Goal: Task Accomplishment & Management: Use online tool/utility

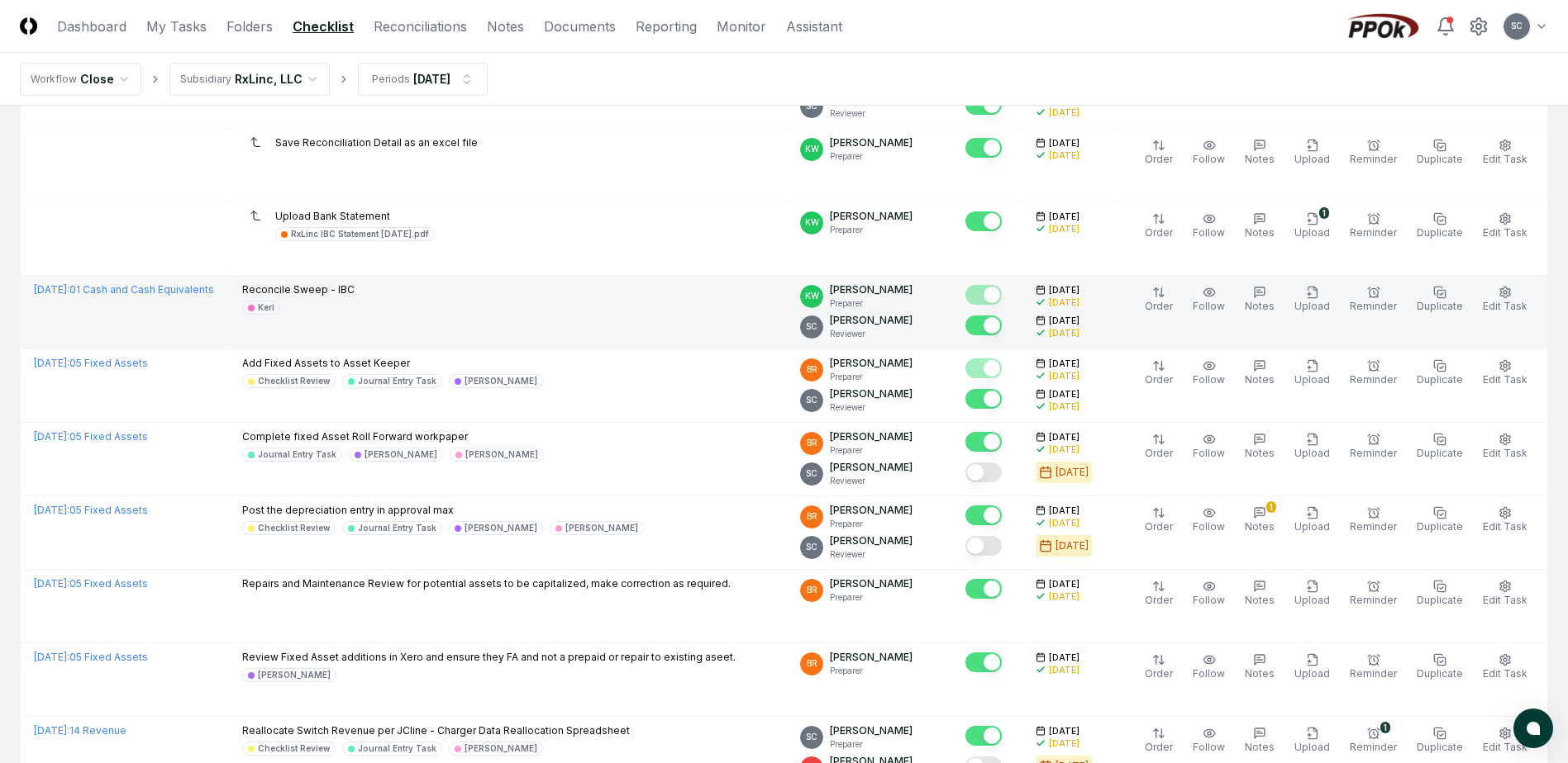
scroll to position [83, 0]
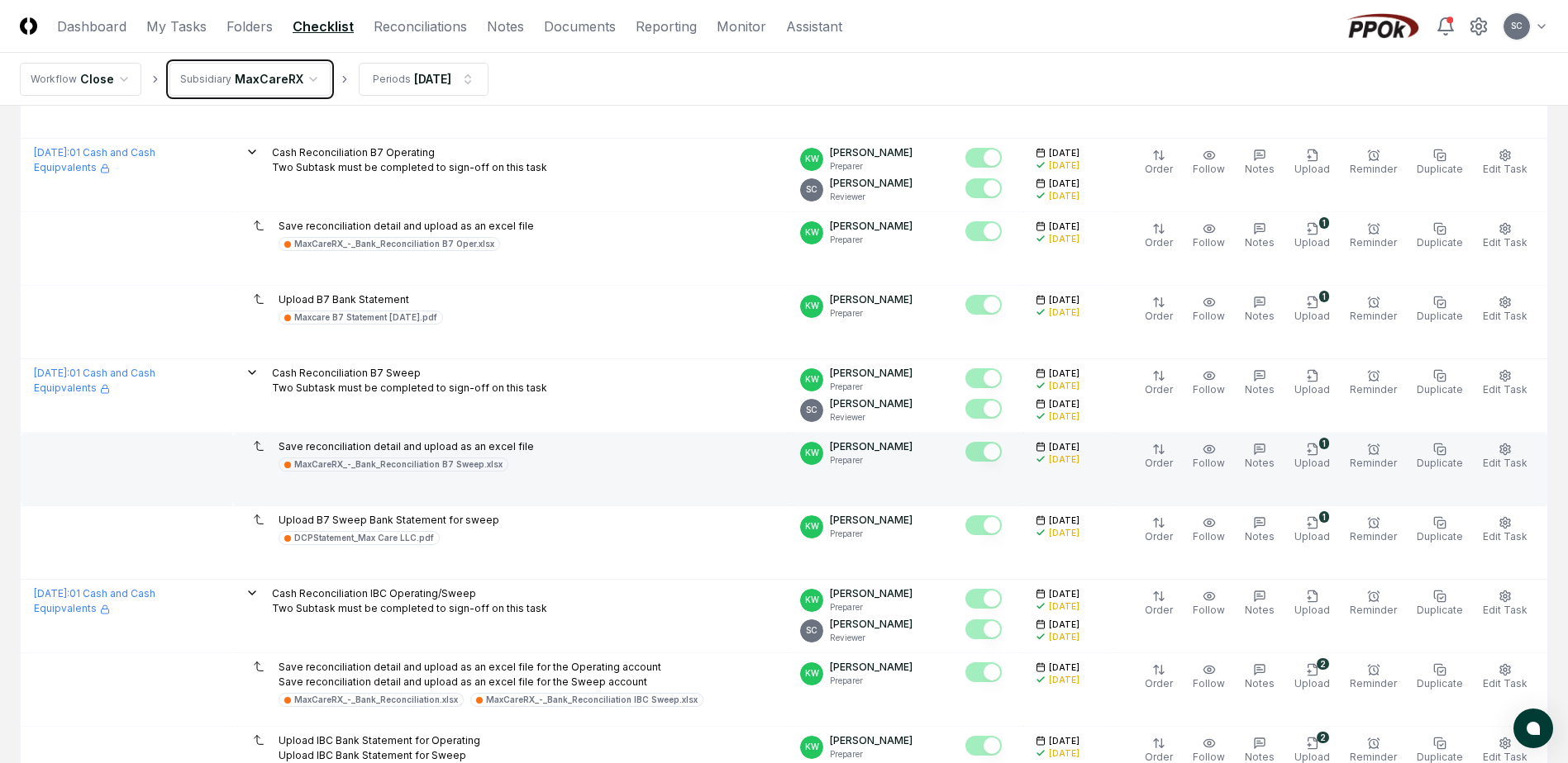
scroll to position [661, 0]
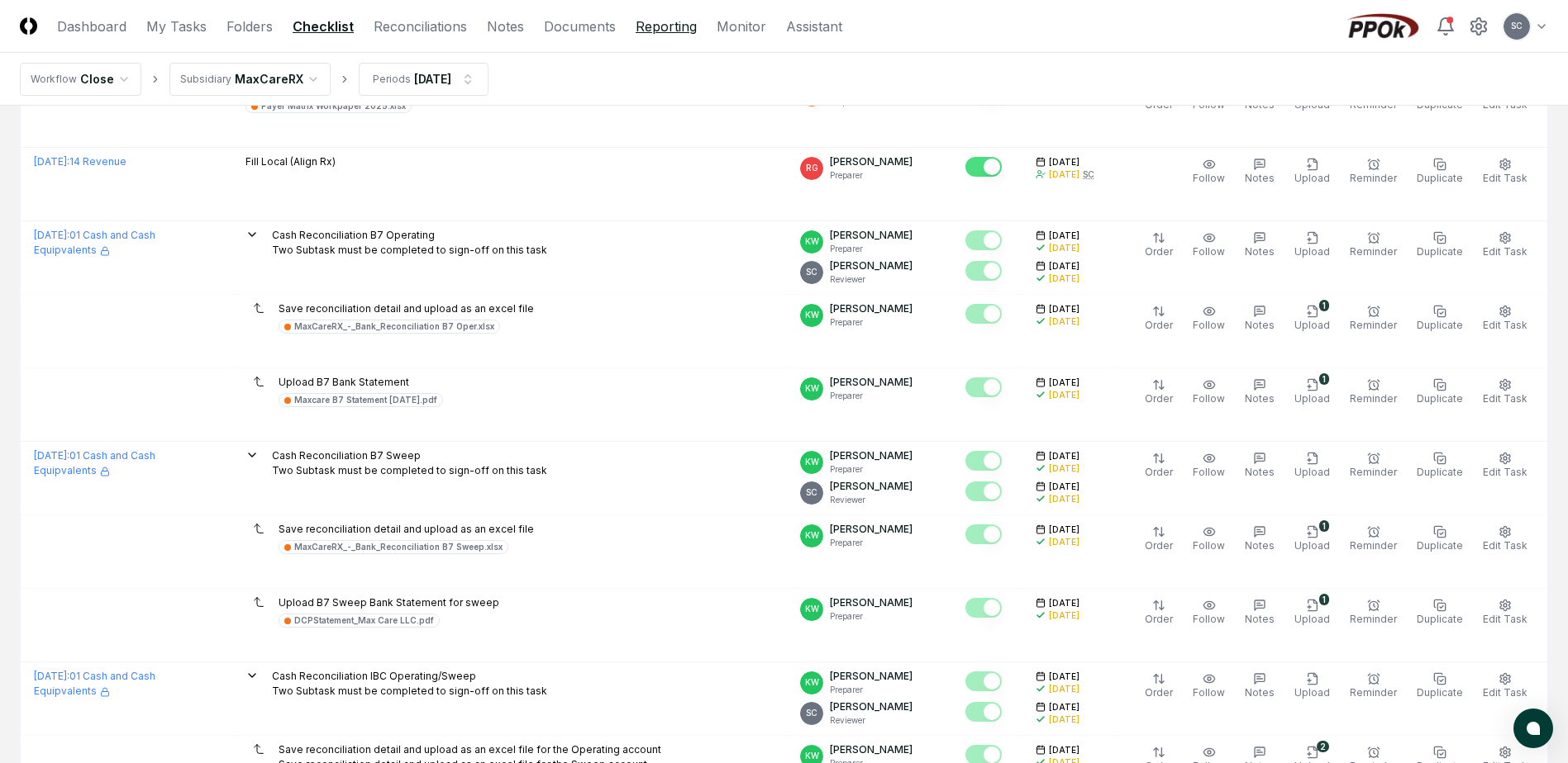
click at [663, 24] on link "Reporting" at bounding box center [667, 26] width 61 height 20
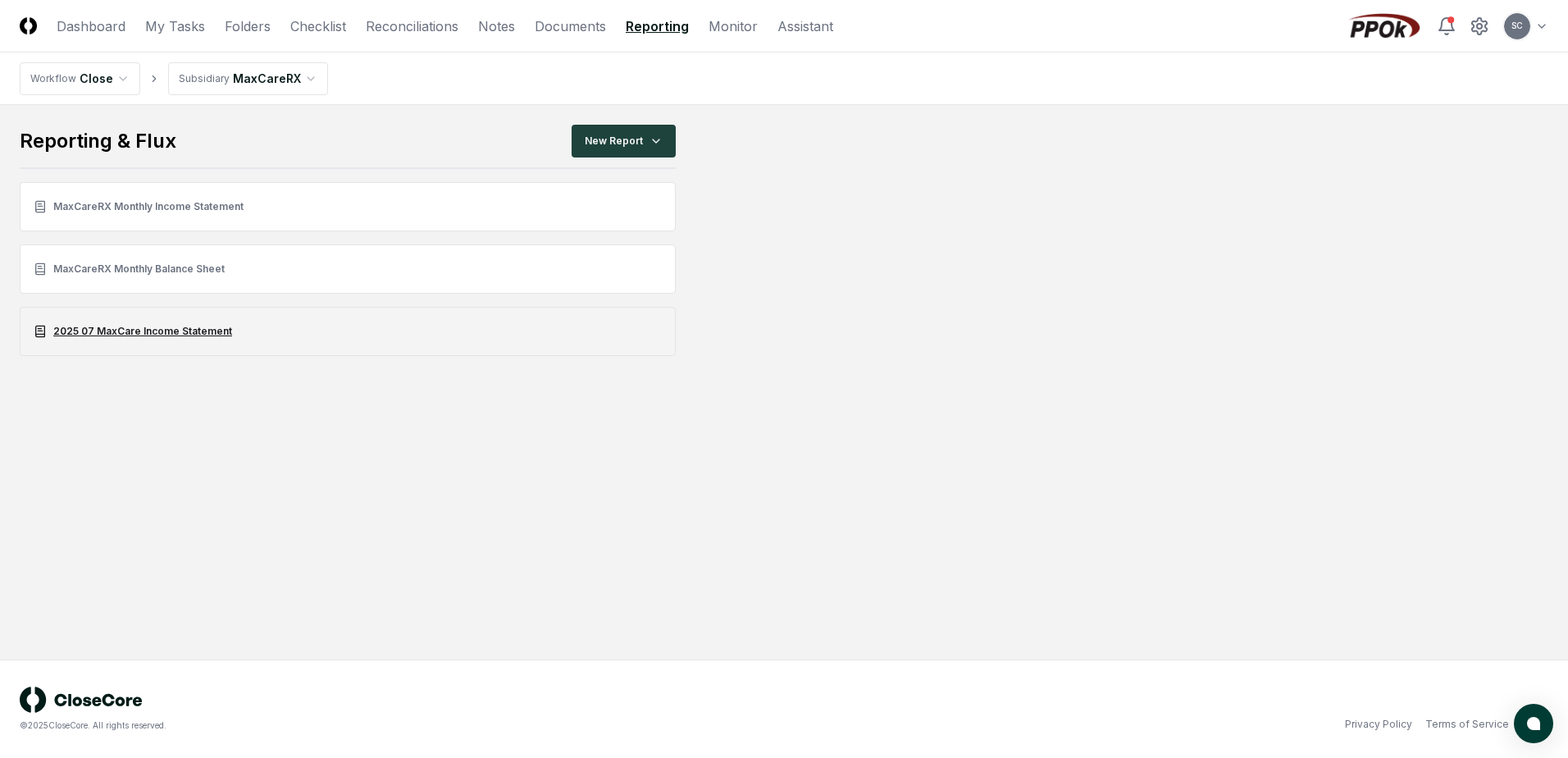
click at [125, 337] on link "2025 07 MaxCare Income Statement" at bounding box center [348, 331] width 656 height 49
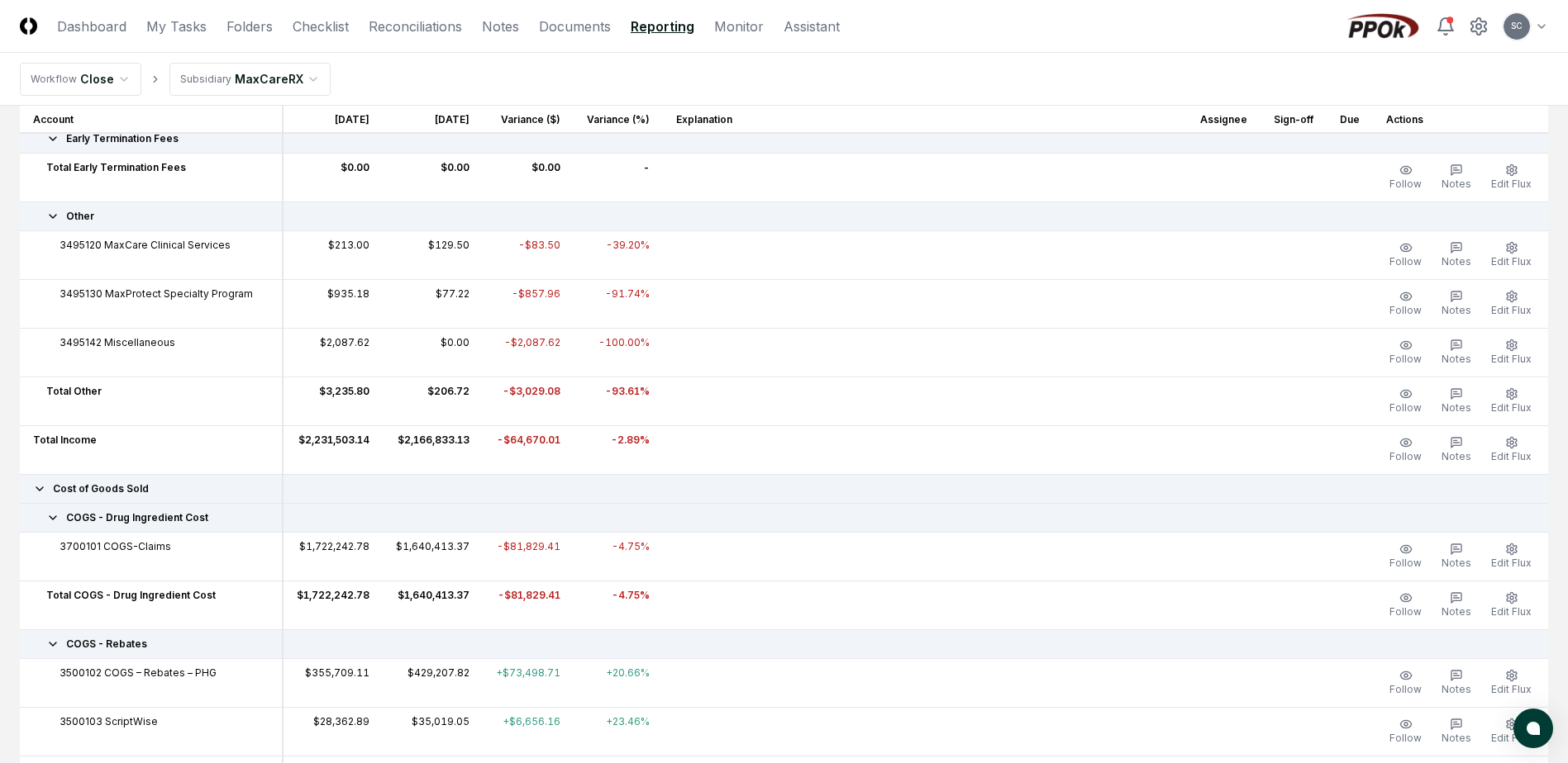
scroll to position [725, 0]
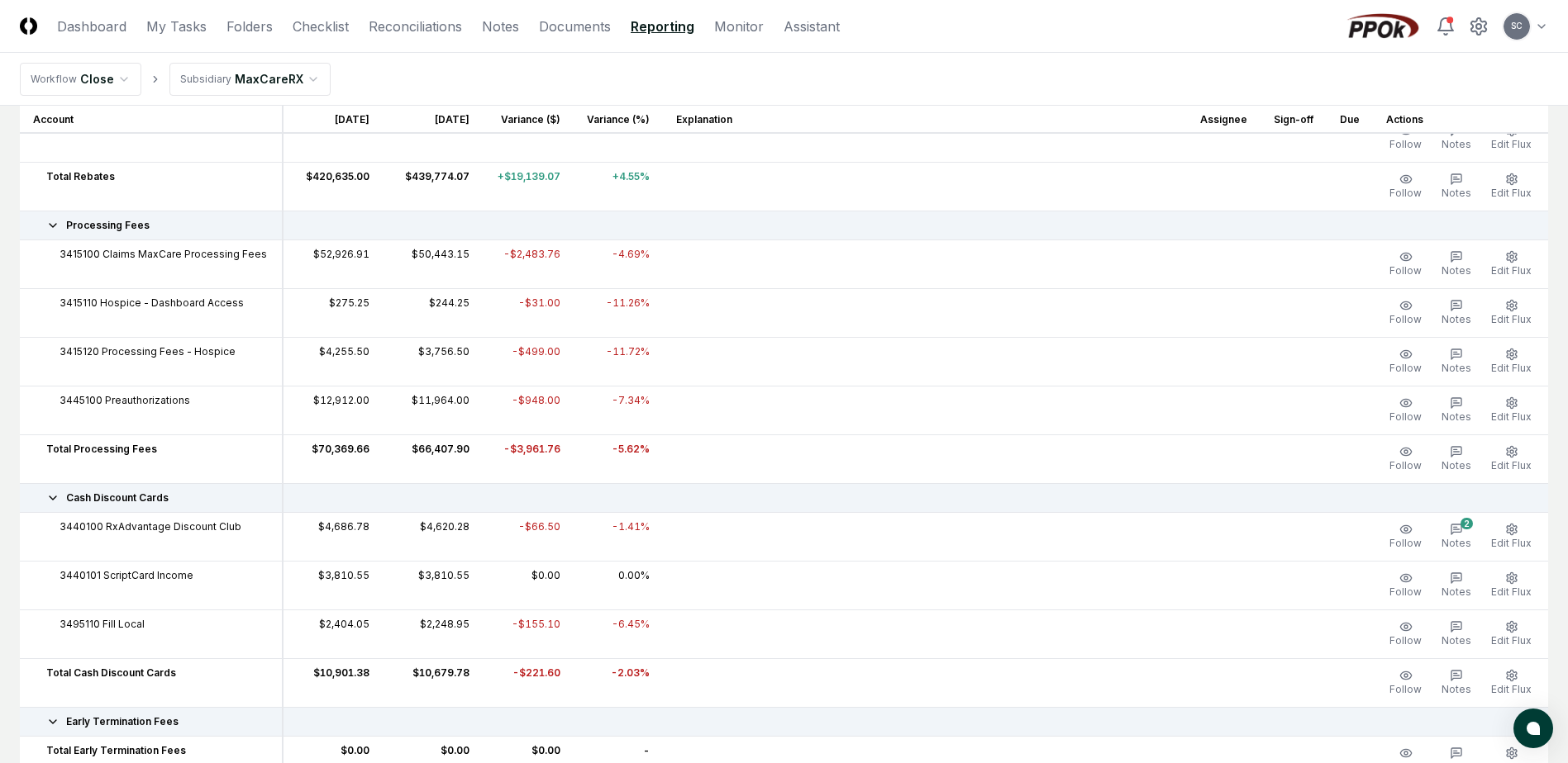
click at [640, 17] on link "Reporting" at bounding box center [662, 26] width 64 height 20
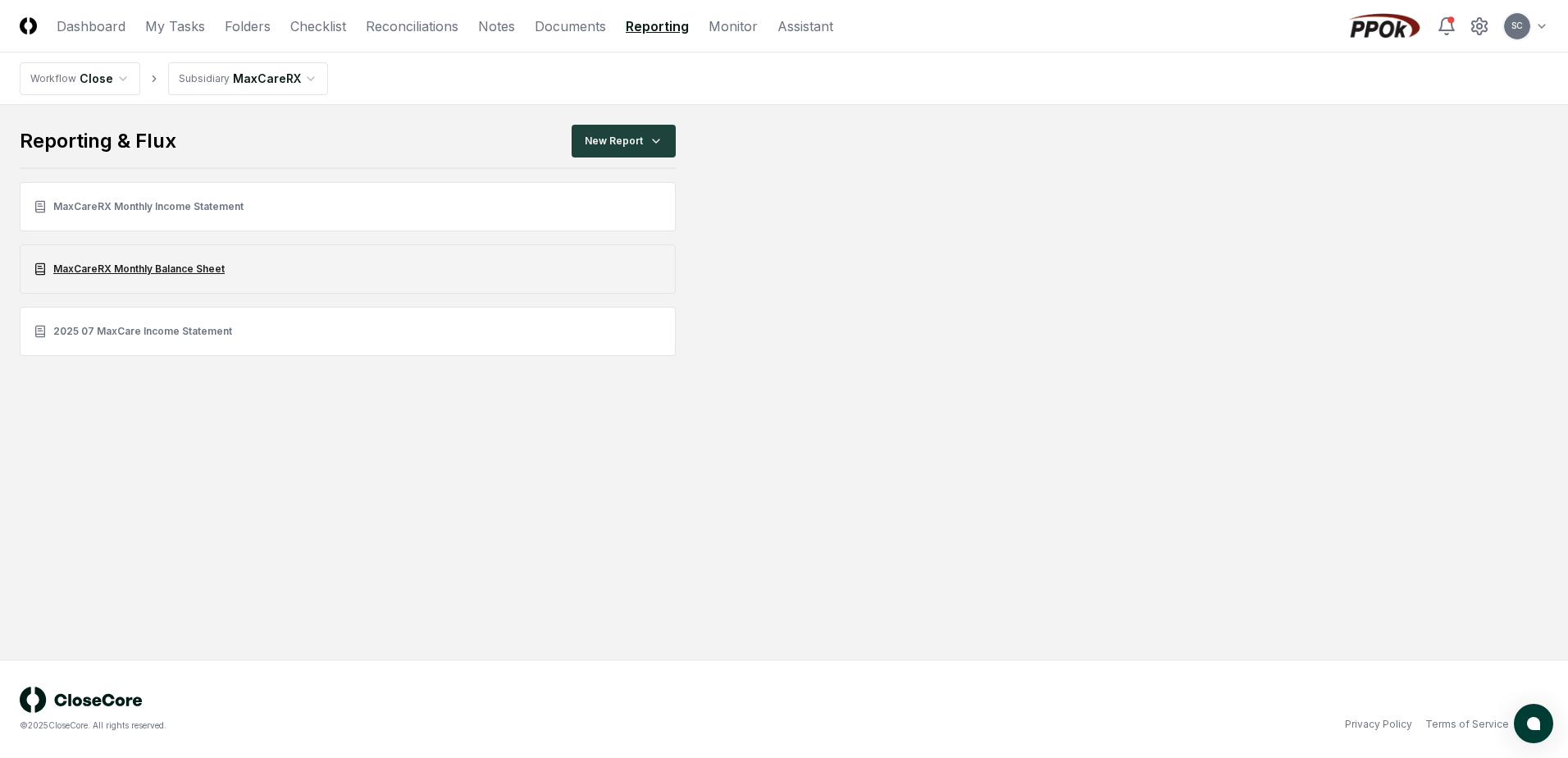
click at [113, 266] on link "MaxCareRX Monthly Balance Sheet" at bounding box center [348, 269] width 656 height 49
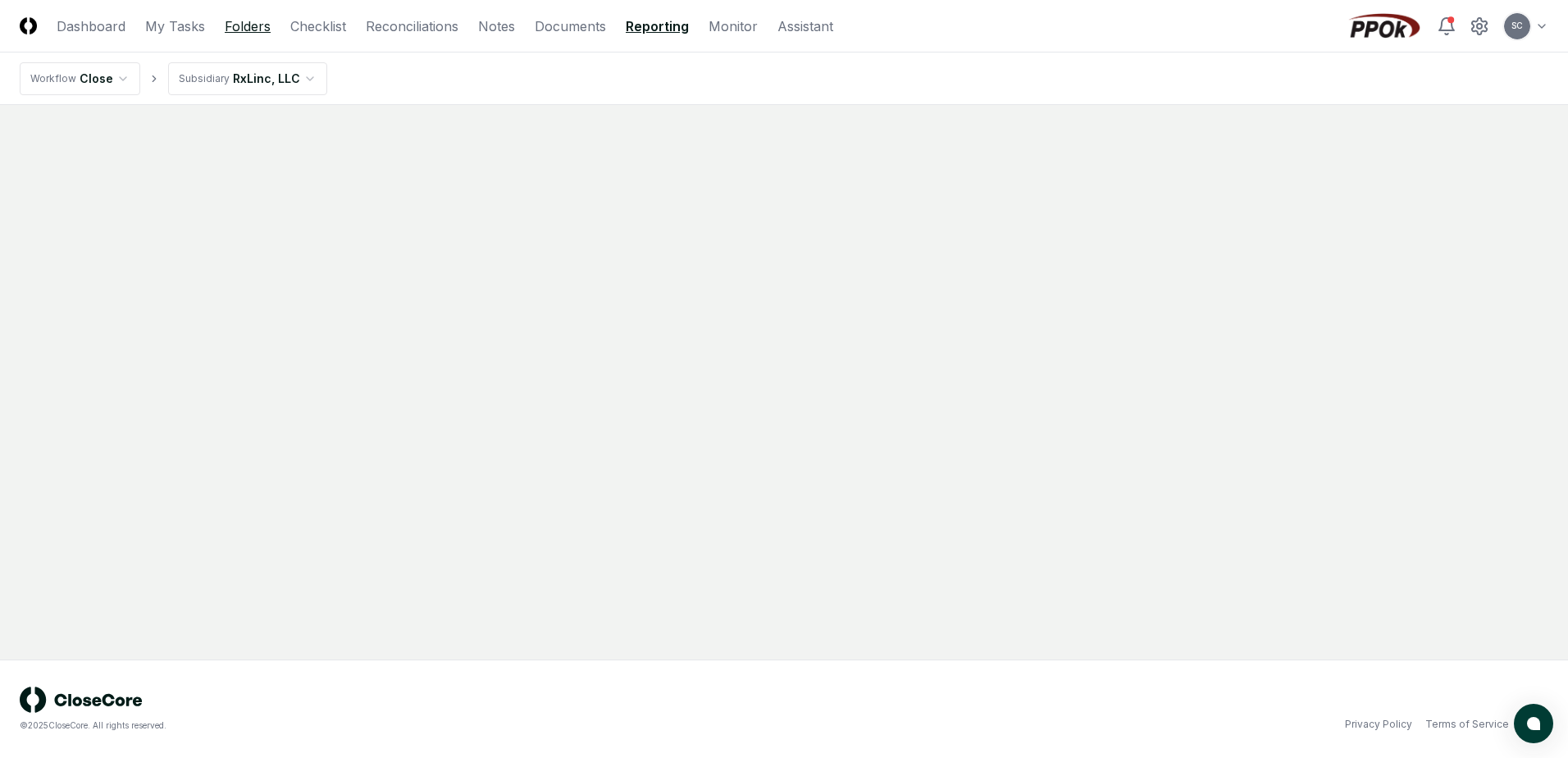
click at [238, 23] on link "Folders" at bounding box center [248, 26] width 46 height 20
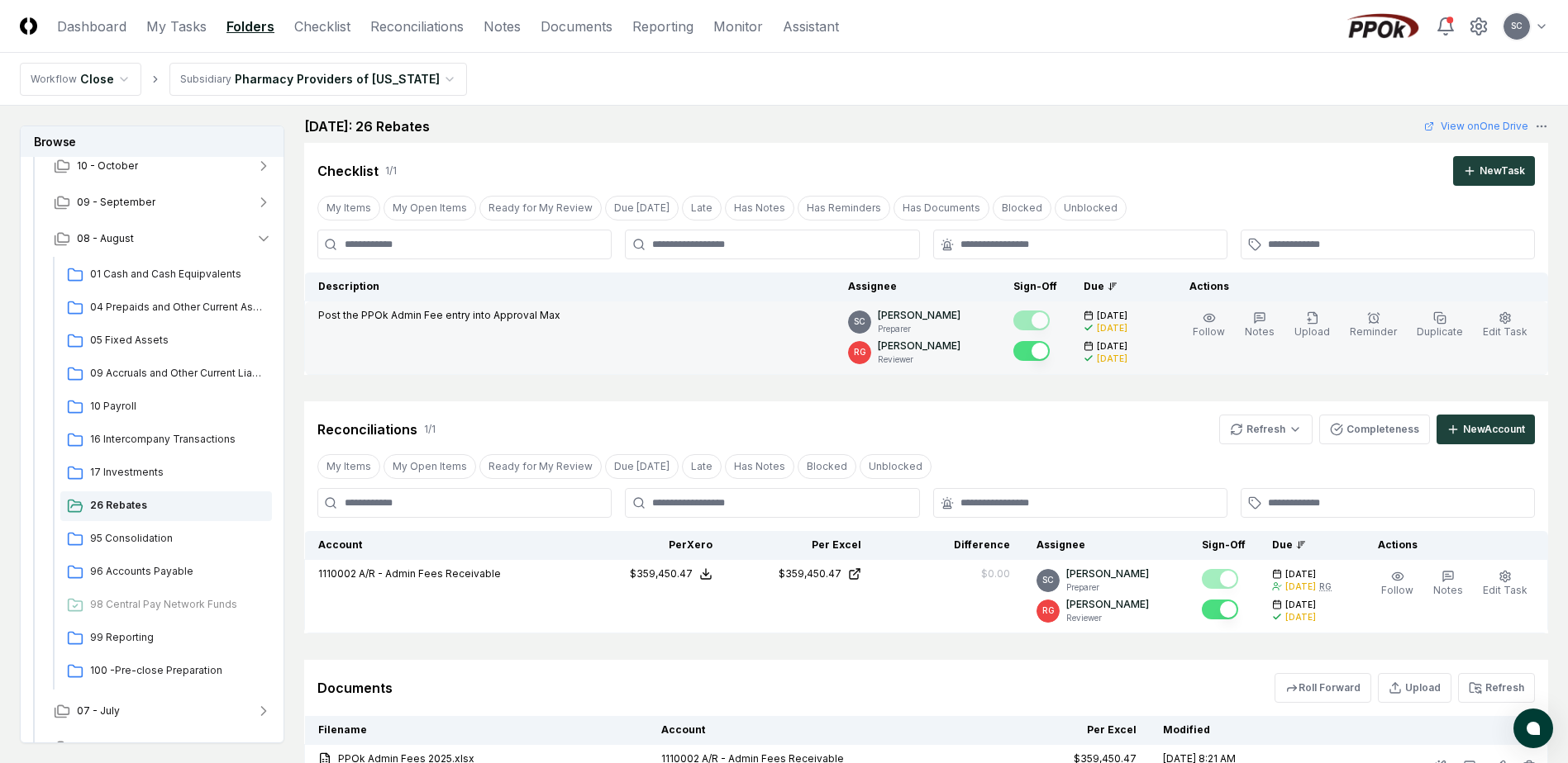
scroll to position [238, 0]
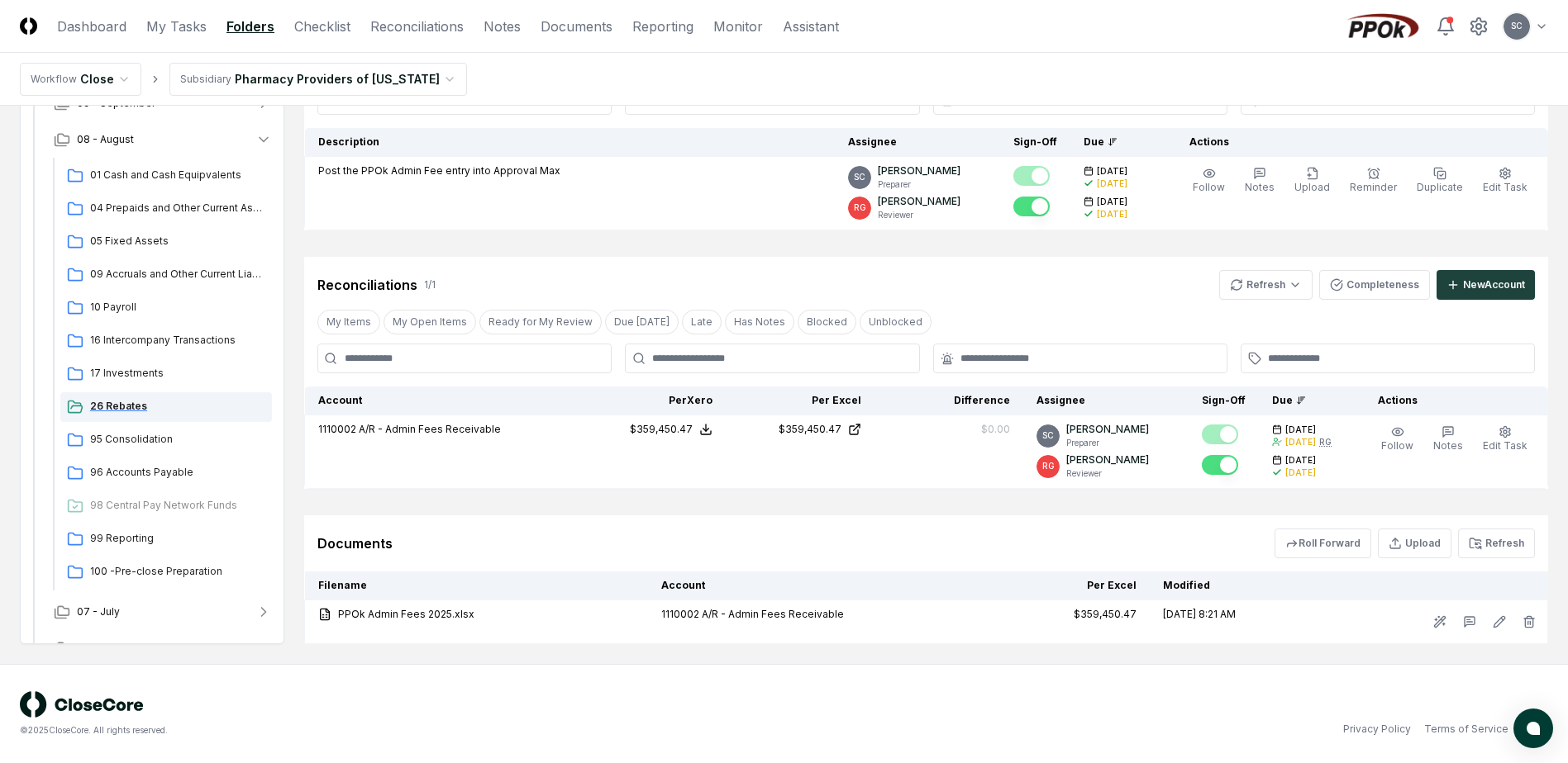
click at [121, 405] on span "26 Rebates" at bounding box center [177, 406] width 175 height 15
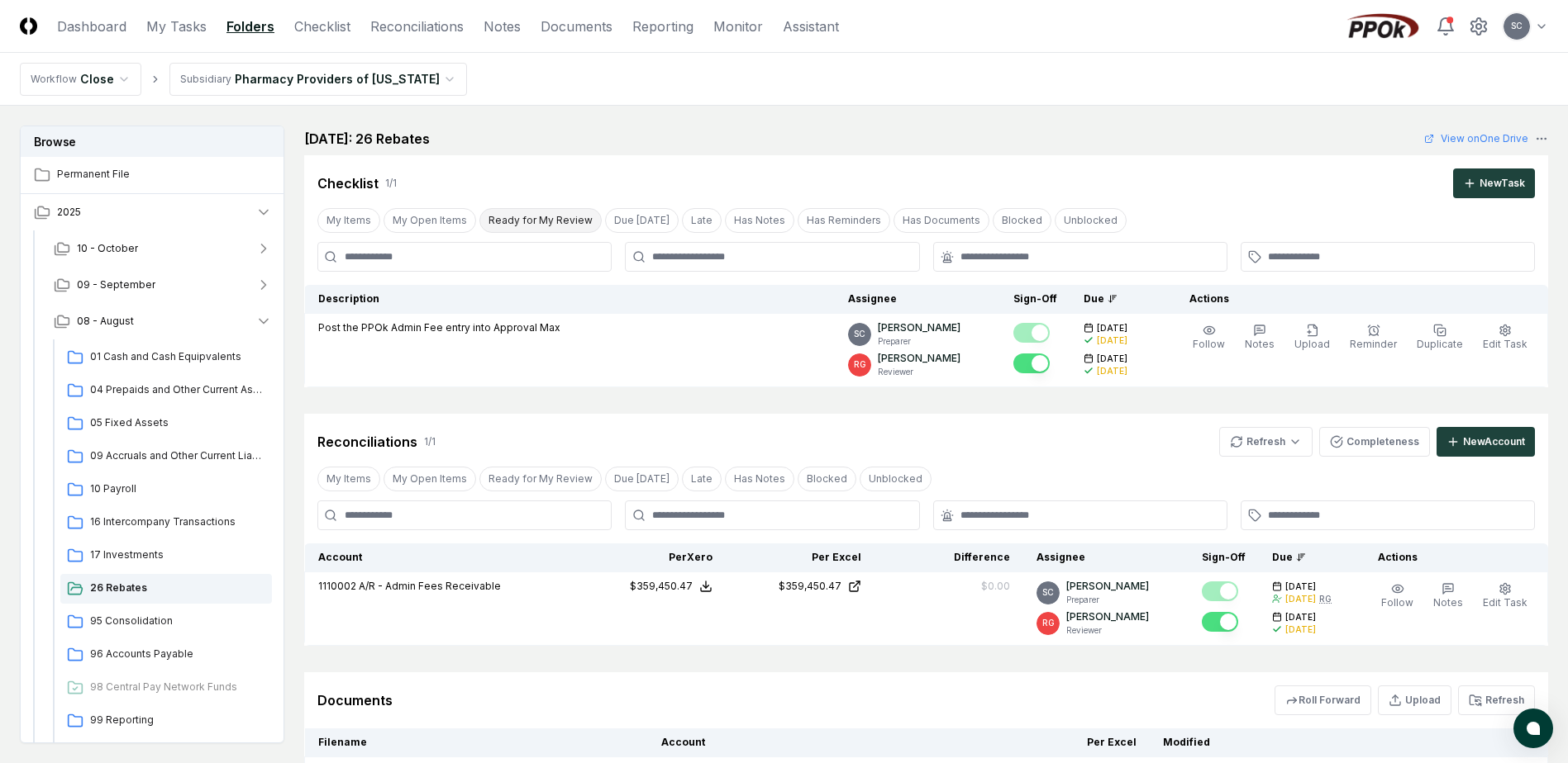
scroll to position [0, 0]
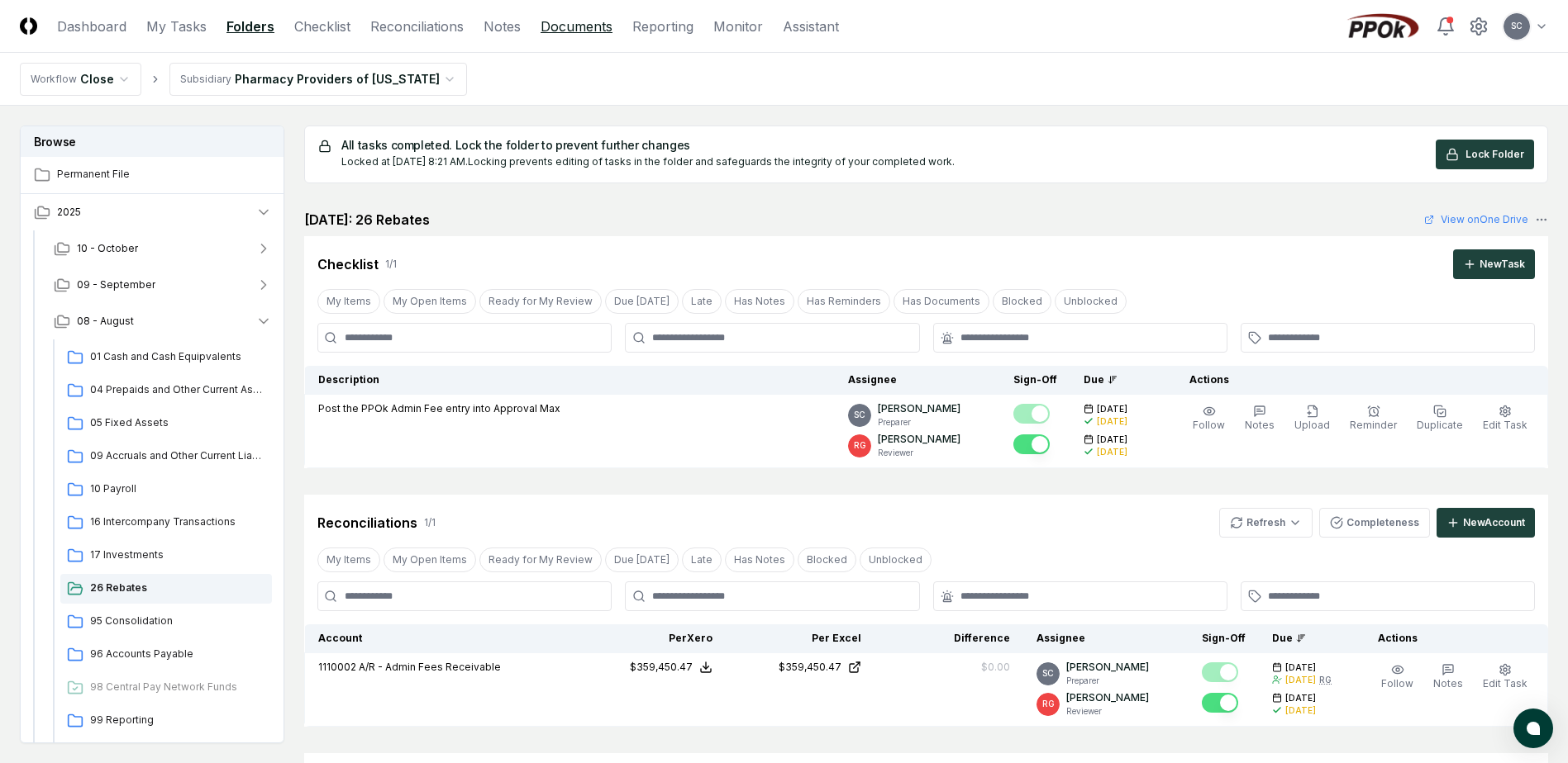
click at [574, 25] on link "Documents" at bounding box center [577, 26] width 72 height 20
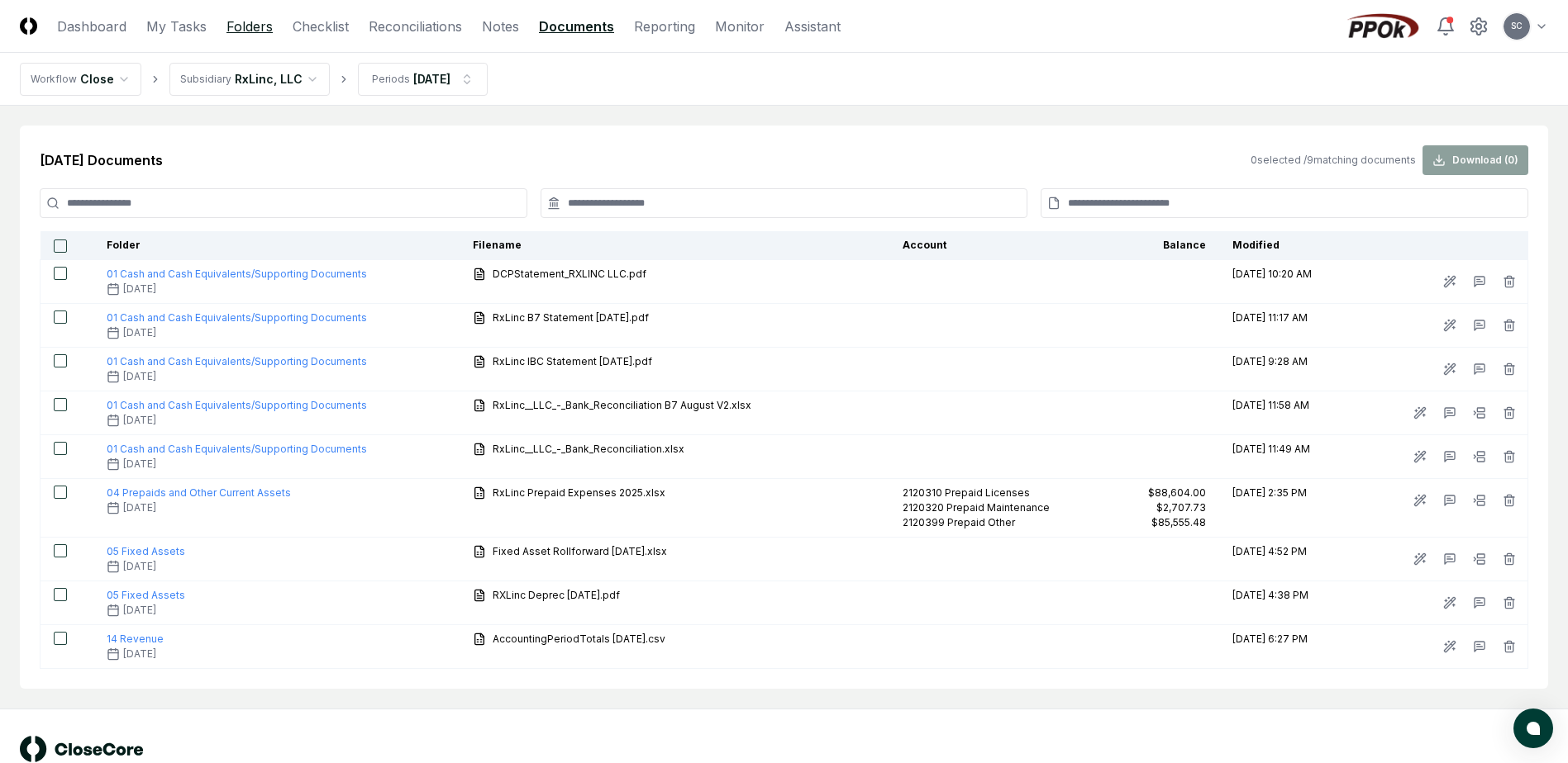
click at [249, 24] on link "Folders" at bounding box center [250, 26] width 46 height 20
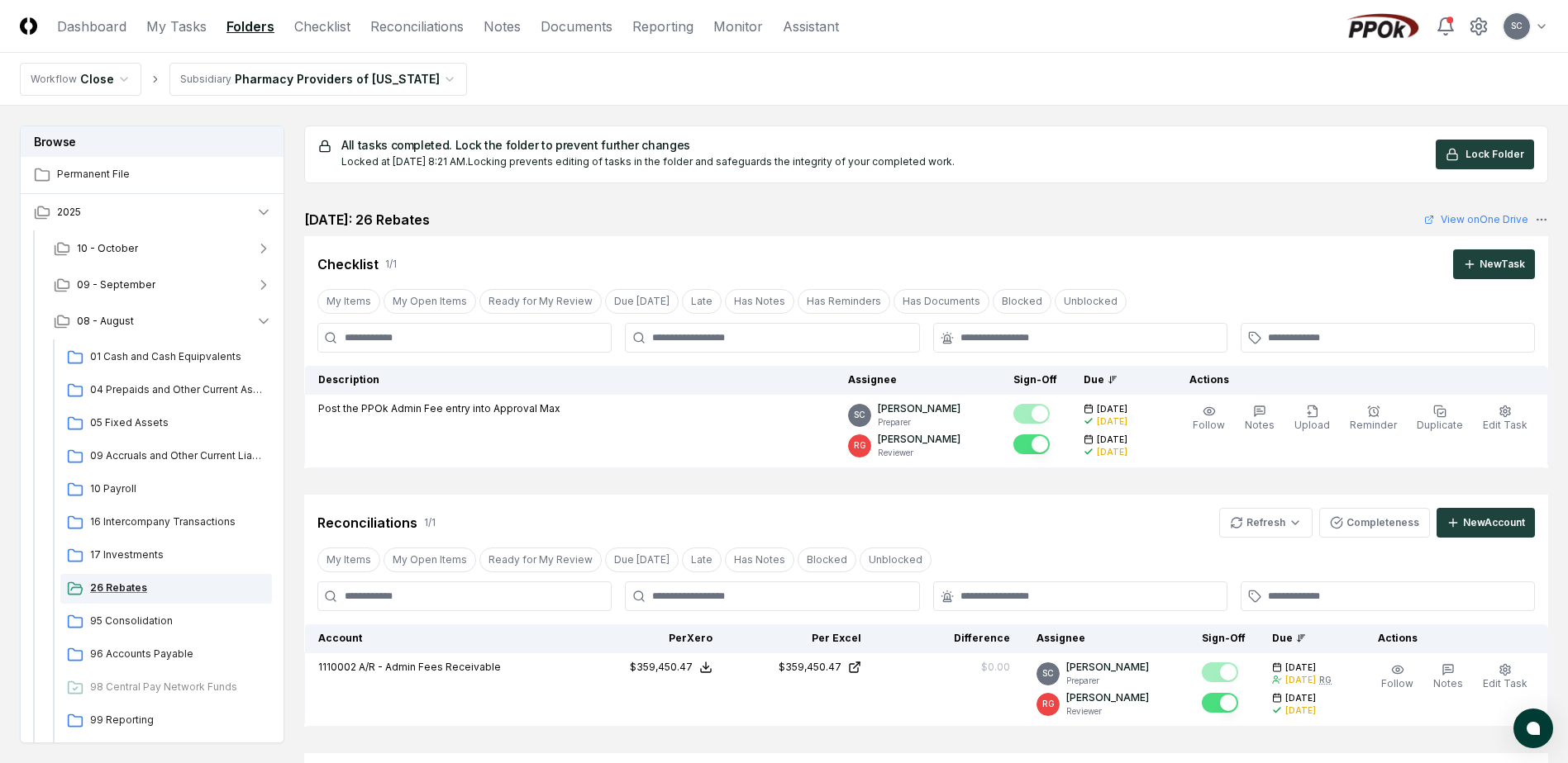
click at [123, 587] on span "26 Rebates" at bounding box center [177, 588] width 175 height 15
click at [332, 71] on html "CloseCore Dashboard My Tasks Folders Checklist Reconciliations Notes Documents …" at bounding box center [784, 501] width 1568 height 1001
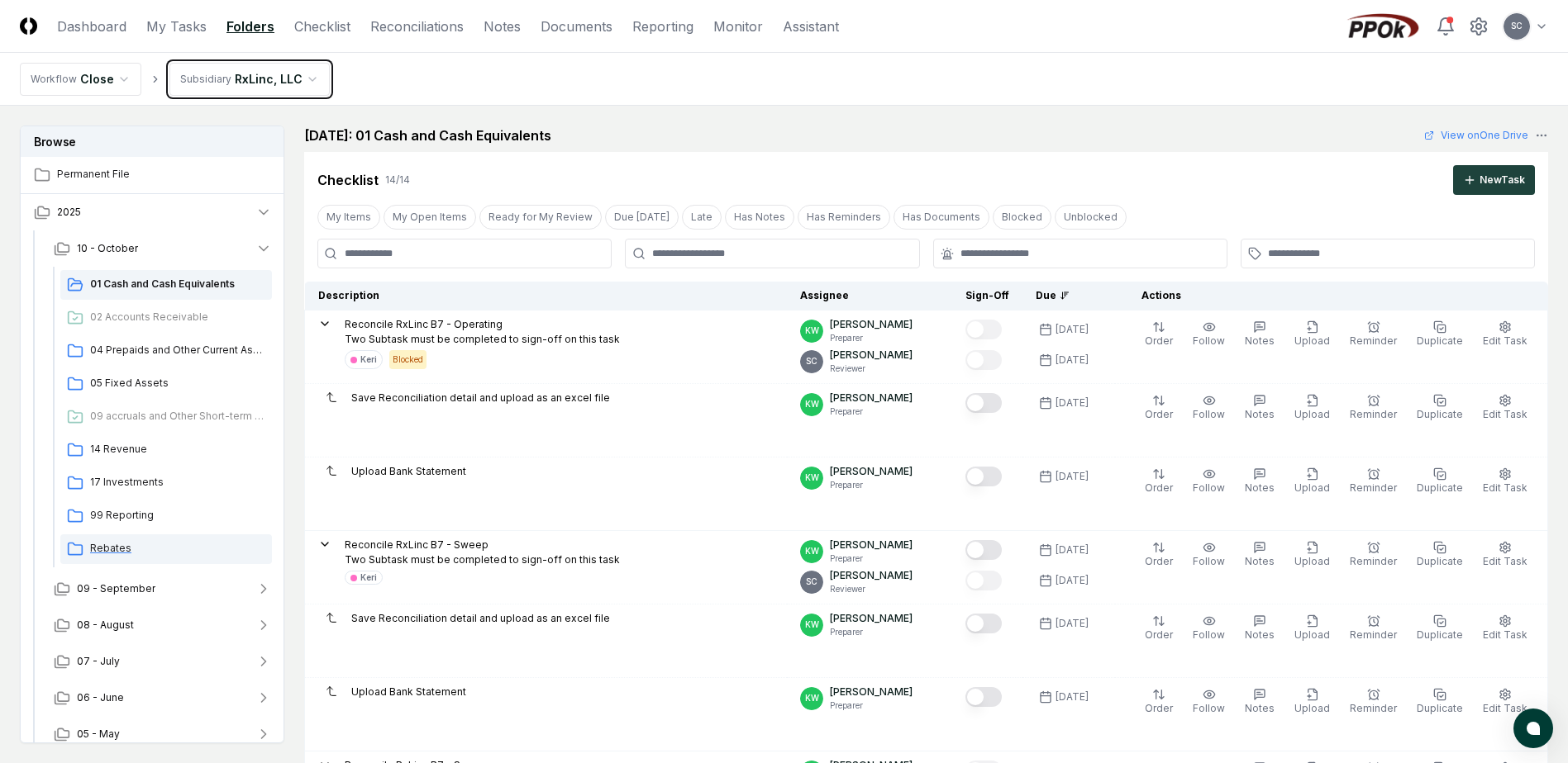
scroll to position [13, 0]
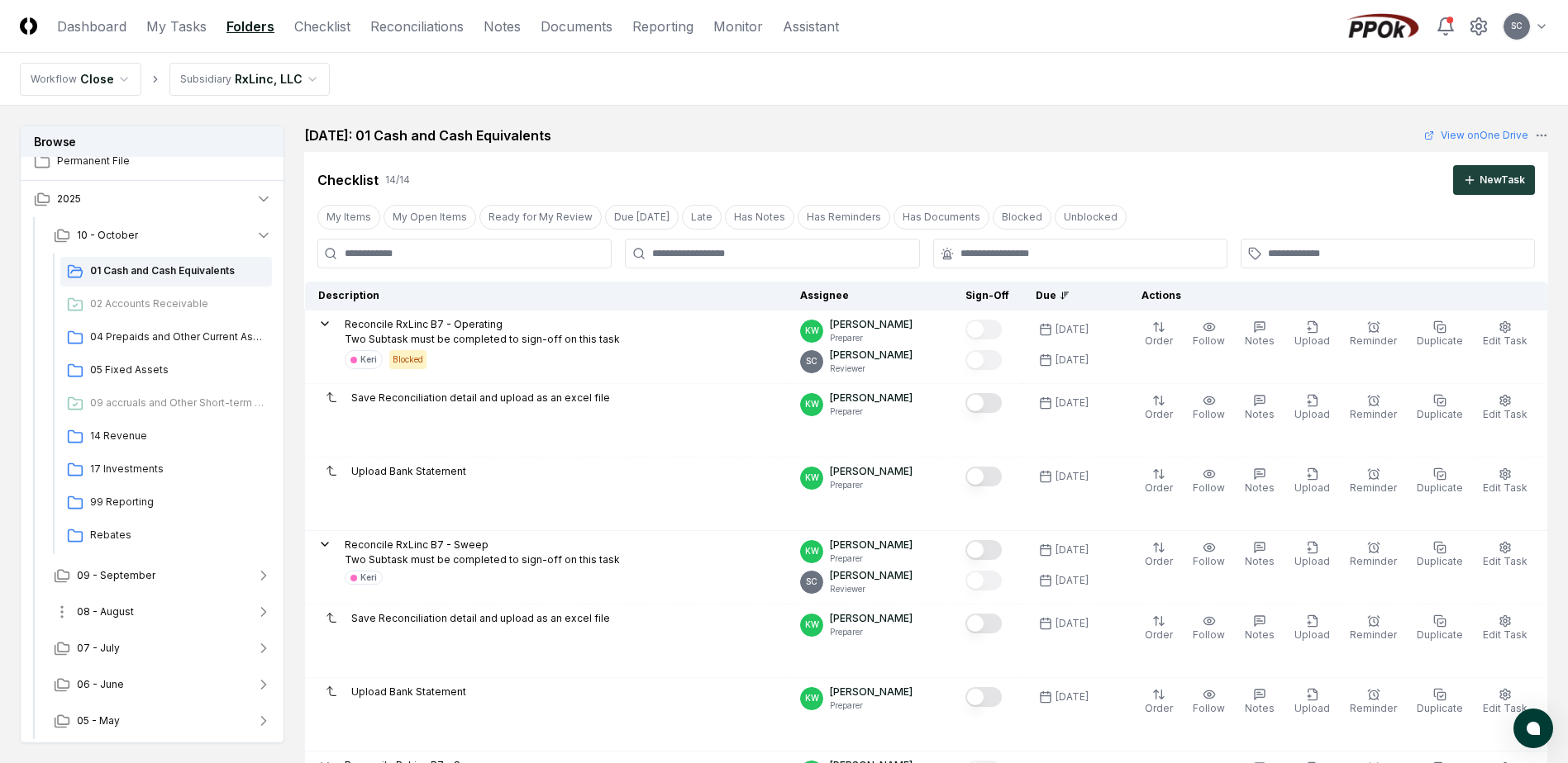
click at [111, 610] on span "08 - August" at bounding box center [105, 612] width 57 height 15
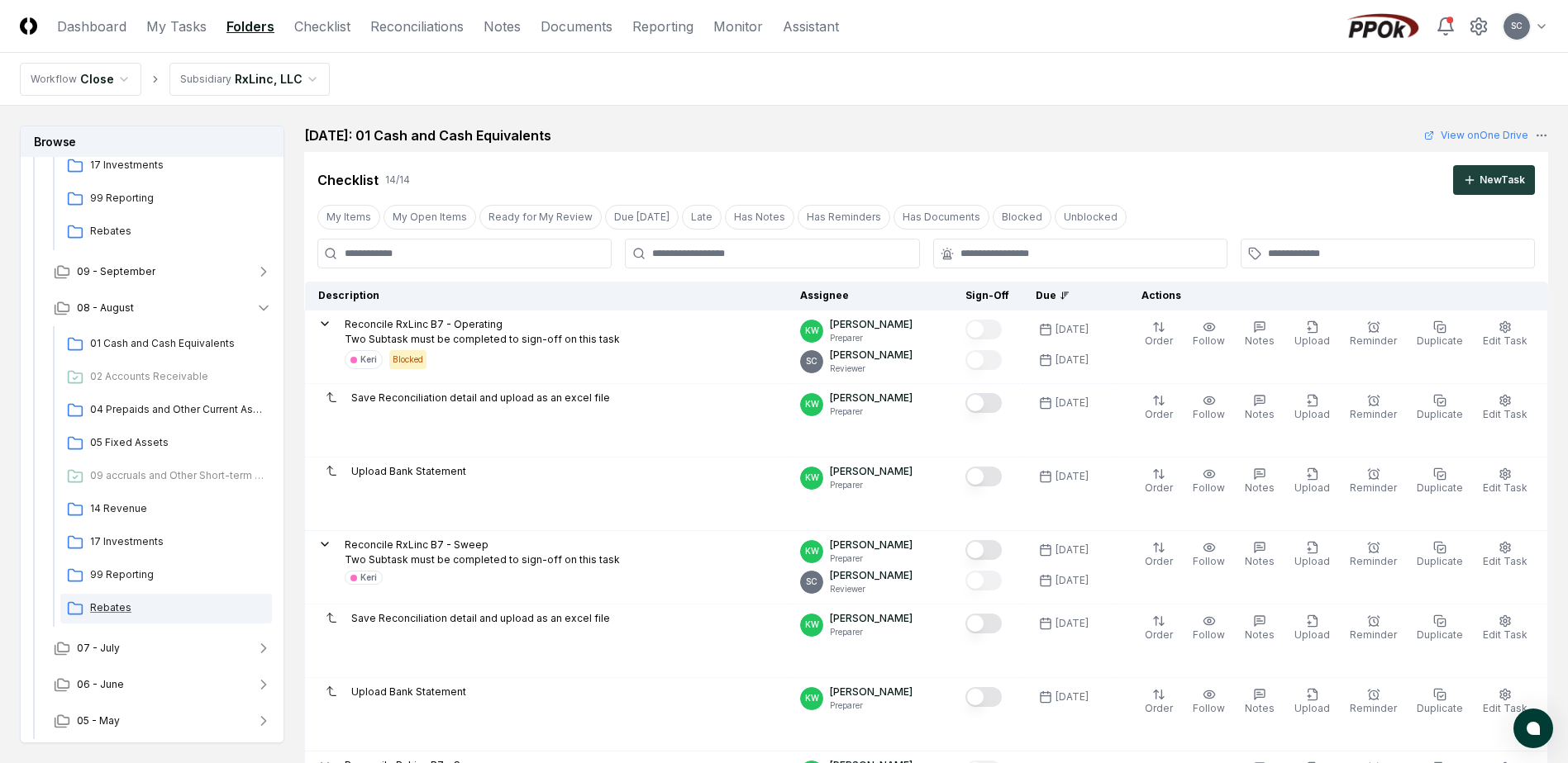
click at [102, 610] on span "Rebates" at bounding box center [177, 608] width 175 height 15
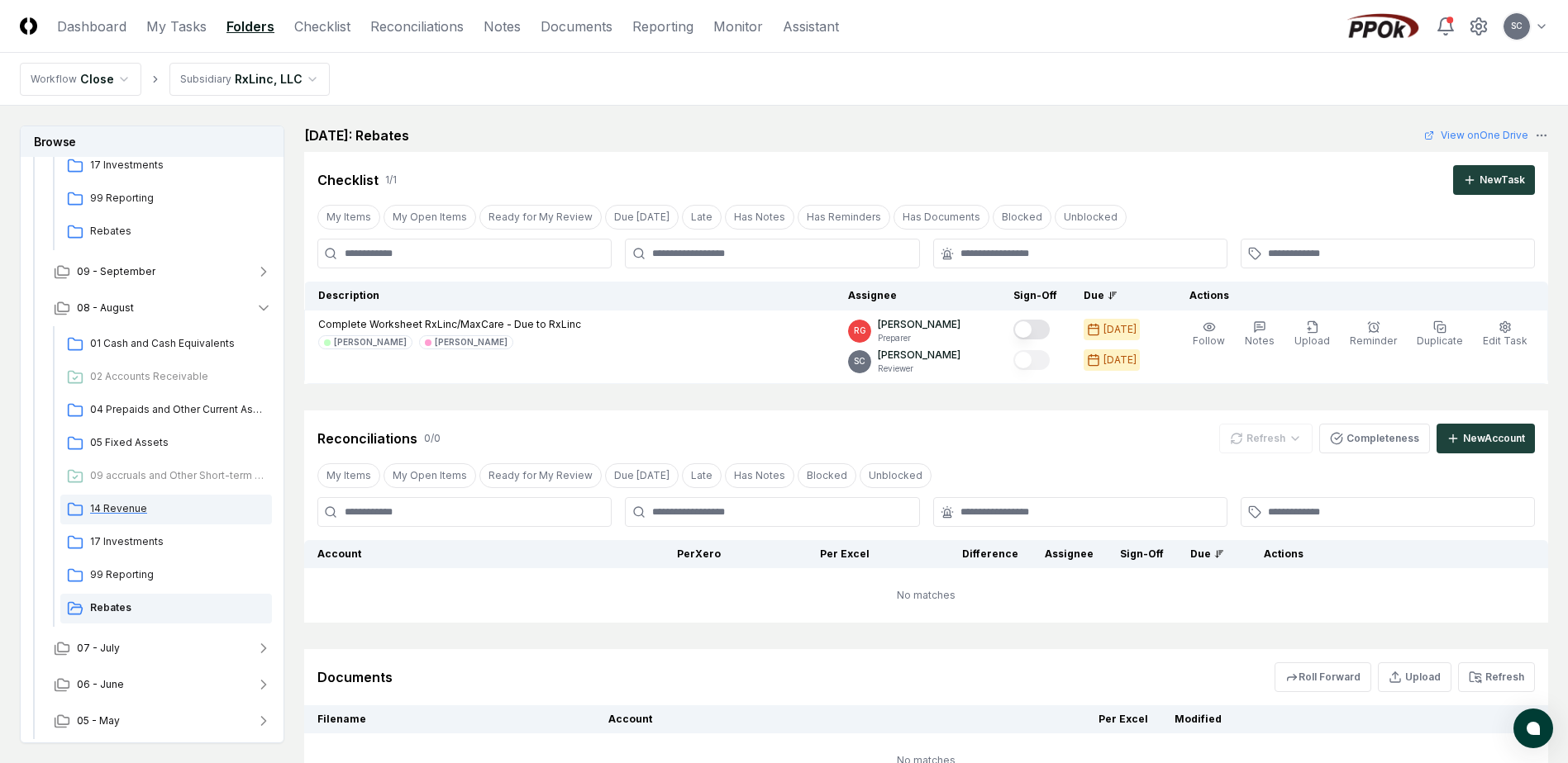
click at [115, 511] on span "14 Revenue" at bounding box center [177, 508] width 175 height 15
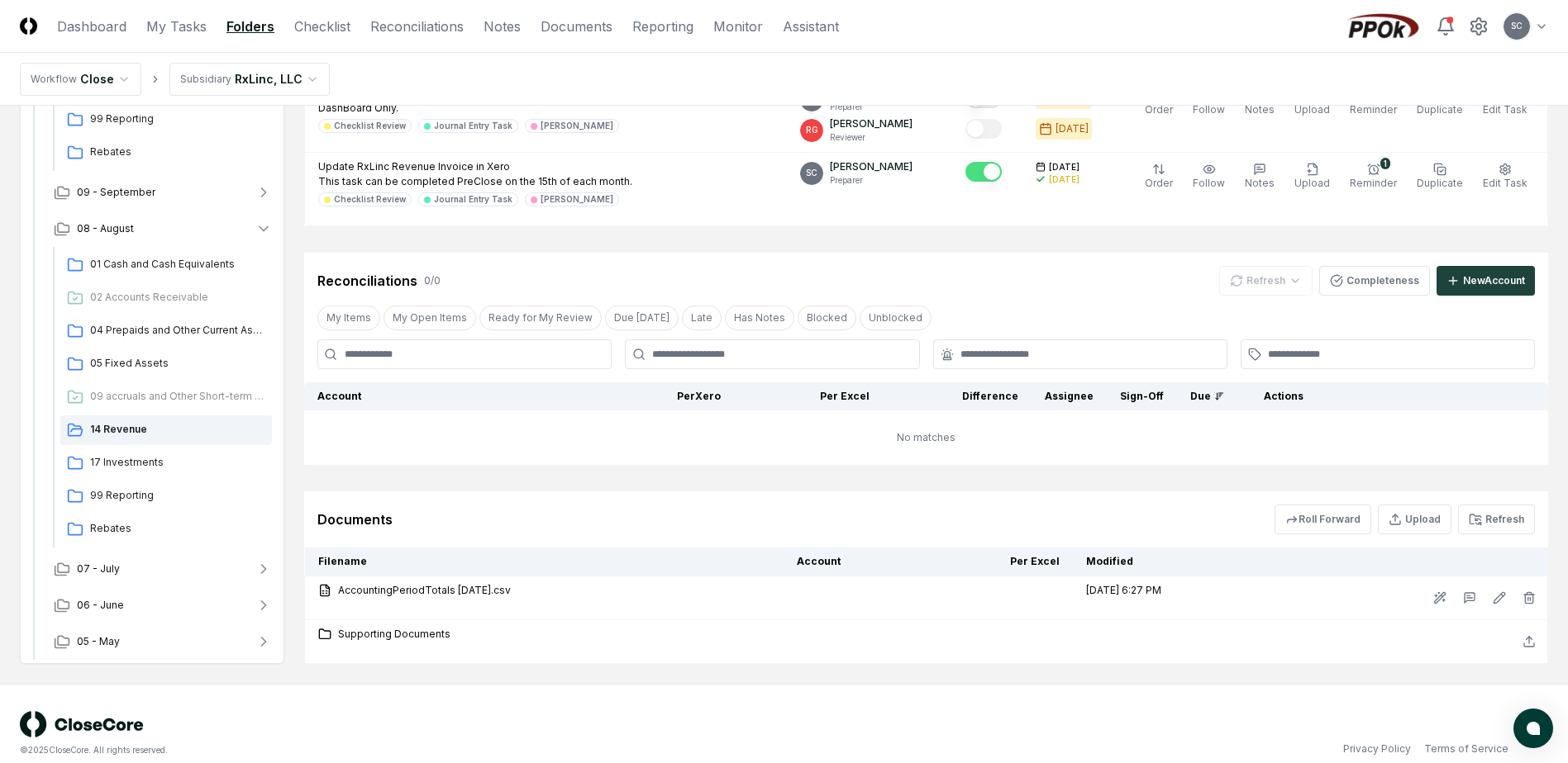
scroll to position [472, 0]
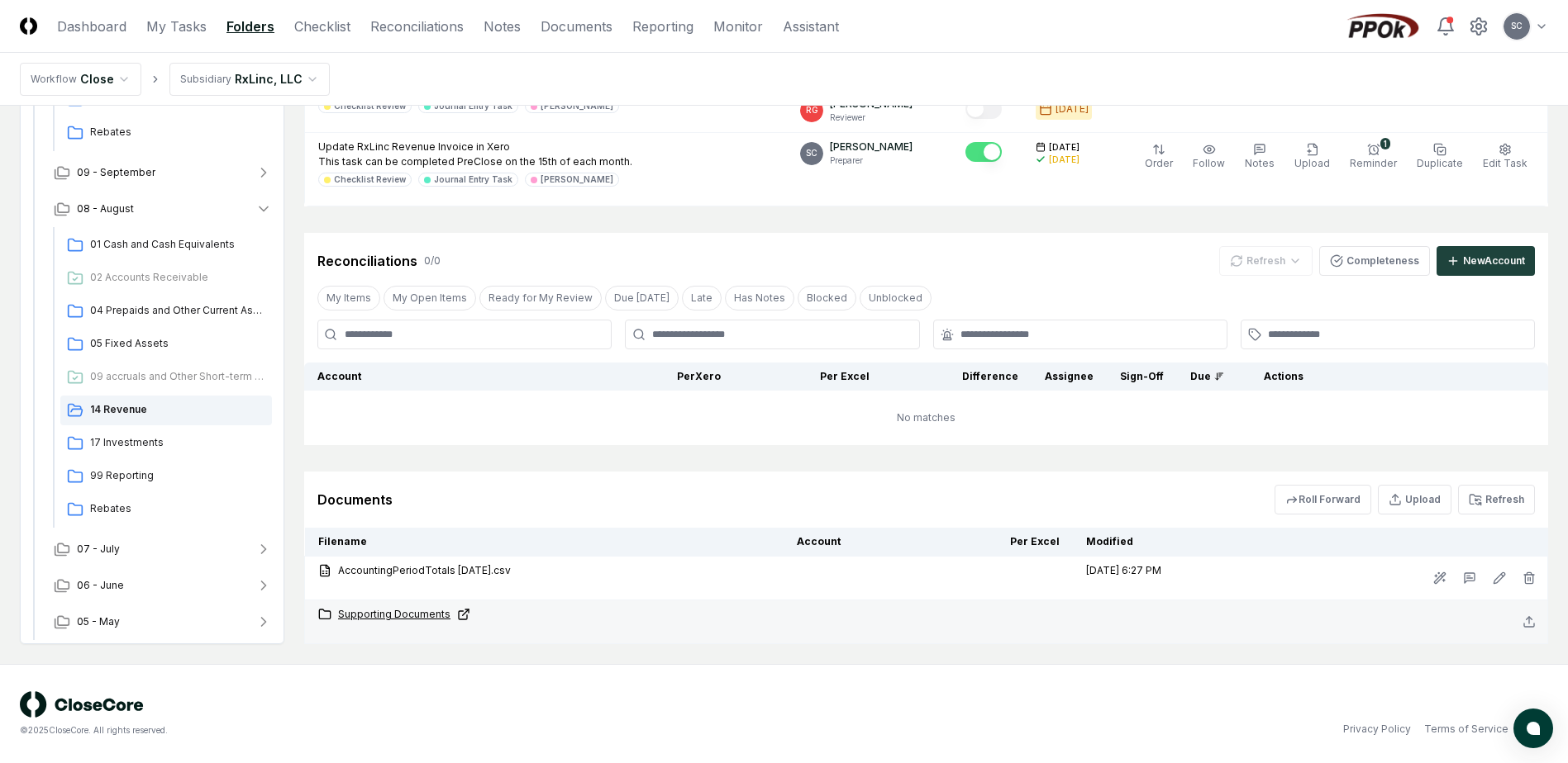
click at [389, 620] on link "Supporting Documents" at bounding box center [544, 614] width 452 height 15
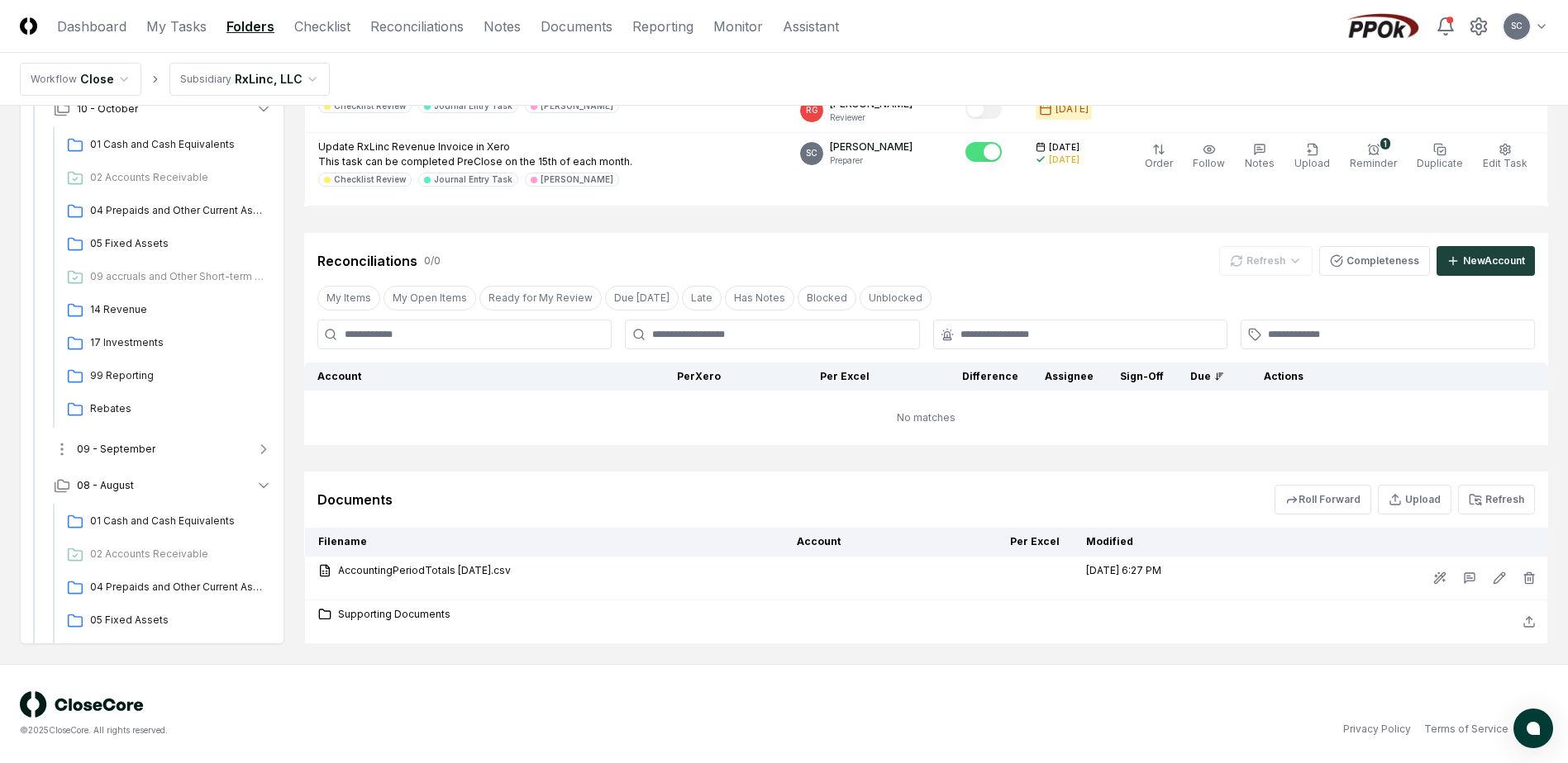
scroll to position [0, 0]
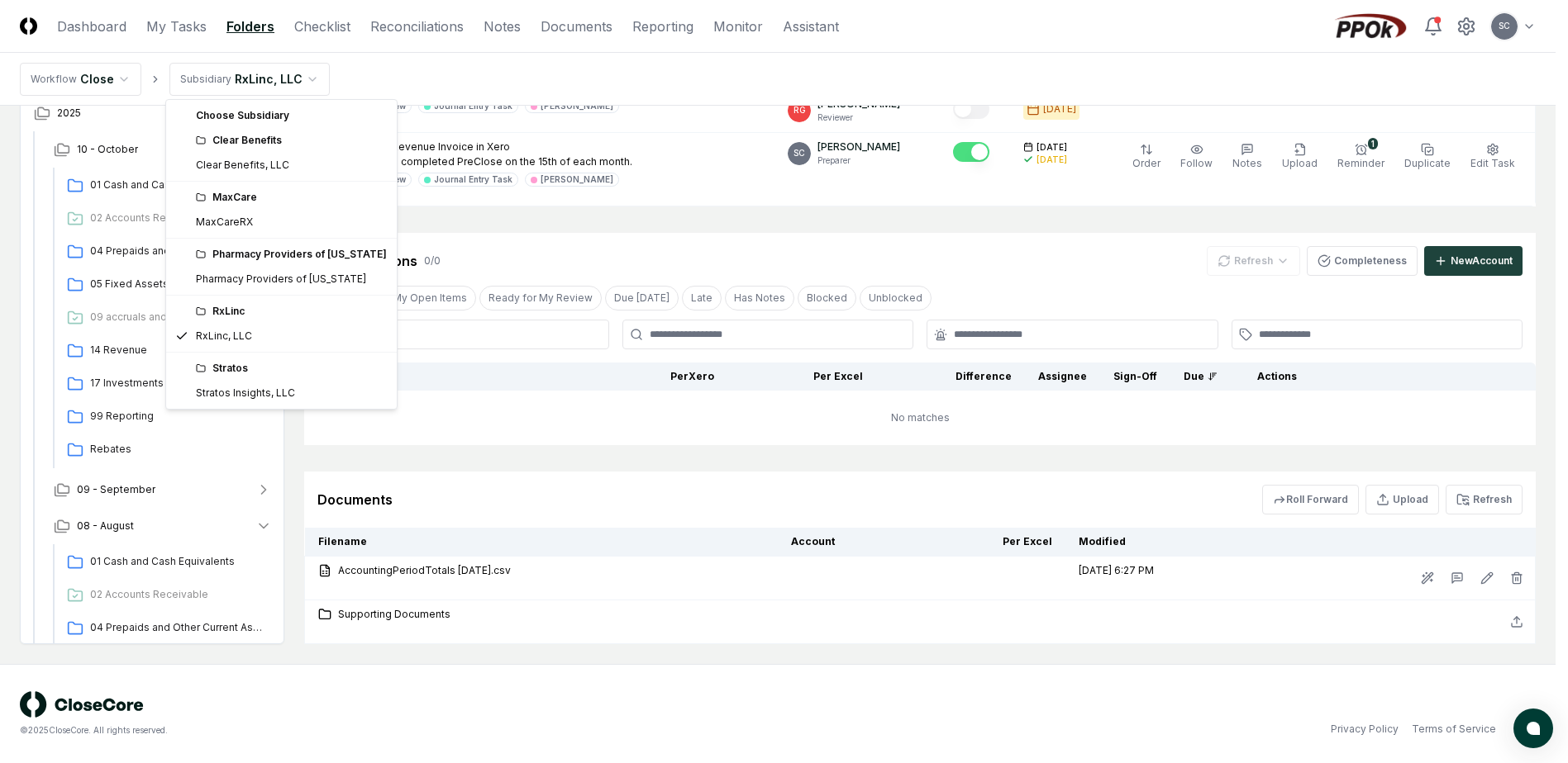
click at [253, 81] on html "CloseCore Dashboard My Tasks Folders Checklist Reconciliations Notes Documents …" at bounding box center [784, 146] width 1568 height 1235
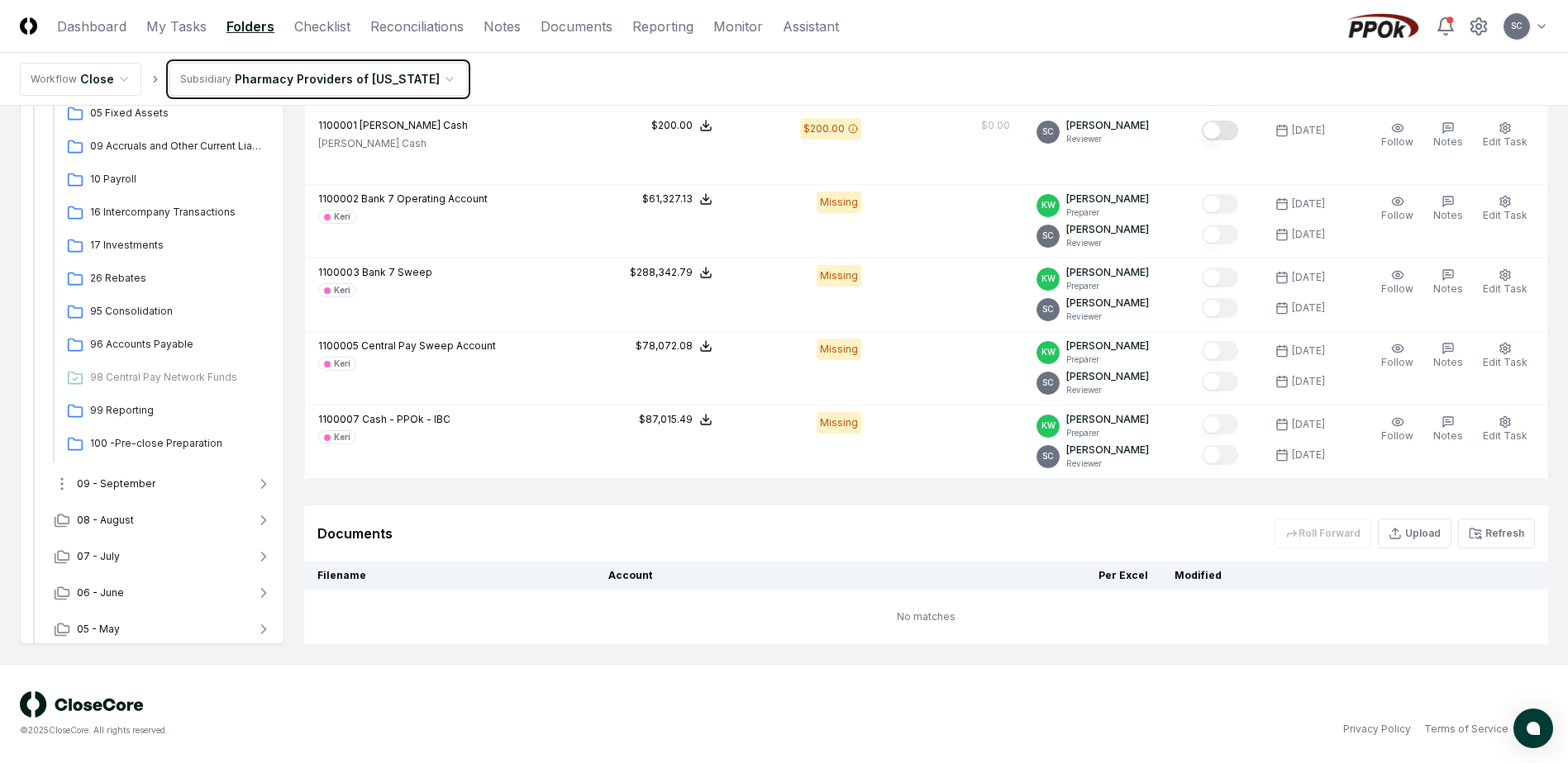
scroll to position [146, 0]
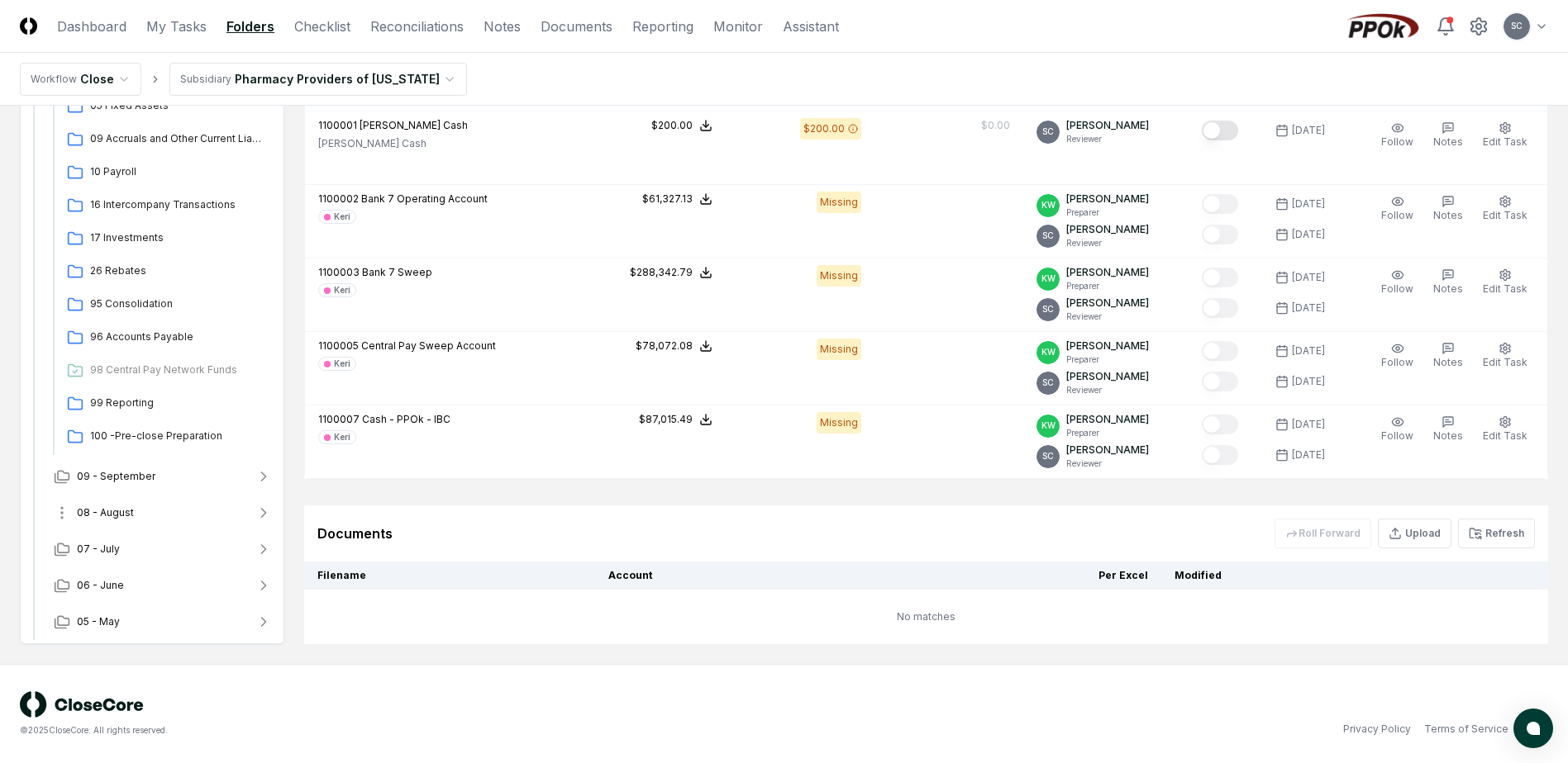
click at [126, 512] on span "08 - August" at bounding box center [105, 513] width 57 height 15
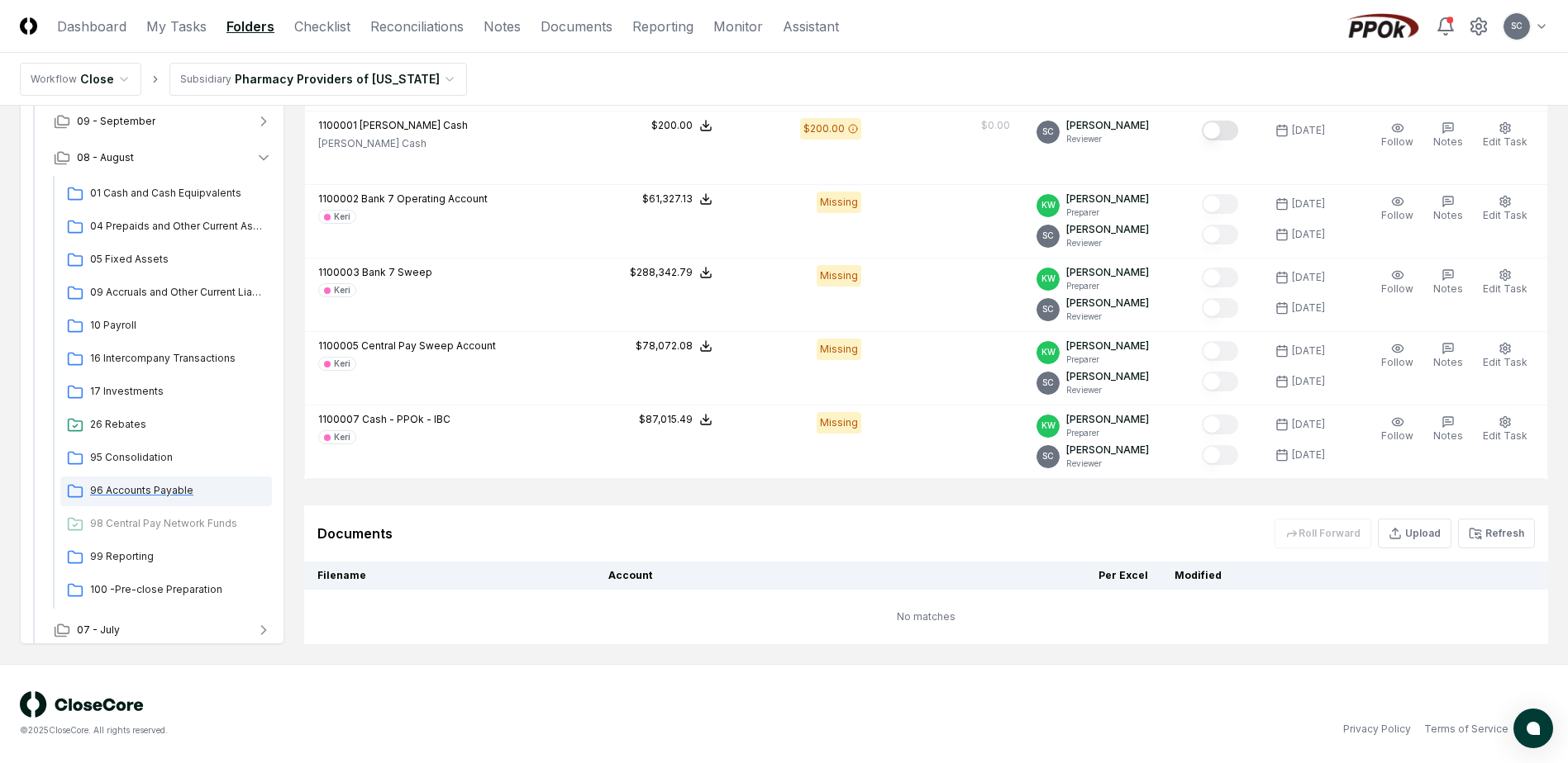
scroll to position [417, 0]
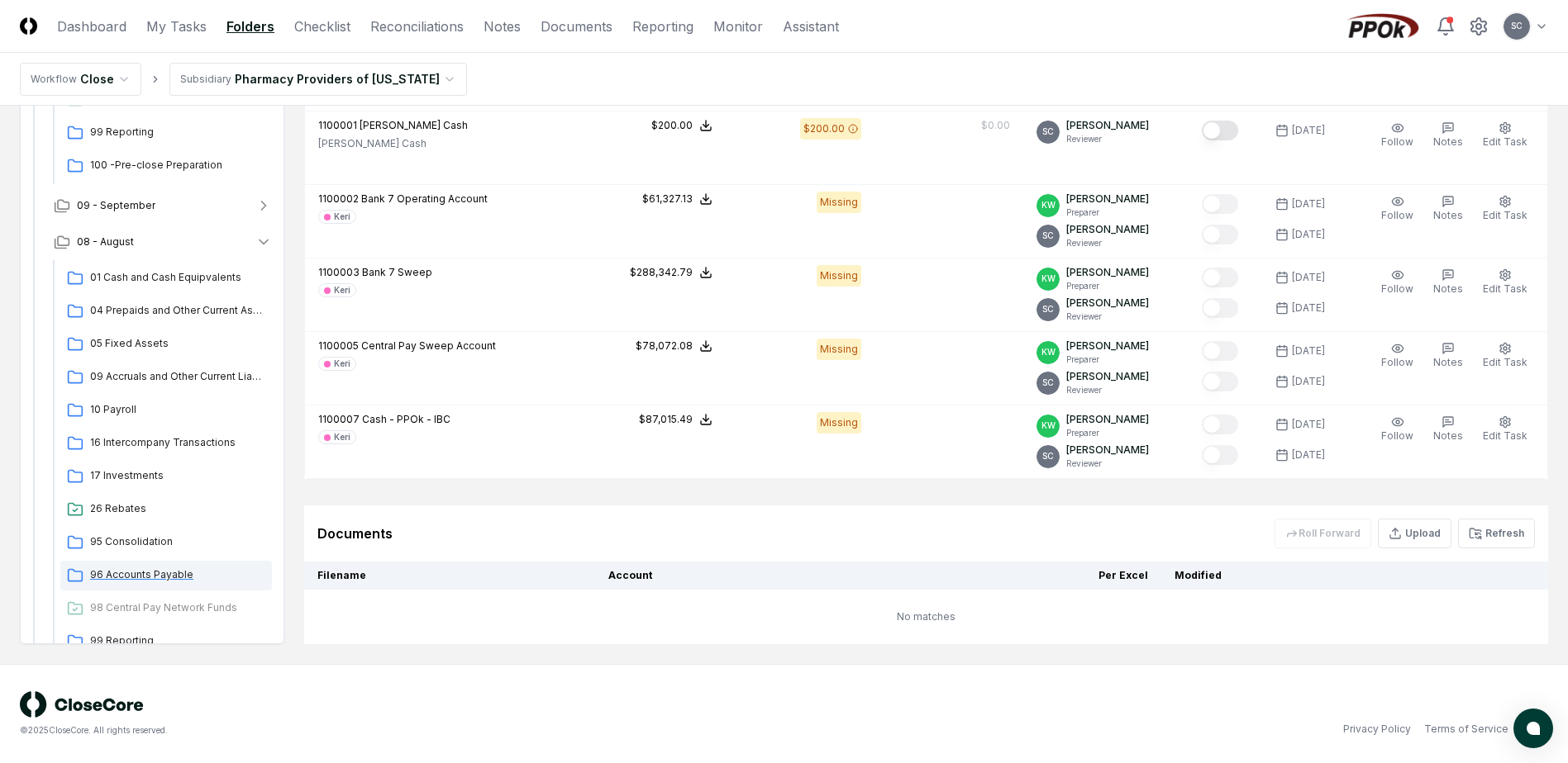
click at [149, 573] on span "96 Accounts Payable" at bounding box center [177, 575] width 175 height 15
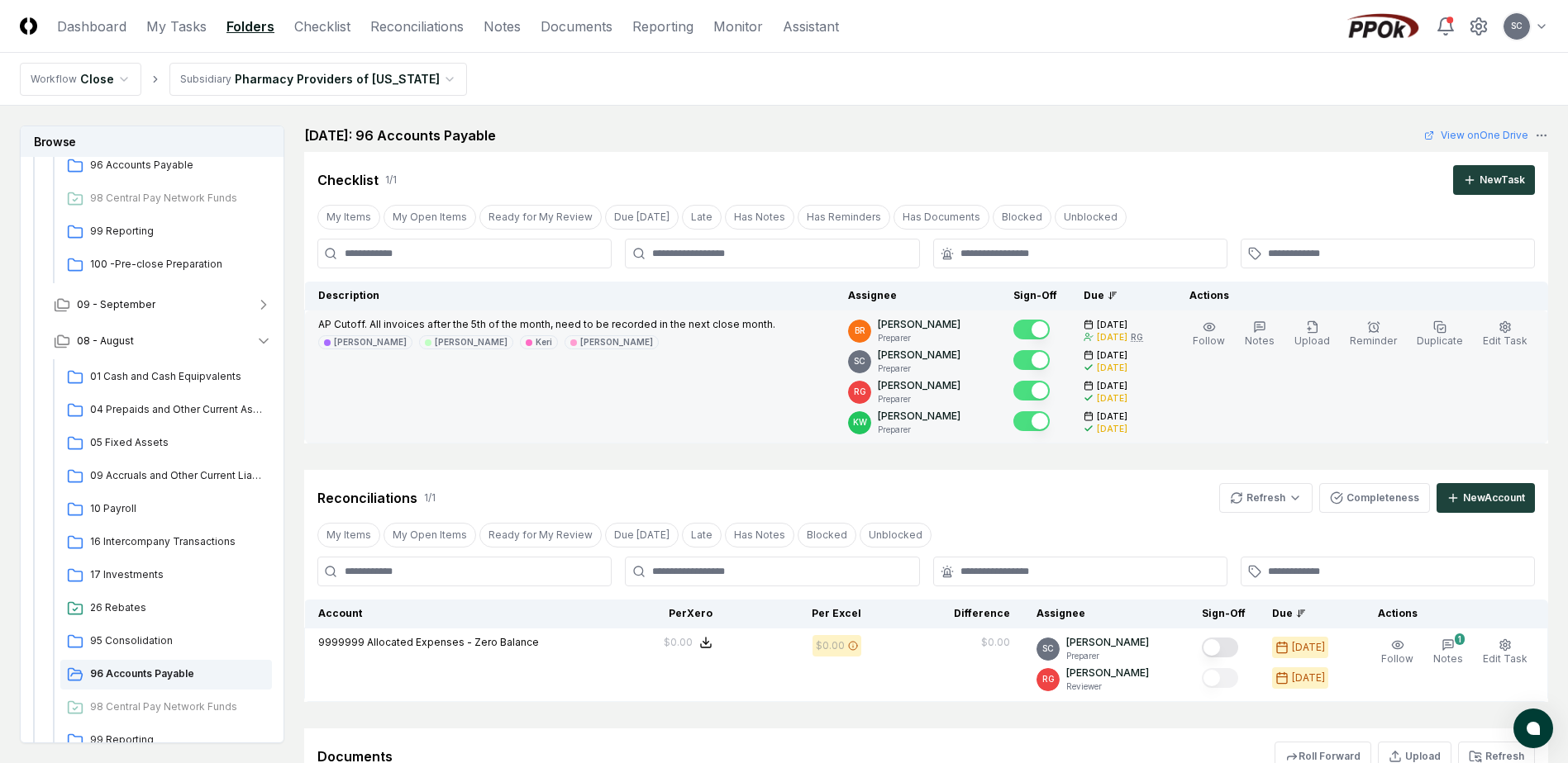
scroll to position [213, 0]
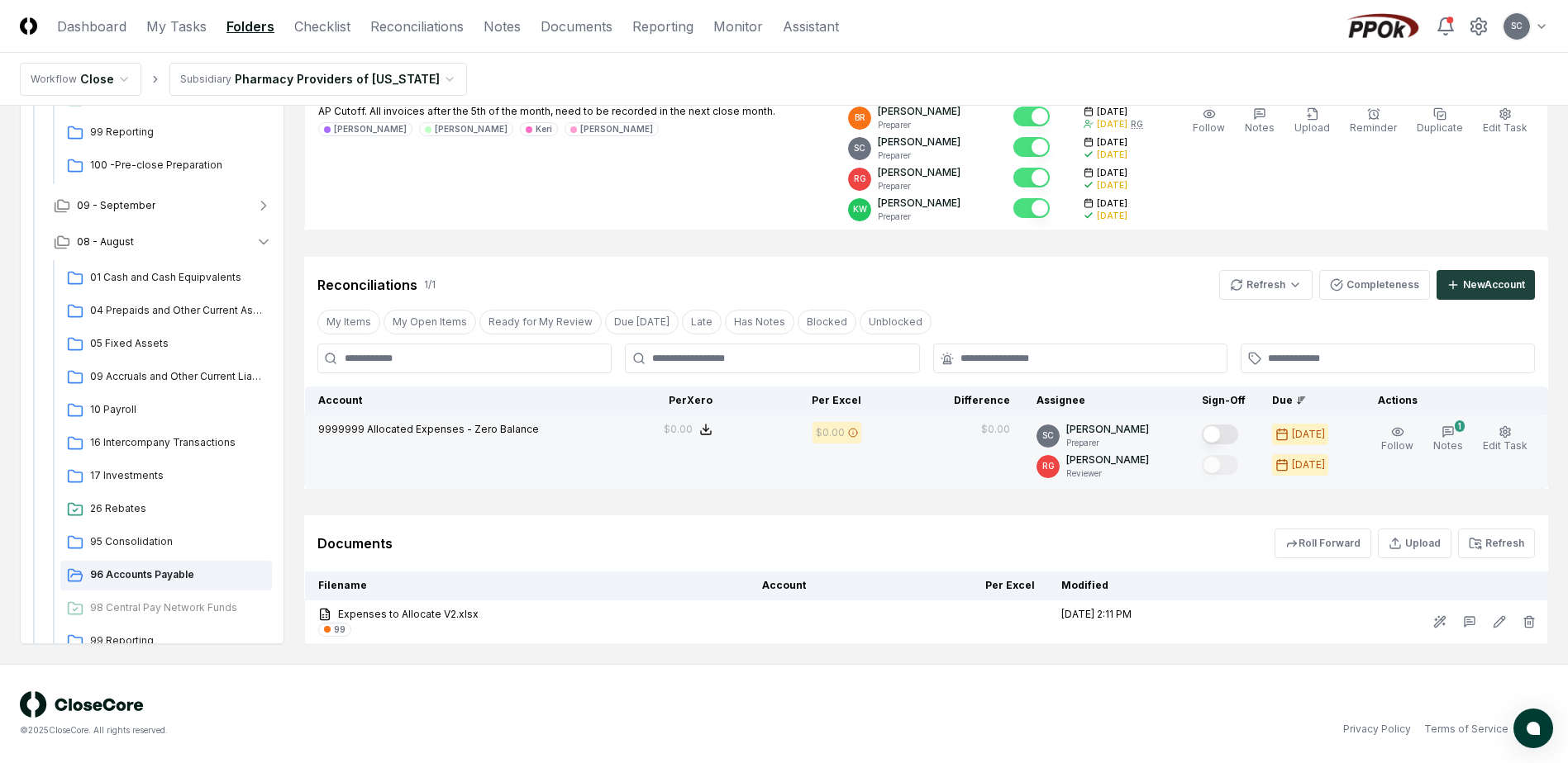
click at [523, 480] on td "9999999 Allocated Expenses - Zero Balance" at bounding box center [442, 453] width 273 height 73
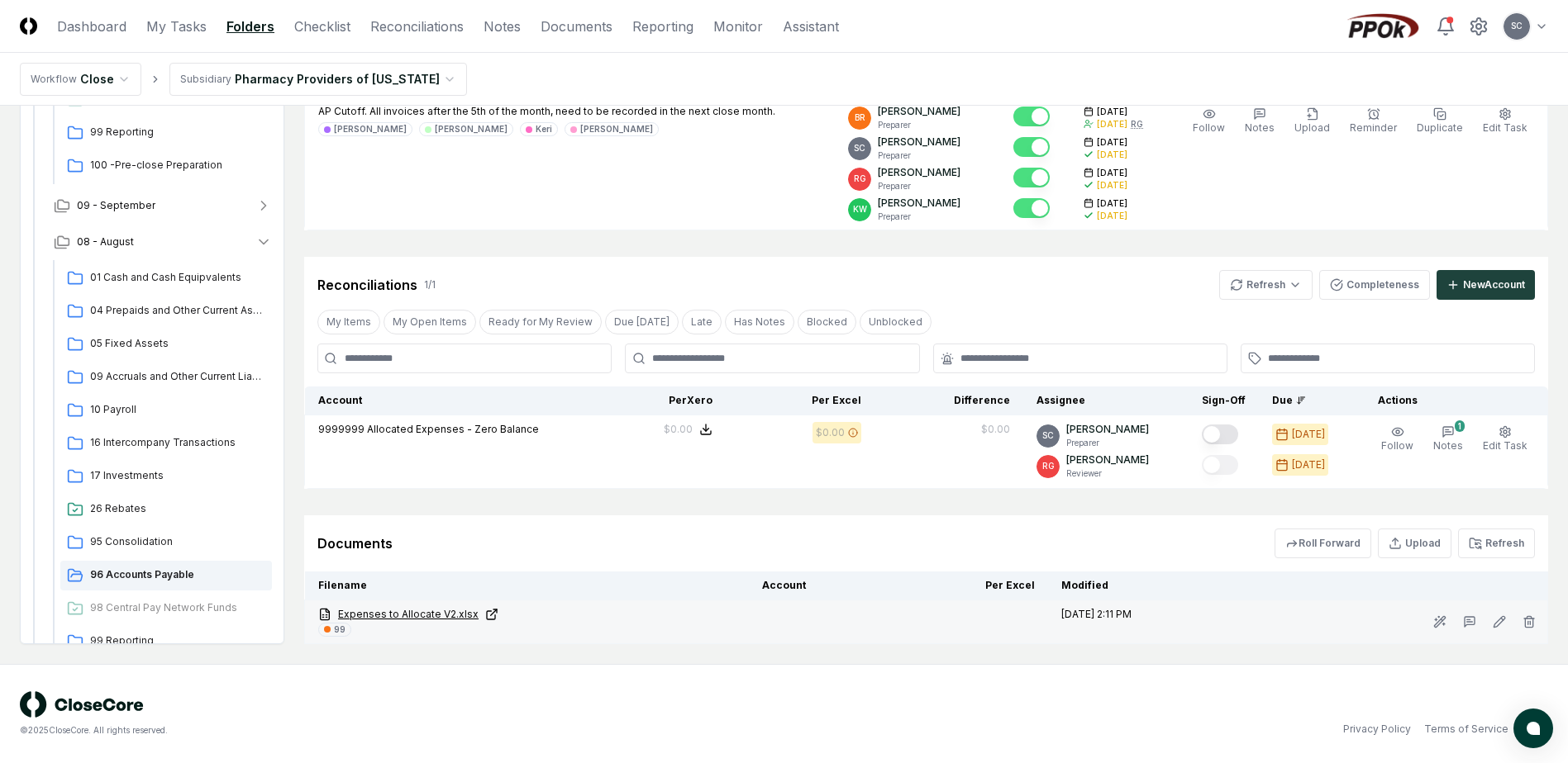
click at [391, 610] on link "Expenses to Allocate V2.xlsx" at bounding box center [527, 614] width 417 height 15
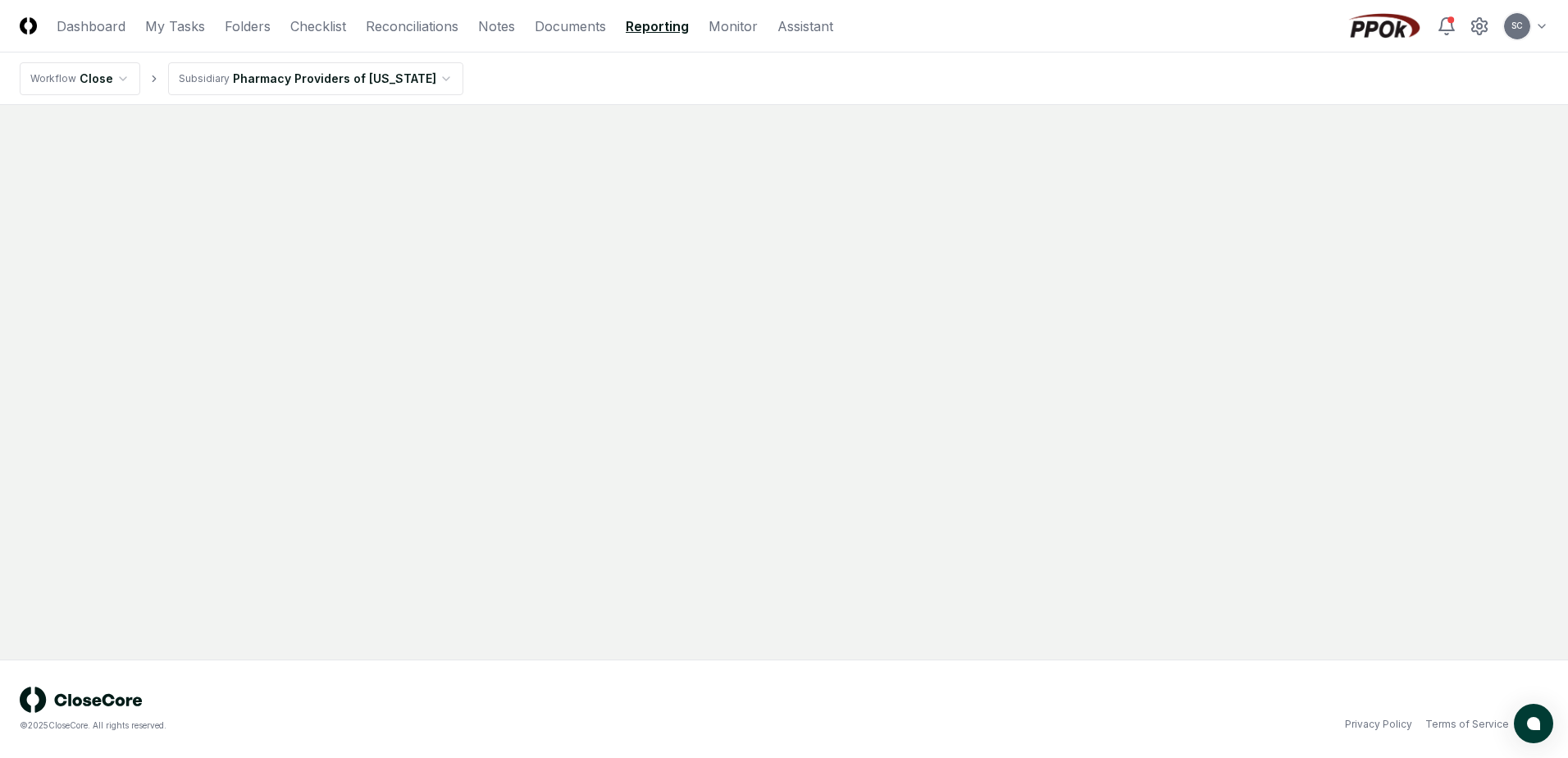
click at [656, 23] on link "Reporting" at bounding box center [657, 26] width 63 height 20
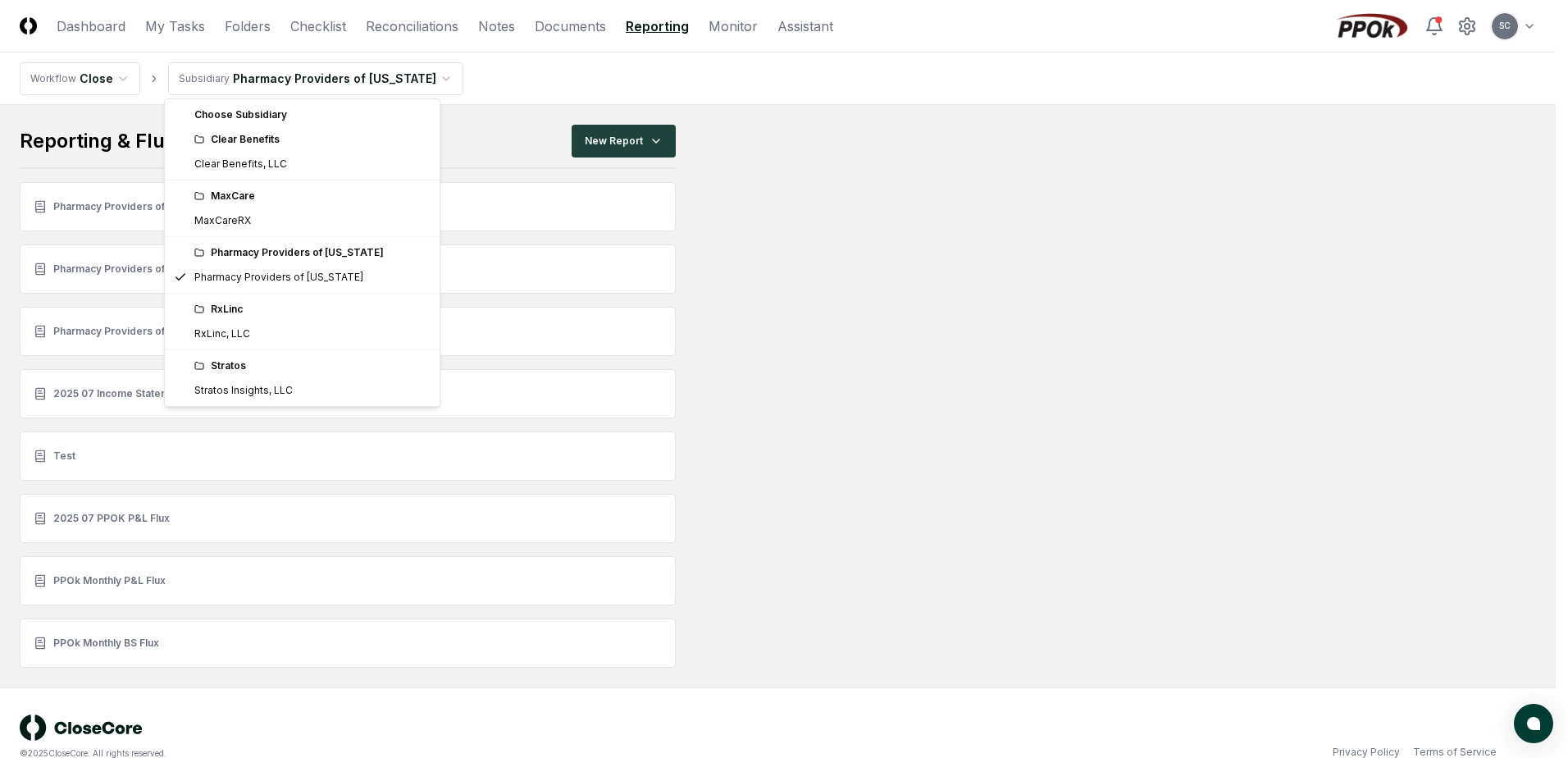
click at [303, 75] on html "CloseCore Dashboard My Tasks Folders Checklist Reconciliations Notes Documents …" at bounding box center [784, 393] width 1568 height 787
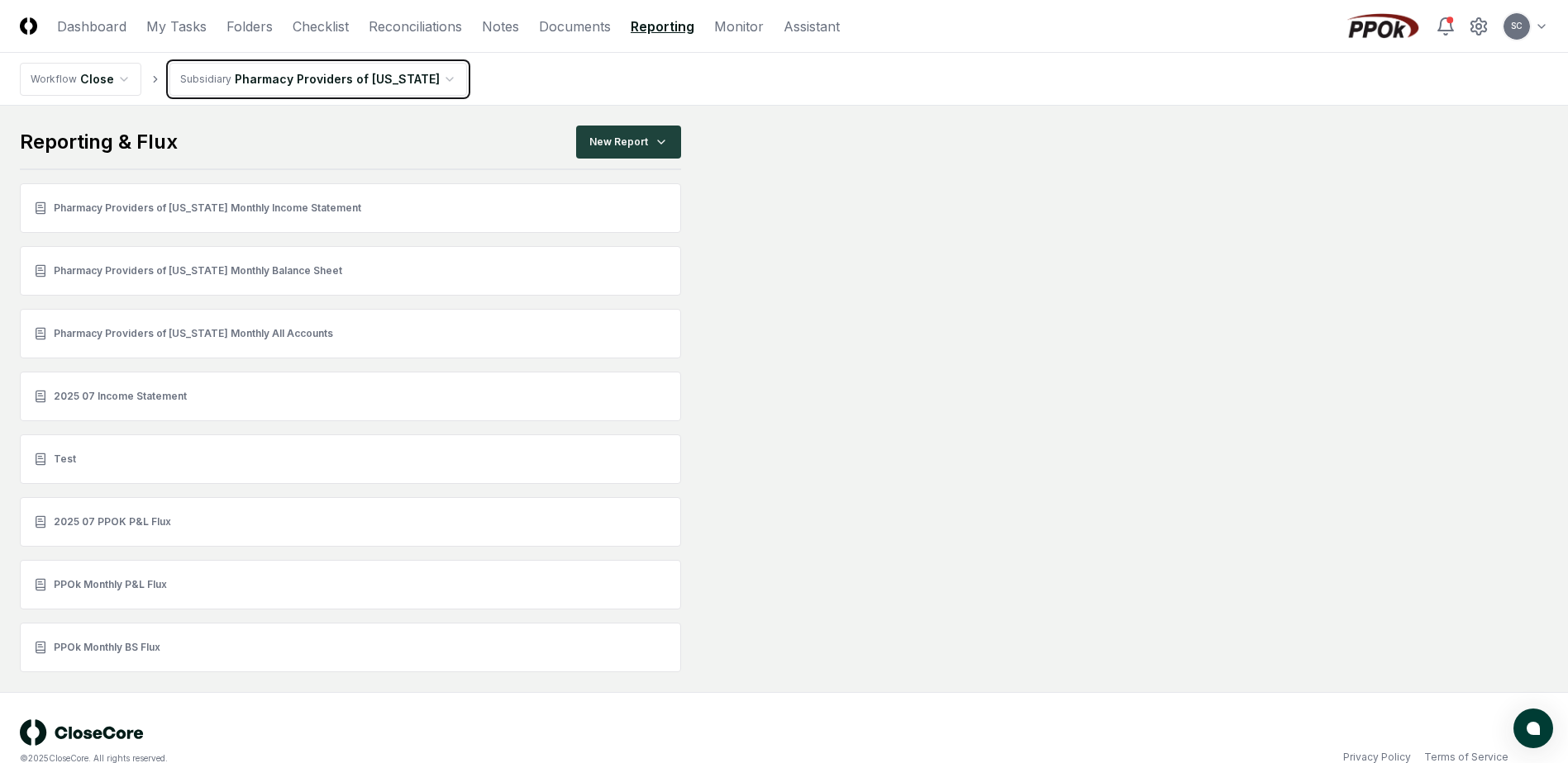
click at [305, 76] on html "CloseCore Dashboard My Tasks Folders Checklist Reconciliations Notes Documents …" at bounding box center [784, 396] width 1568 height 792
click at [250, 31] on link "Folders" at bounding box center [250, 26] width 46 height 20
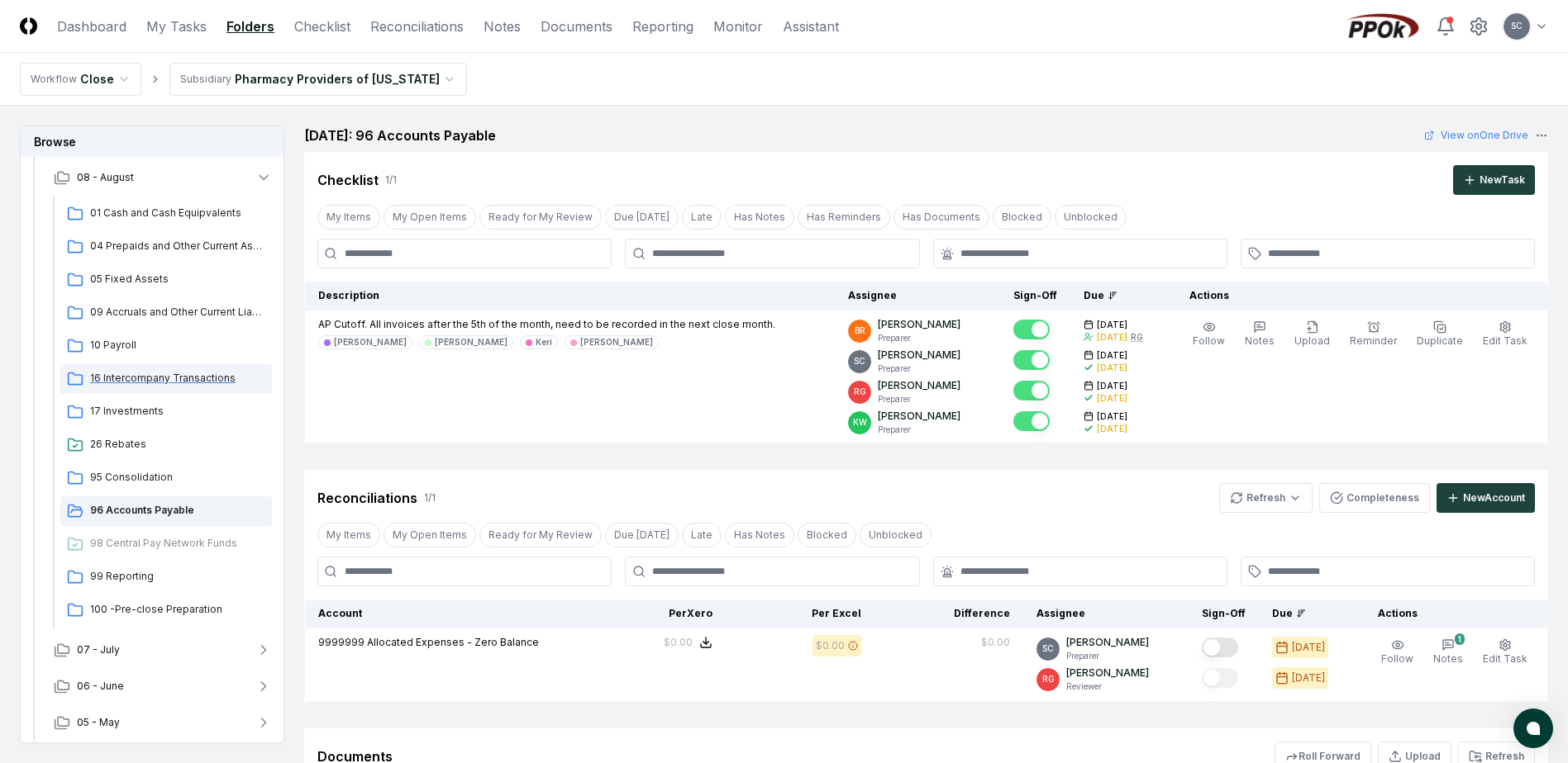
scroll to position [146, 0]
click at [129, 515] on span "96 Accounts Payable" at bounding box center [177, 508] width 175 height 15
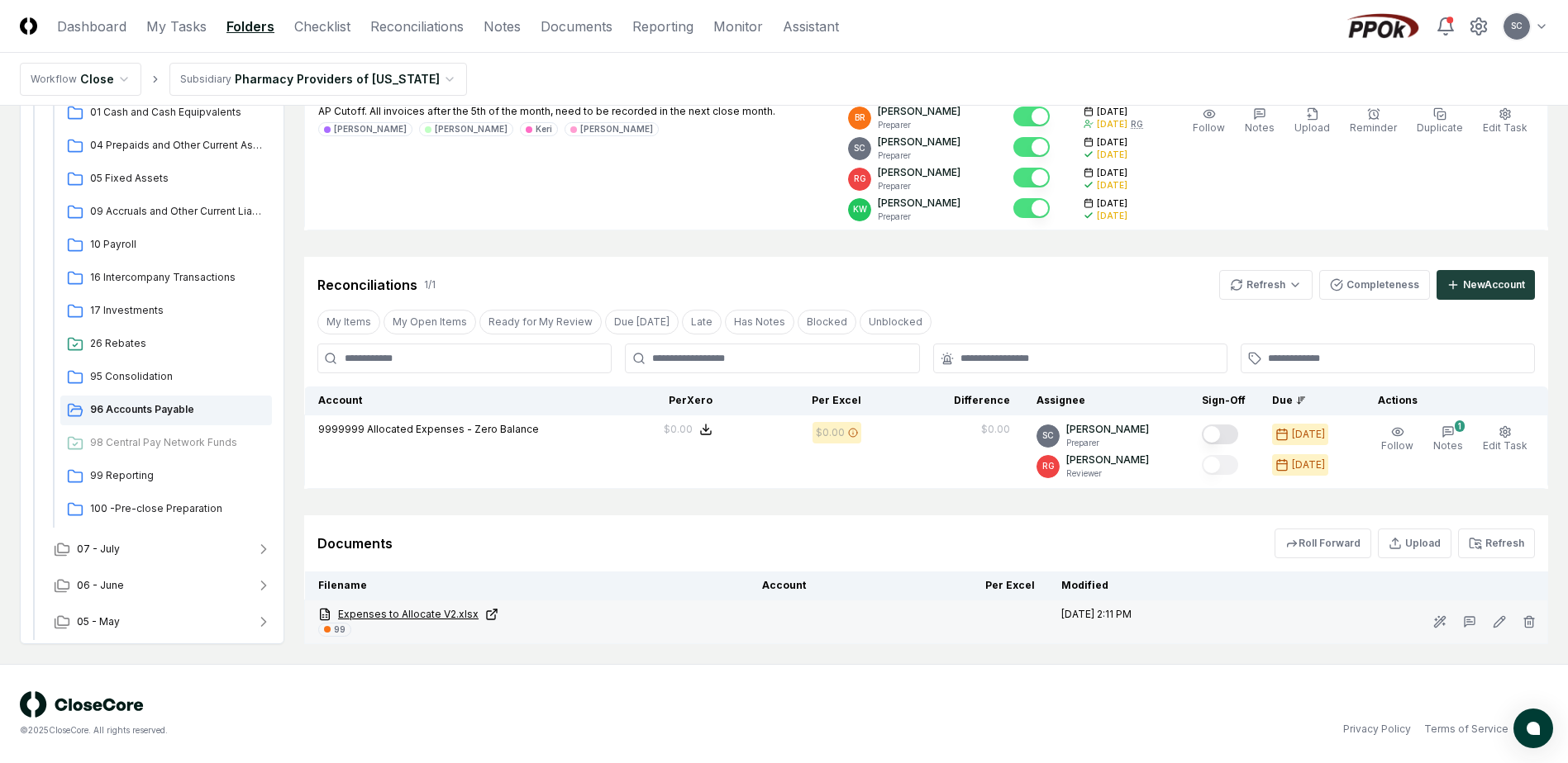
click at [414, 609] on td "Expenses to Allocate V2.xlsx 99" at bounding box center [528, 623] width 445 height 44
click at [414, 609] on link "Expenses to Allocate V2.xlsx" at bounding box center [527, 614] width 417 height 15
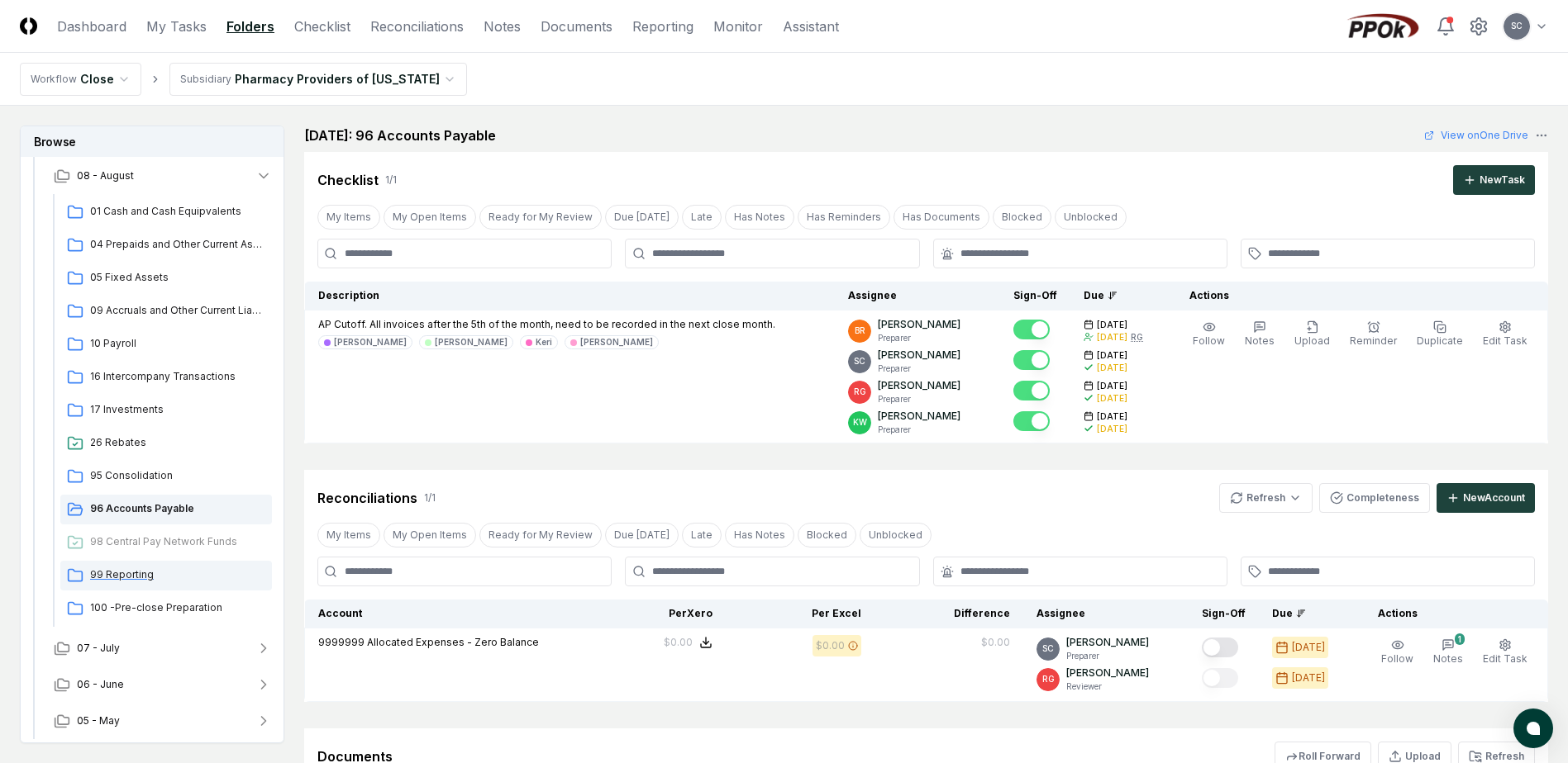
click at [133, 571] on span "99 Reporting" at bounding box center [177, 575] width 175 height 15
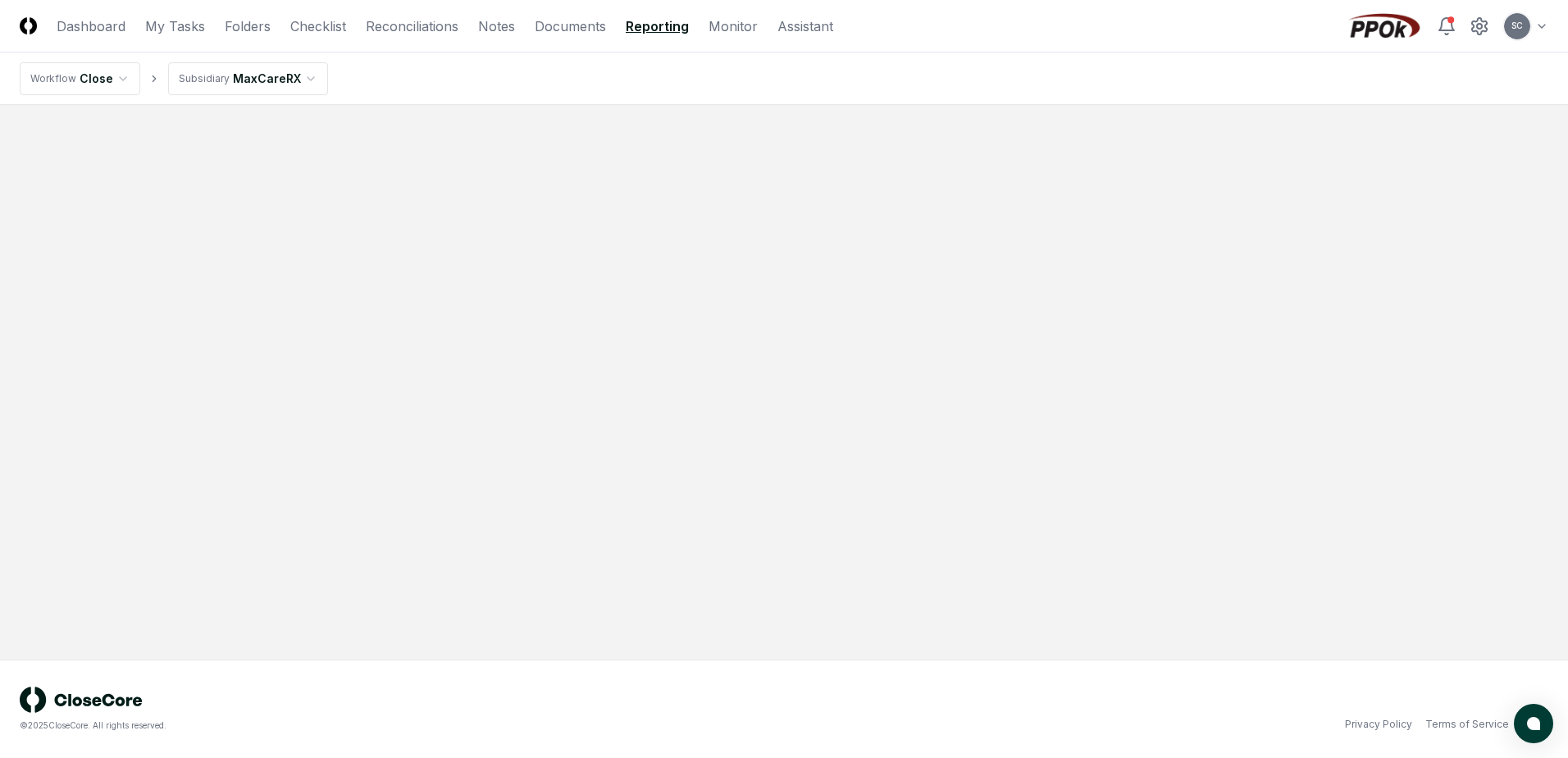
click at [655, 26] on link "Reporting" at bounding box center [657, 26] width 63 height 20
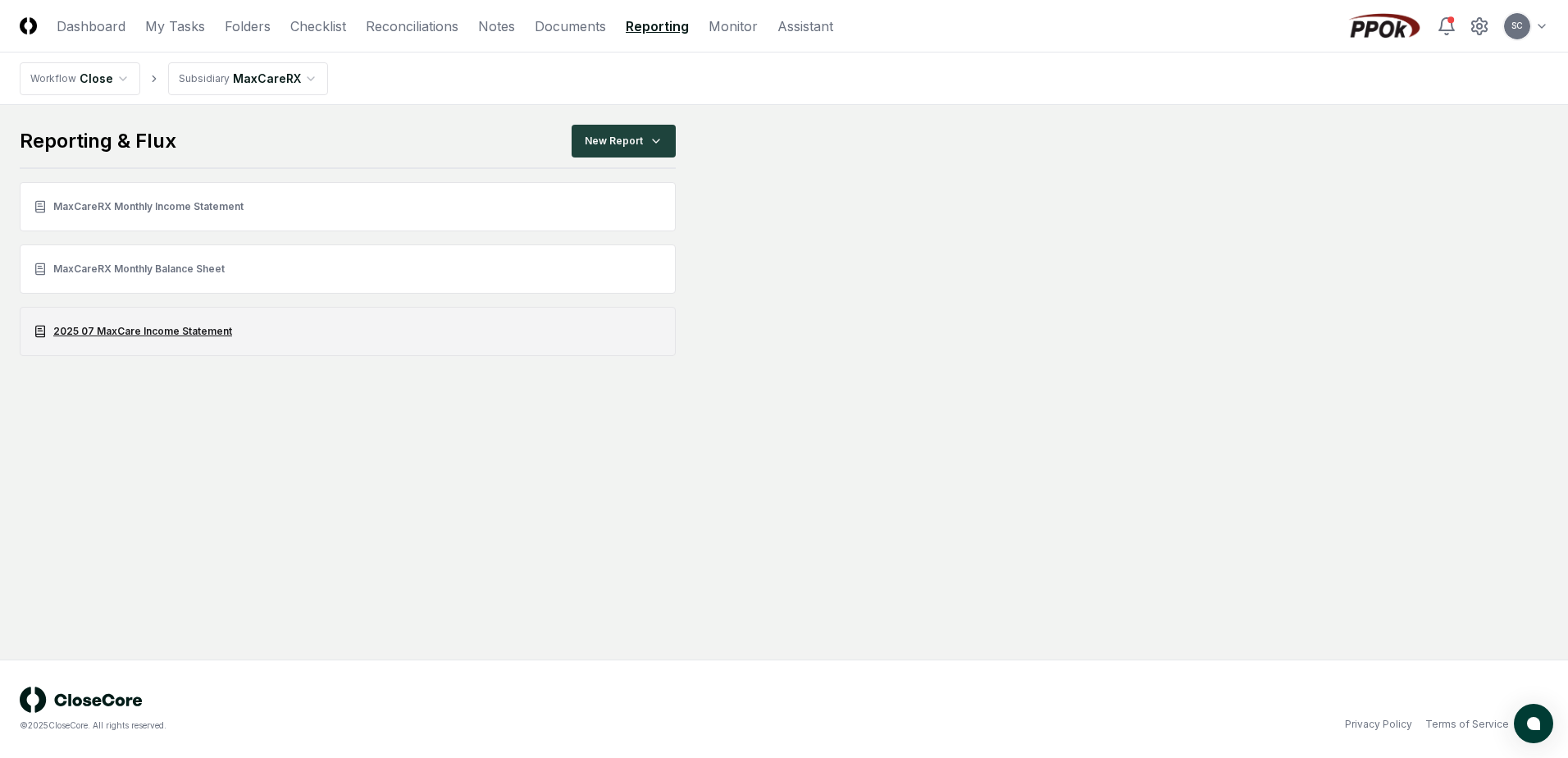
click at [134, 334] on link "2025 07 MaxCare Income Statement" at bounding box center [348, 331] width 656 height 49
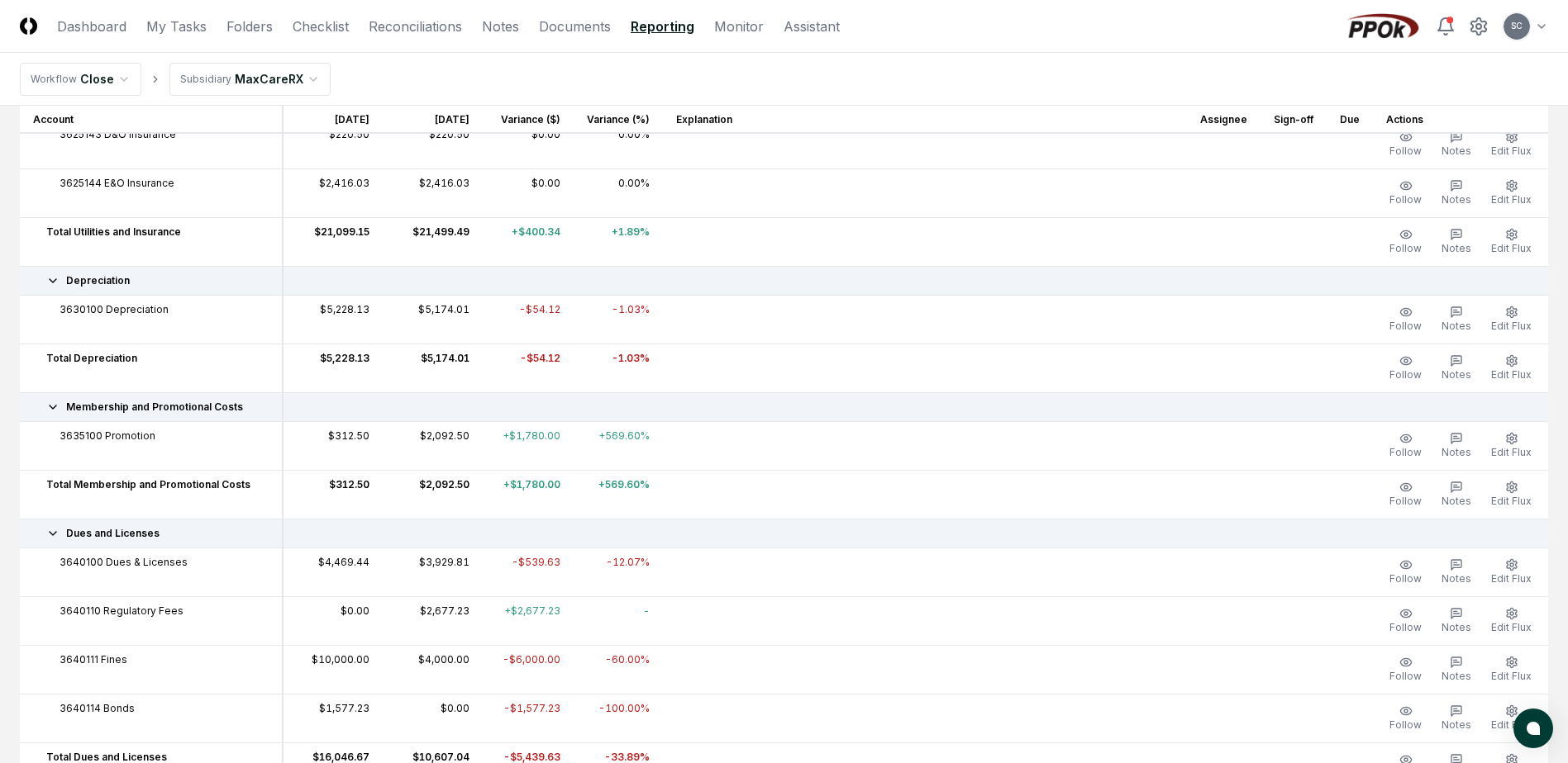
scroll to position [3699, 0]
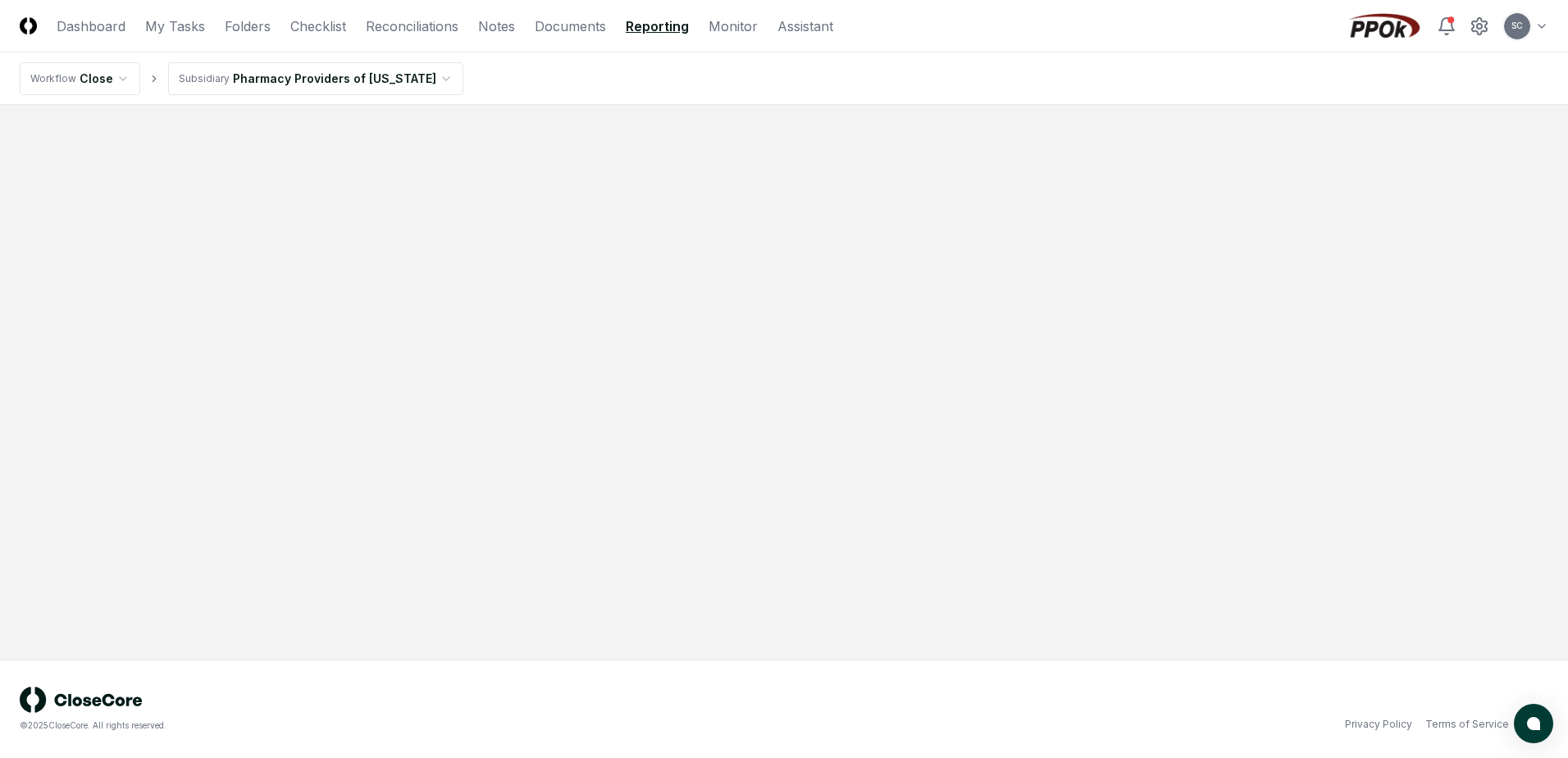
click at [651, 23] on link "Reporting" at bounding box center [657, 26] width 63 height 20
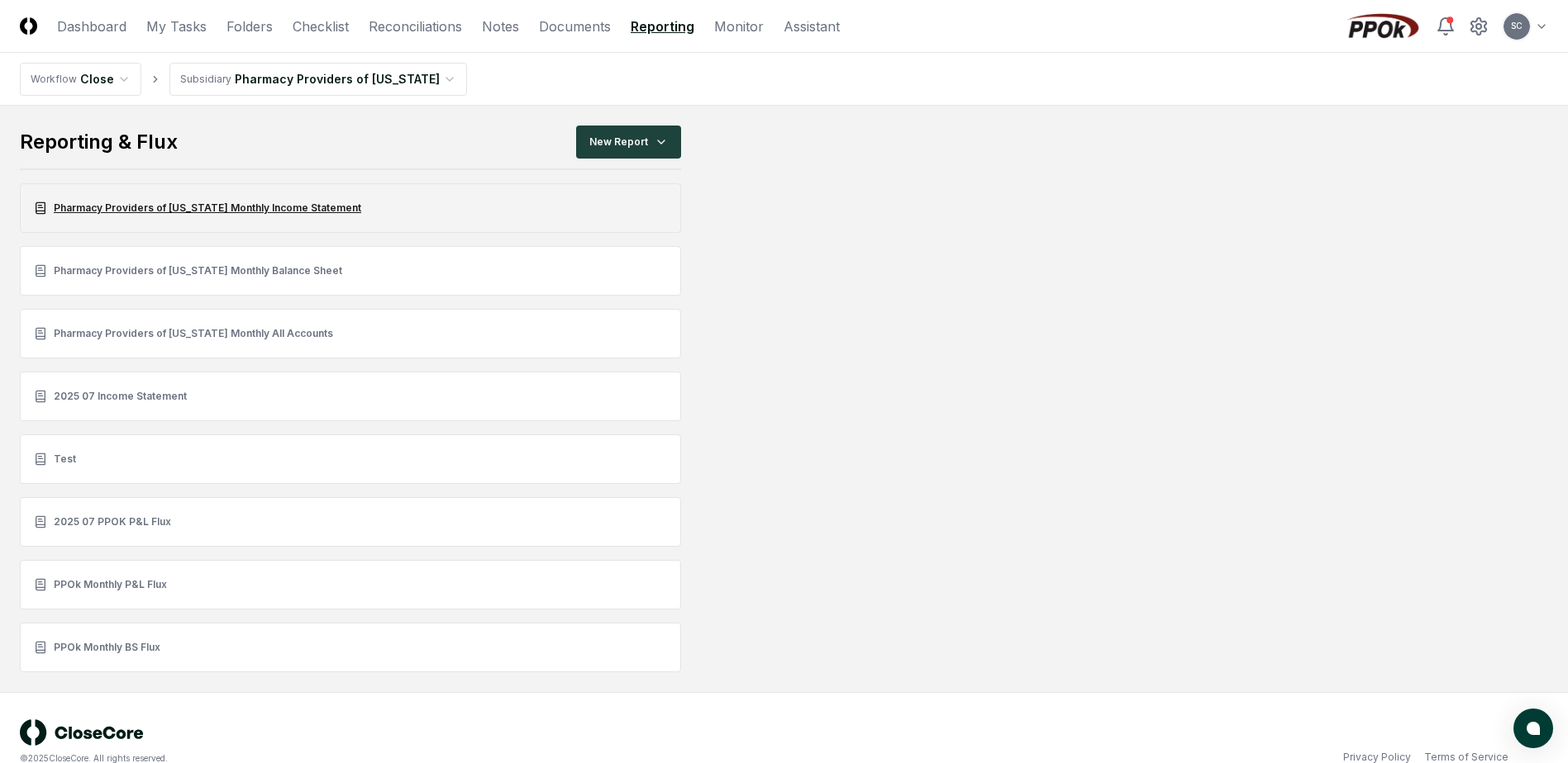
click at [93, 213] on link "Pharmacy Providers of Oklahoma Monthly Income Statement" at bounding box center [351, 208] width 661 height 50
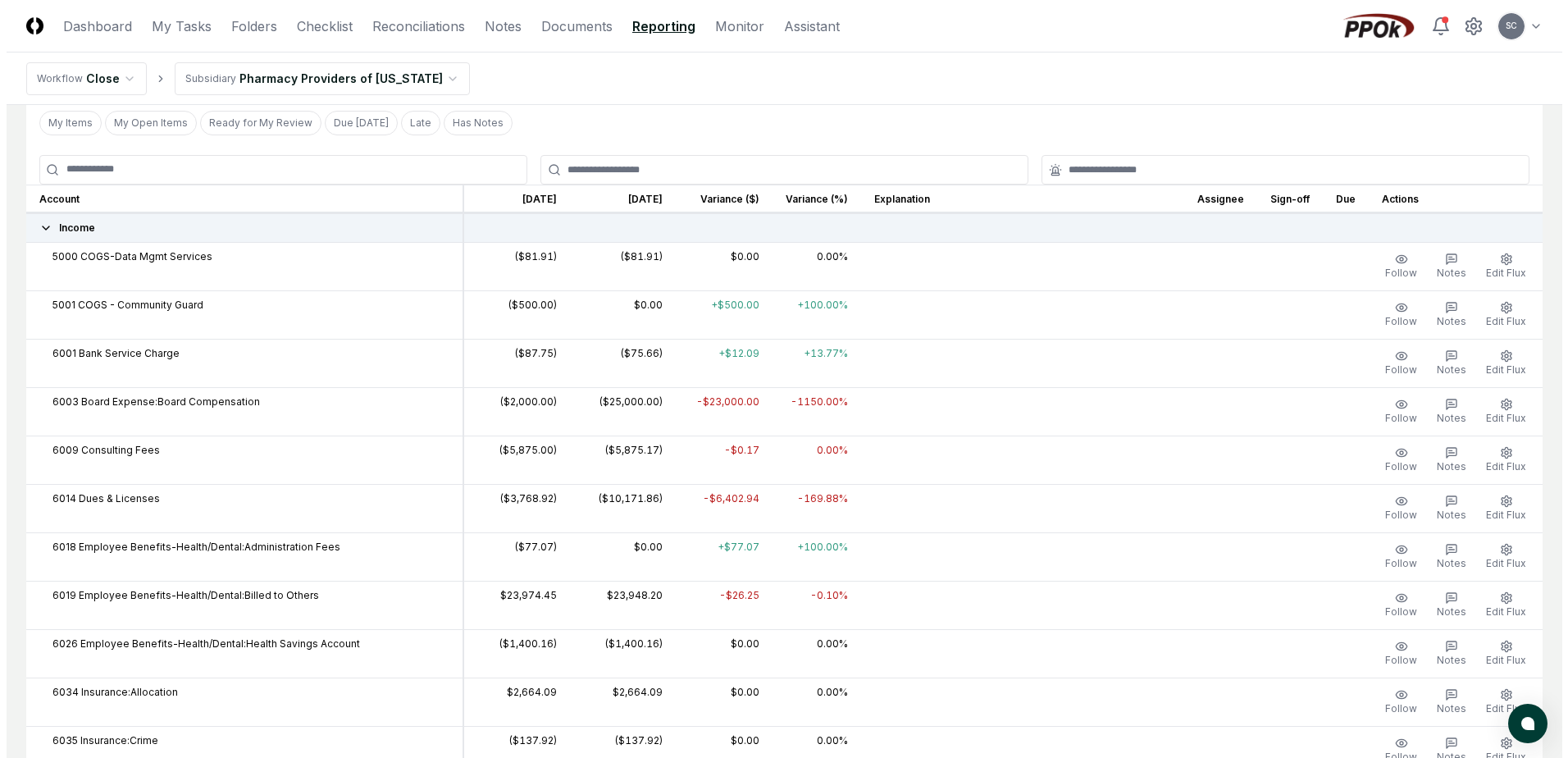
scroll to position [164, 0]
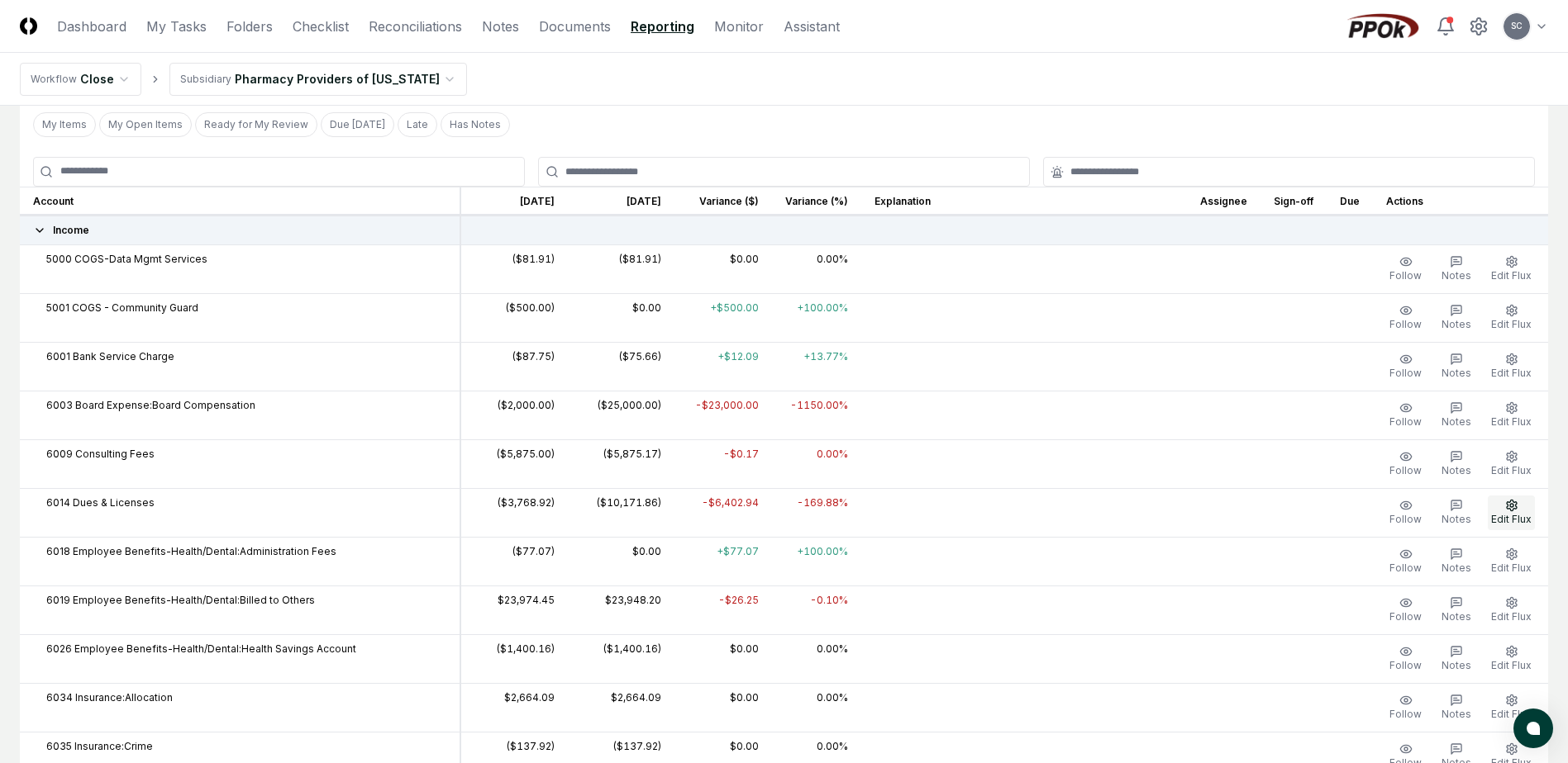
click at [1513, 514] on span "Edit Flux" at bounding box center [1511, 519] width 40 height 12
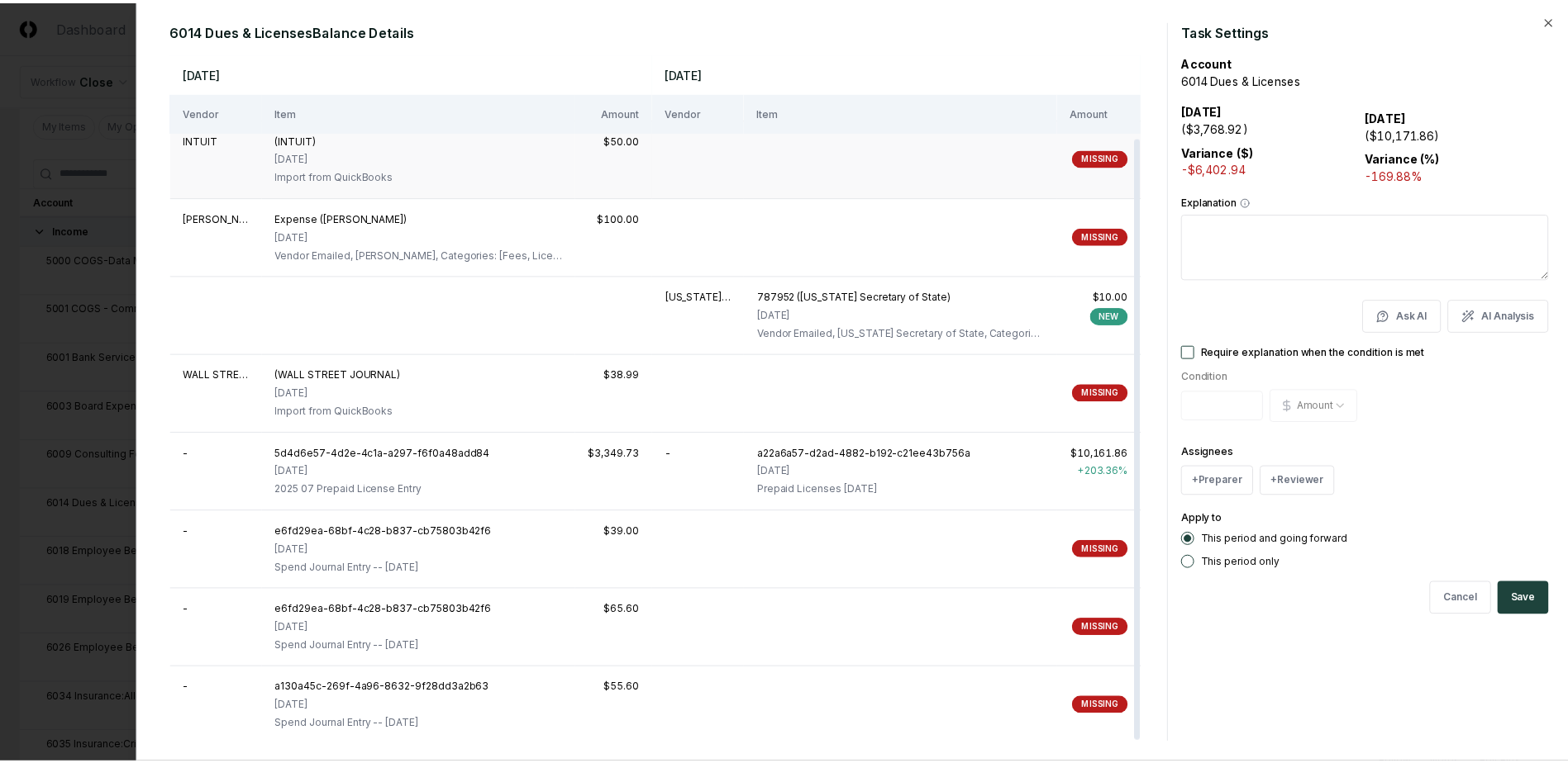
scroll to position [95, 0]
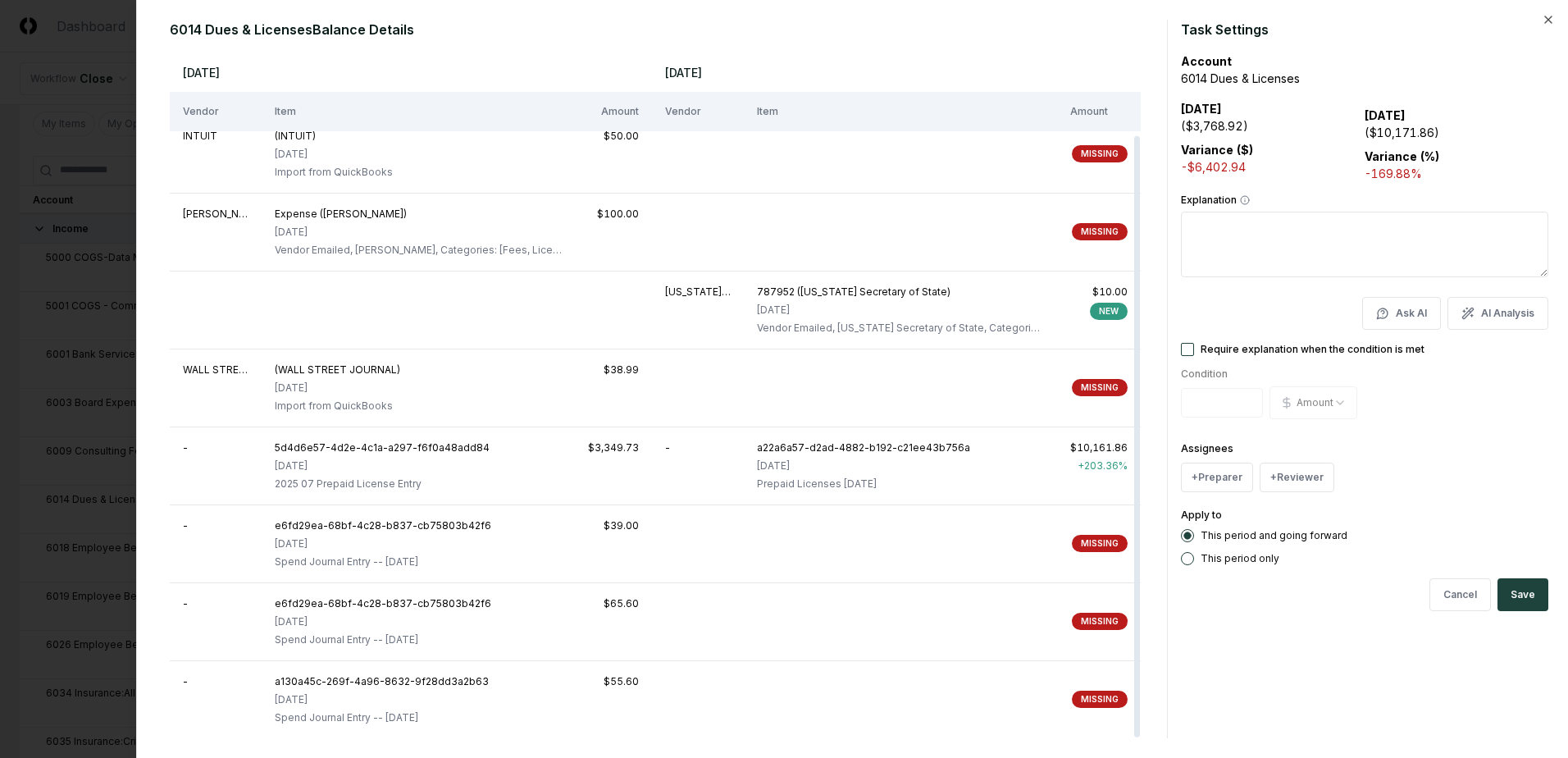
click at [86, 58] on div at bounding box center [784, 379] width 1568 height 758
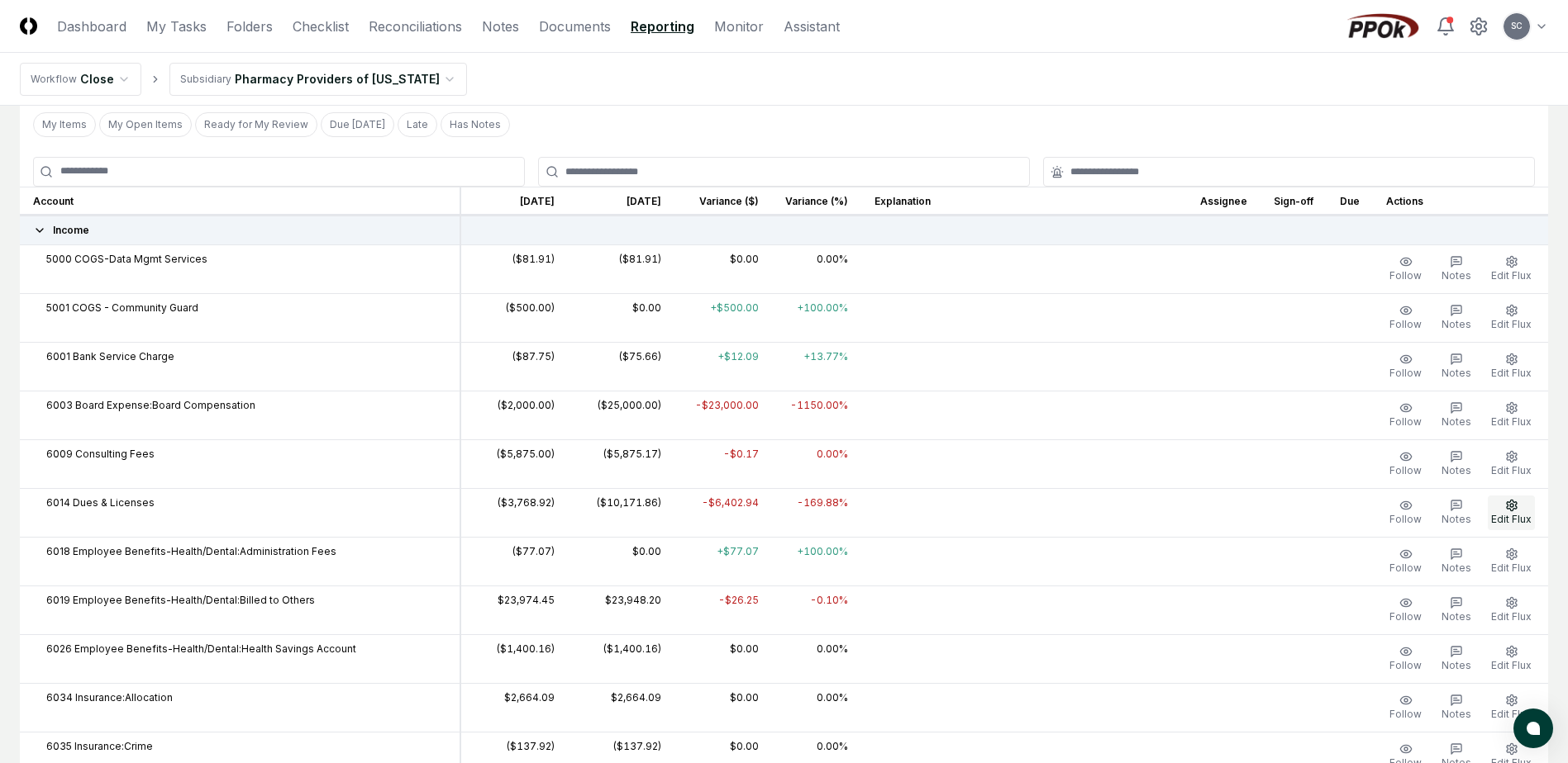
click at [1509, 518] on span "Edit Flux" at bounding box center [1511, 519] width 40 height 12
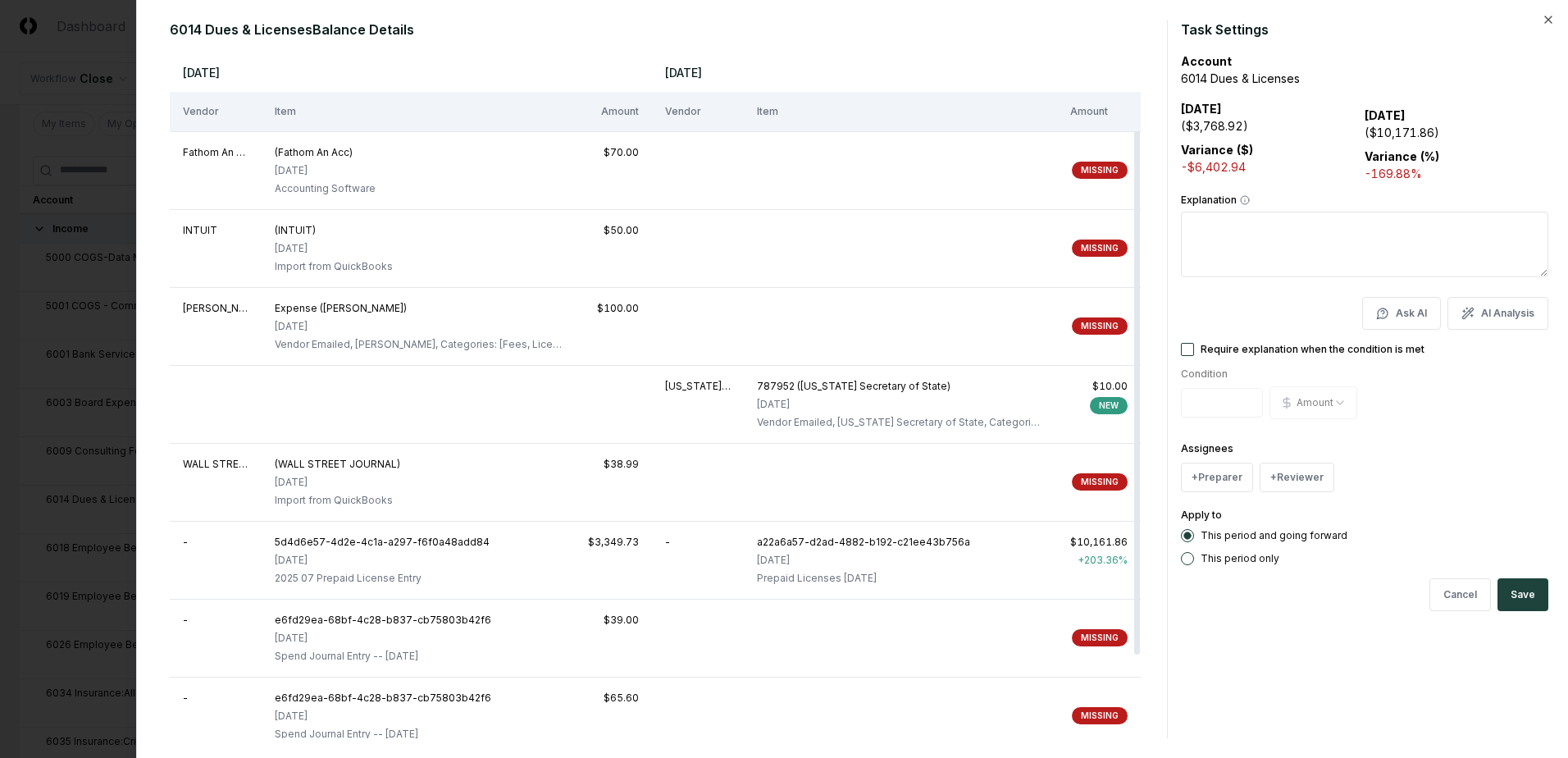
click at [1307, 264] on textarea "Explanation" at bounding box center [1365, 244] width 367 height 66
type textarea "**********"
click at [1513, 587] on button "Save" at bounding box center [1523, 595] width 51 height 33
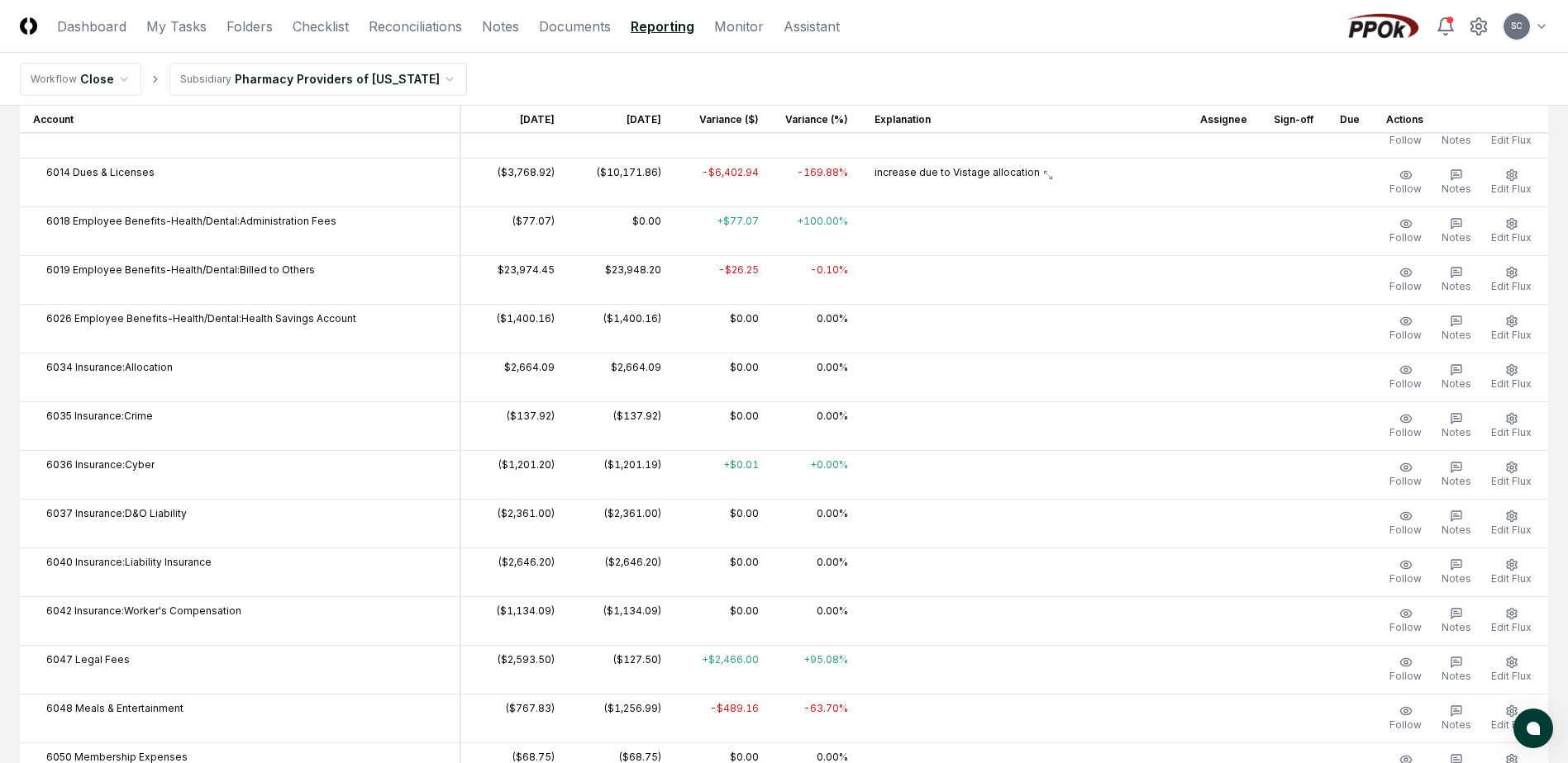
scroll to position [744, 0]
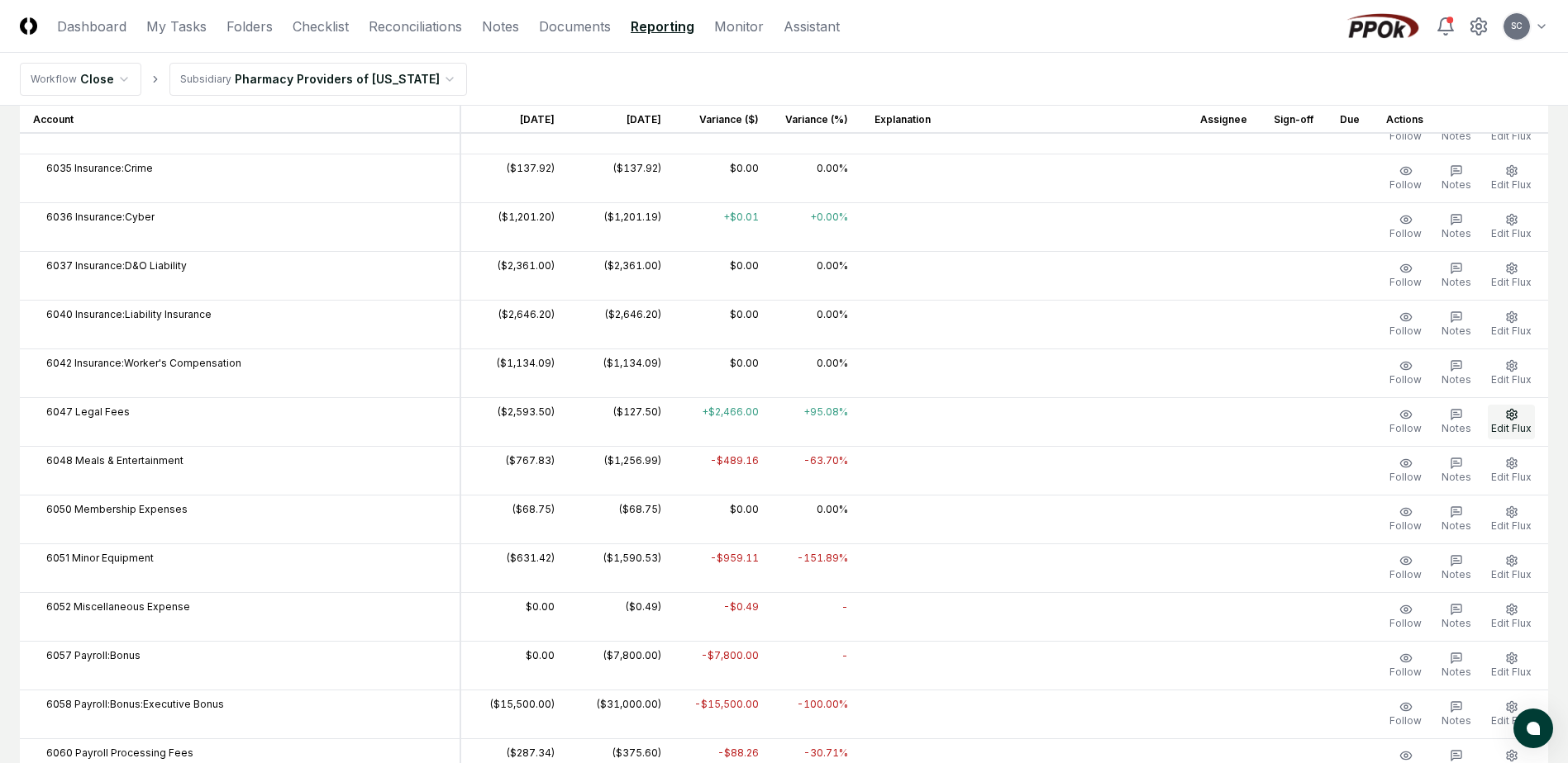
click at [1514, 420] on button "Edit Flux" at bounding box center [1511, 422] width 47 height 35
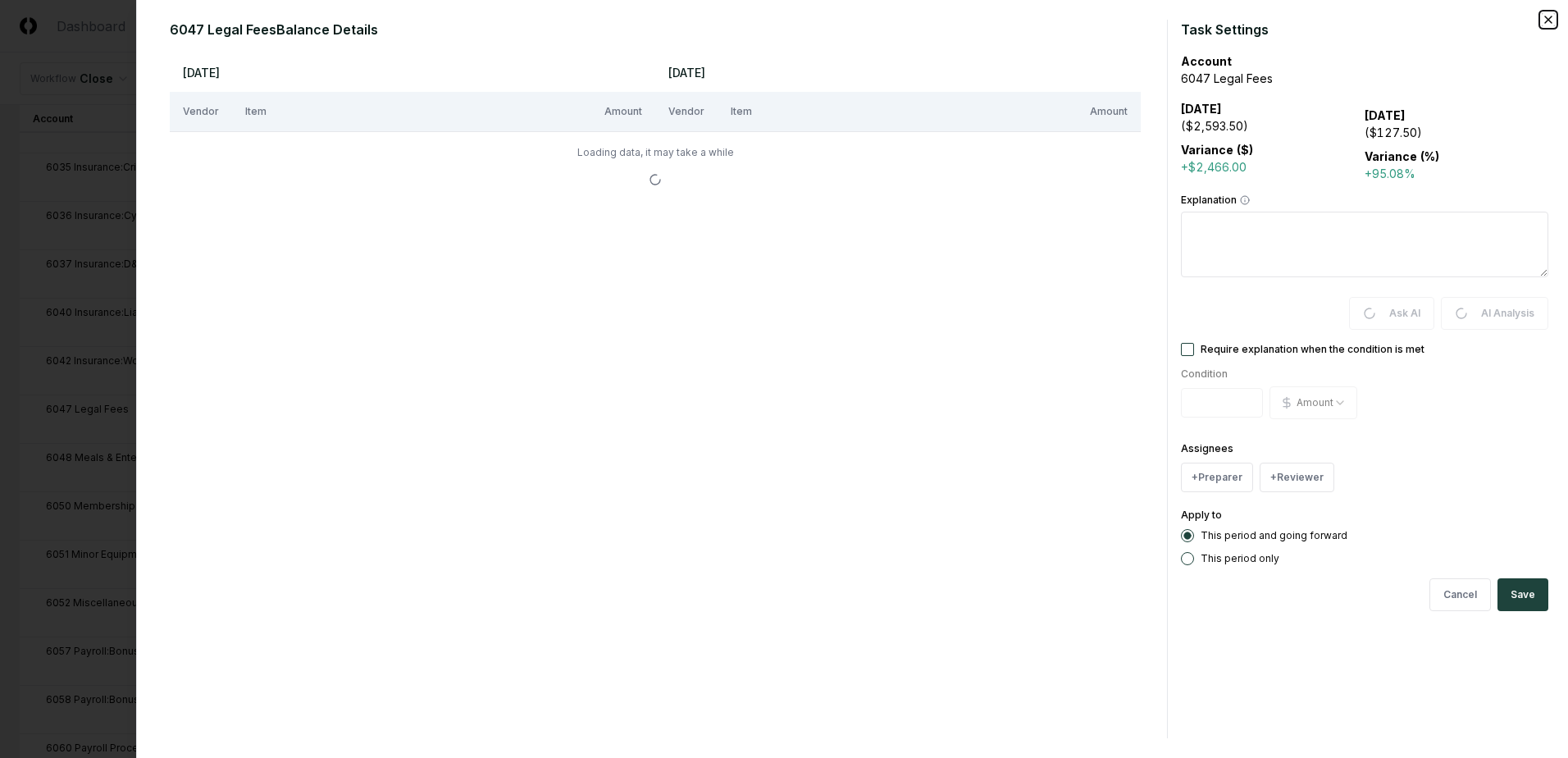
click at [1551, 20] on icon "button" at bounding box center [1548, 19] width 13 height 13
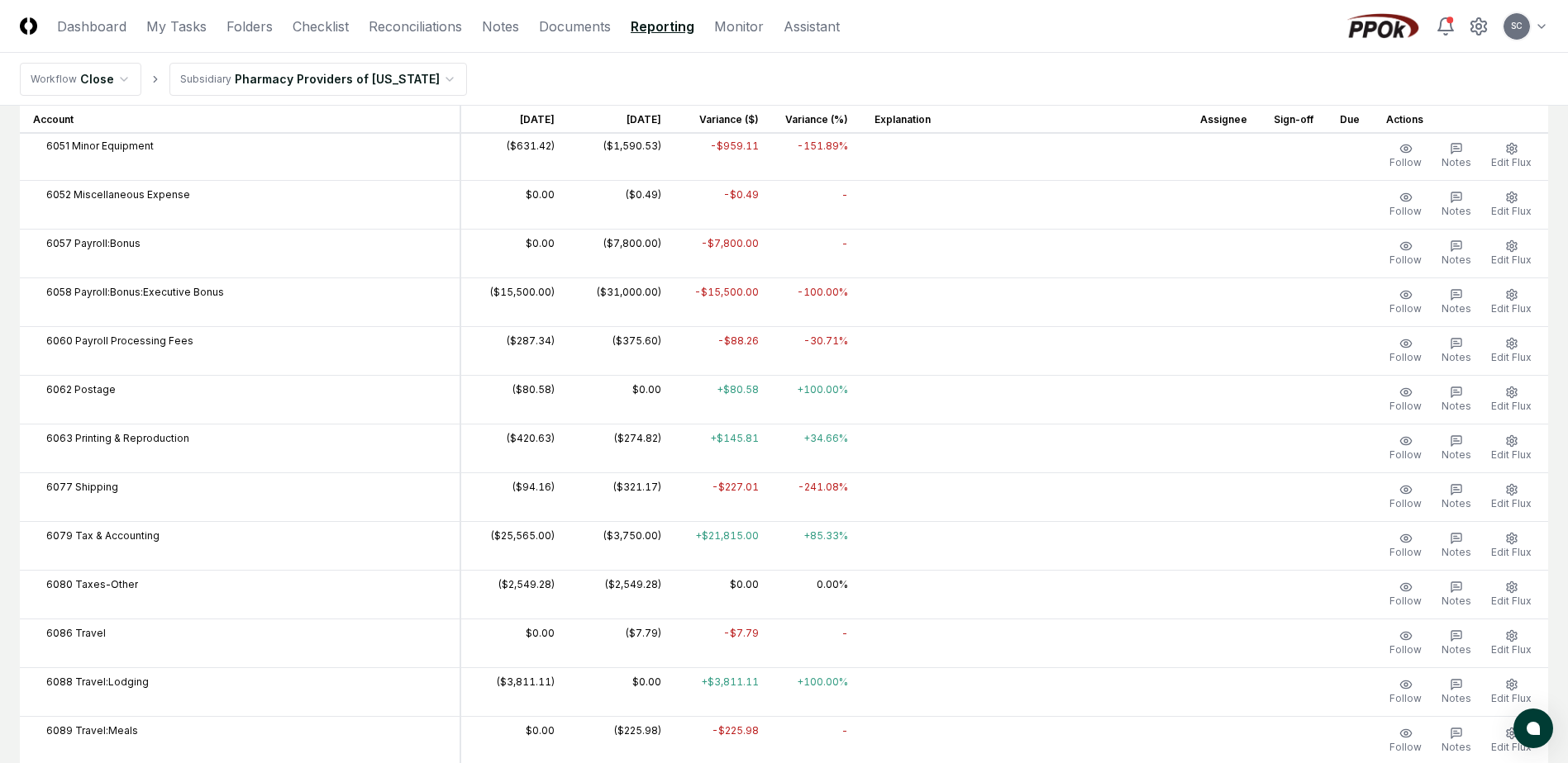
scroll to position [1156, 0]
click at [1517, 540] on icon "button" at bounding box center [1510, 537] width 10 height 10
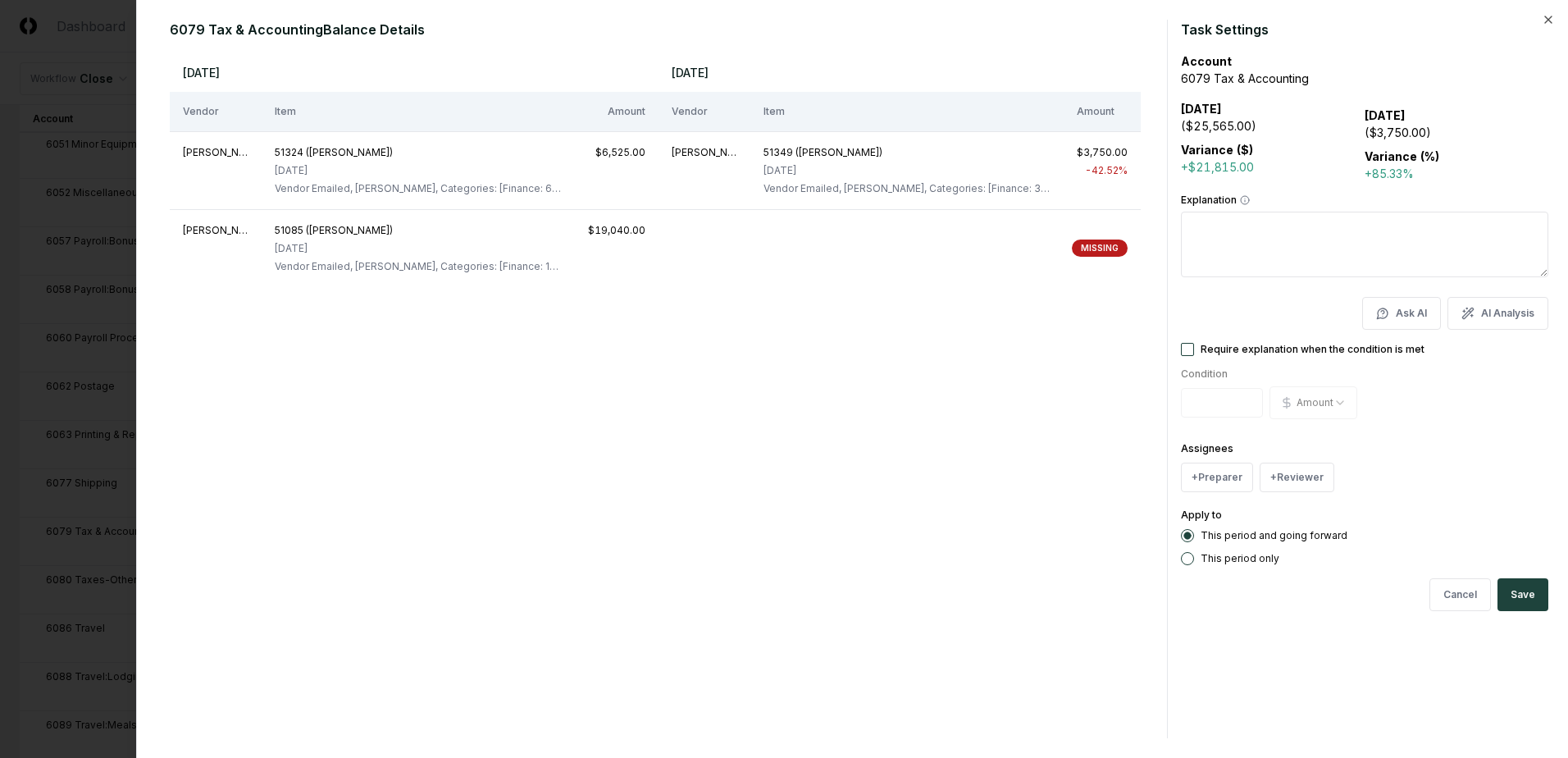
click at [1330, 249] on textarea "Explanation" at bounding box center [1365, 244] width 367 height 66
type textarea "*"
type textarea "**********"
click at [1263, 559] on label "This period only" at bounding box center [1240, 559] width 79 height 10
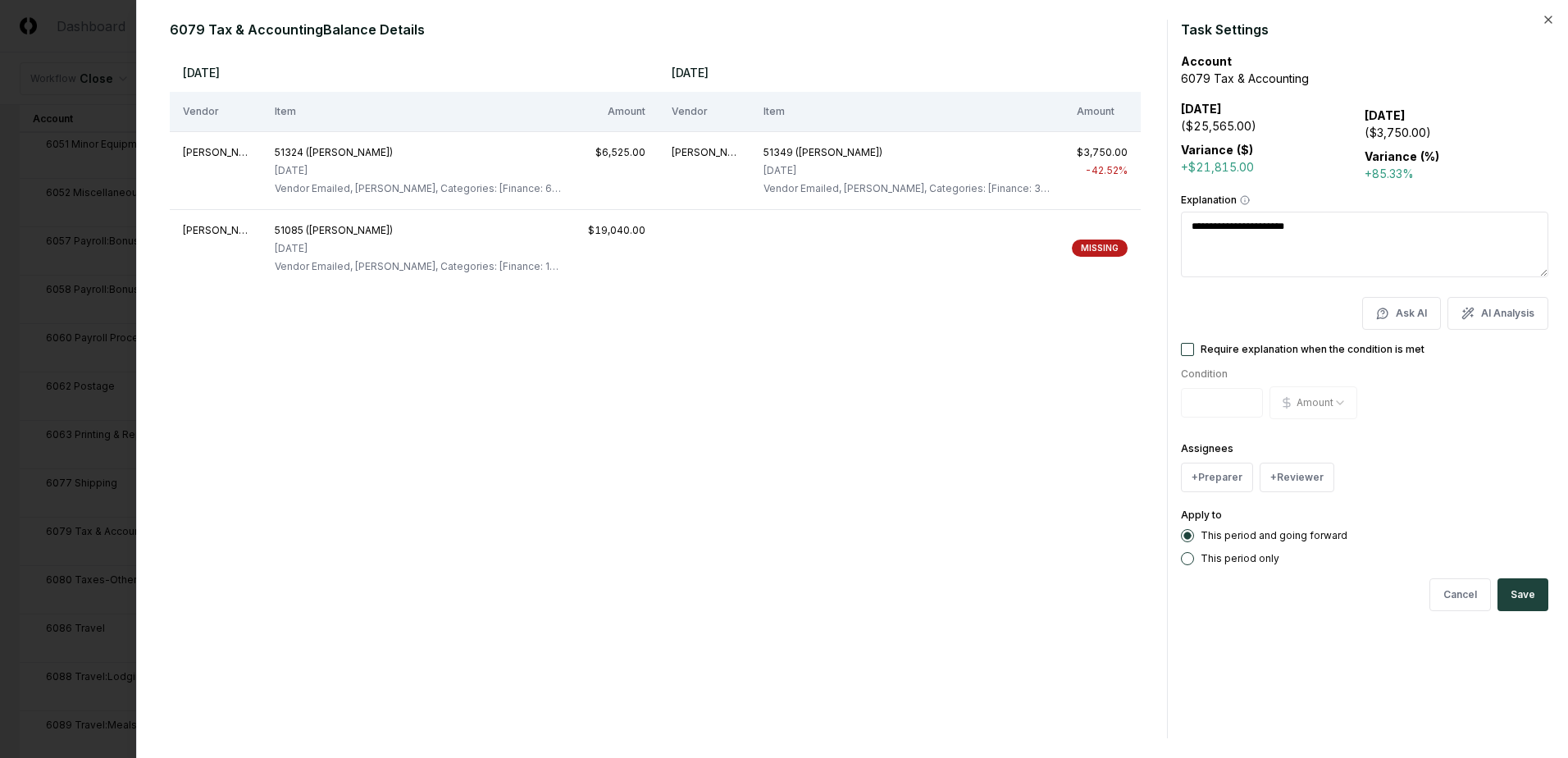
click at [1194, 559] on button "This period only" at bounding box center [1187, 559] width 13 height 13
click at [1532, 599] on button "Save" at bounding box center [1523, 595] width 51 height 33
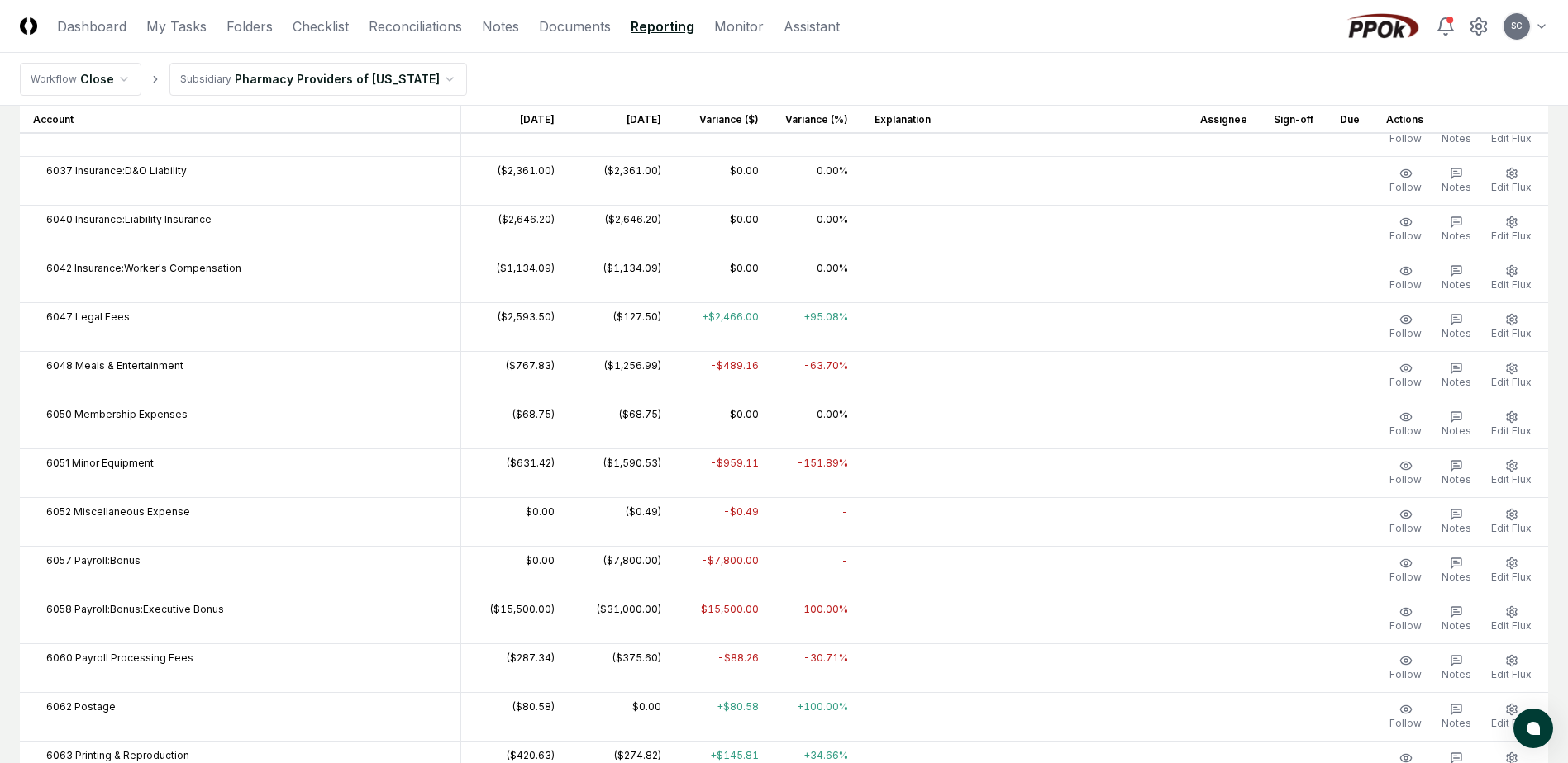
scroll to position [578, 0]
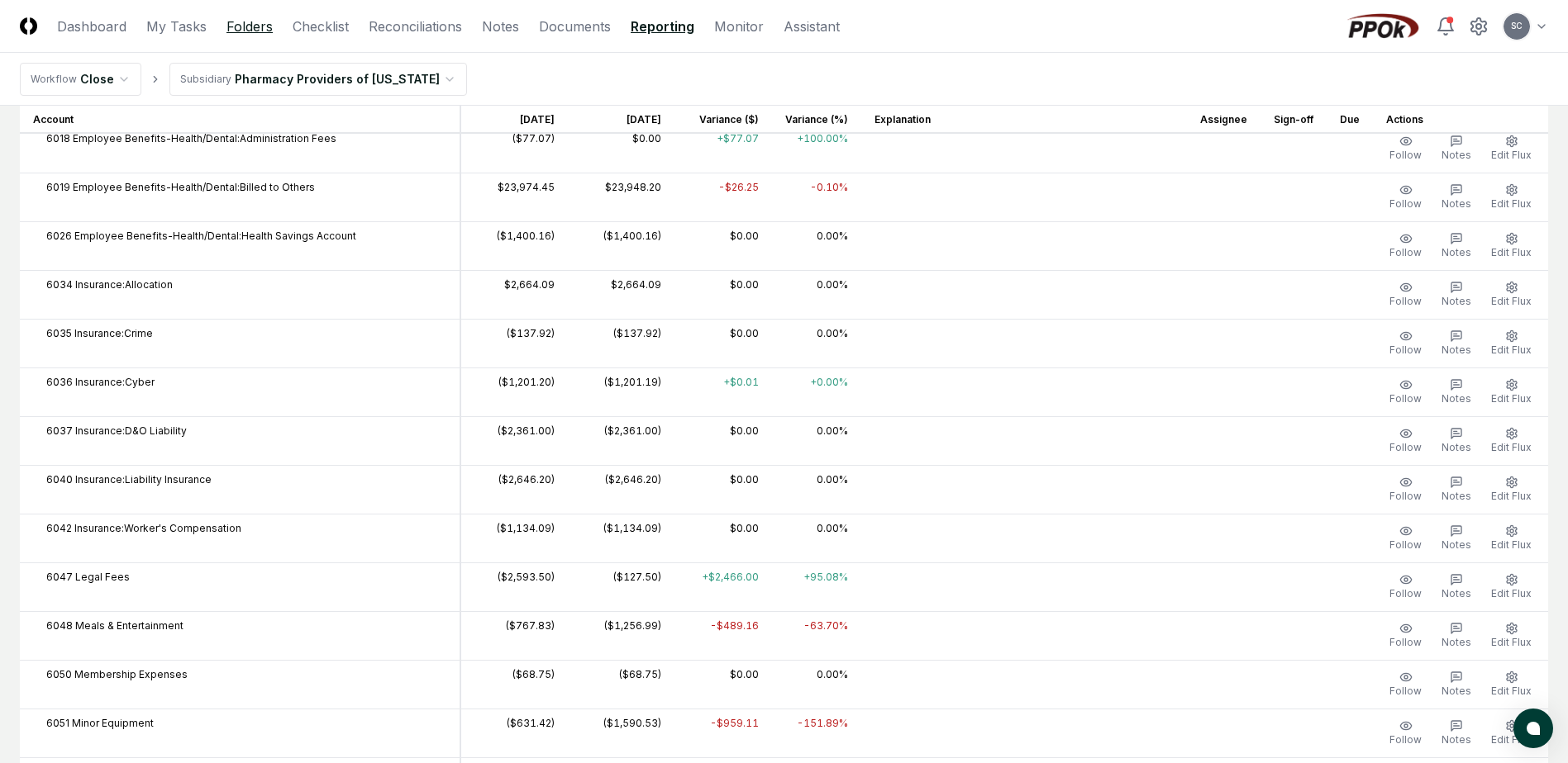
click at [253, 28] on link "Folders" at bounding box center [250, 26] width 46 height 20
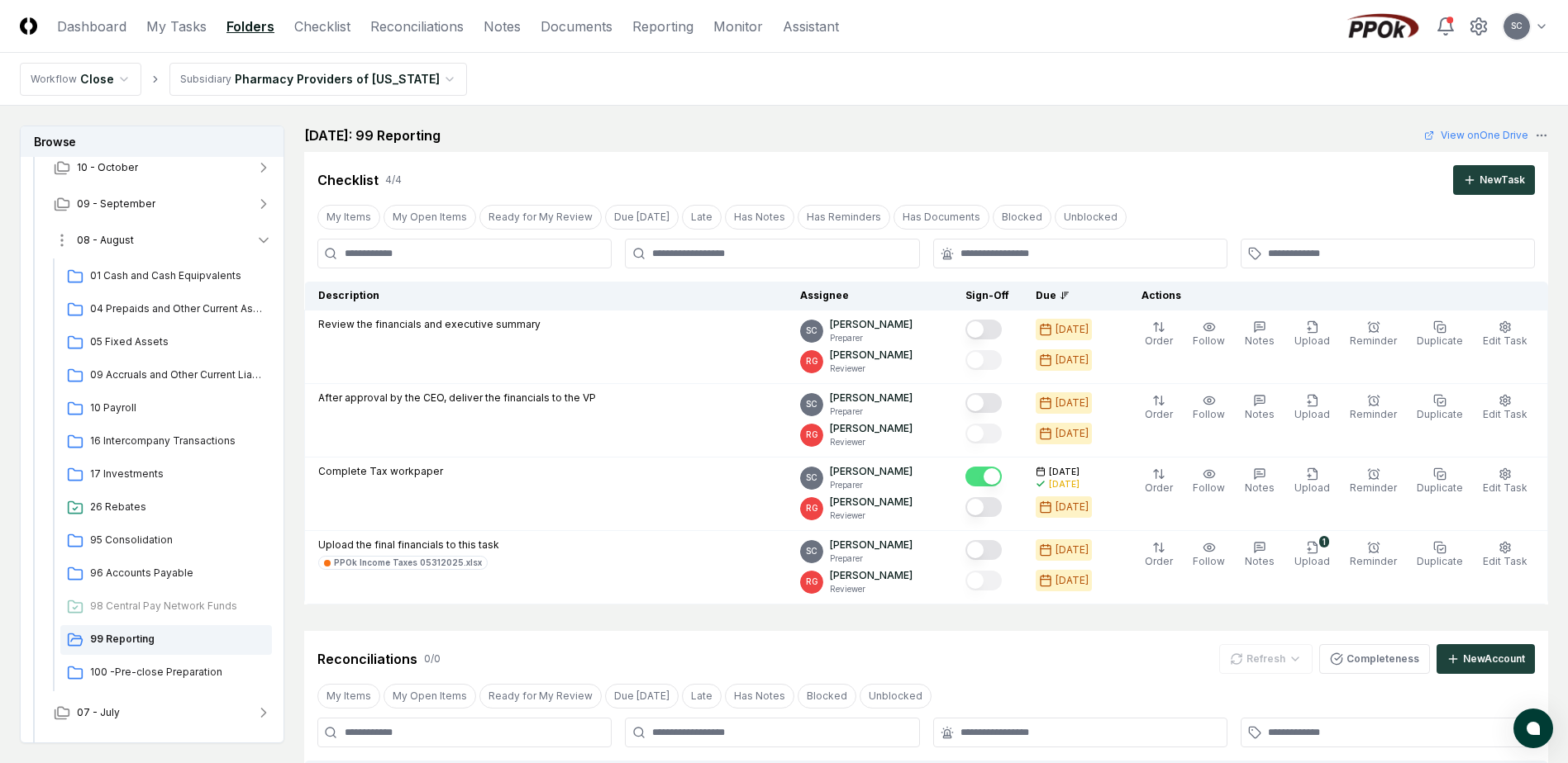
scroll to position [146, 0]
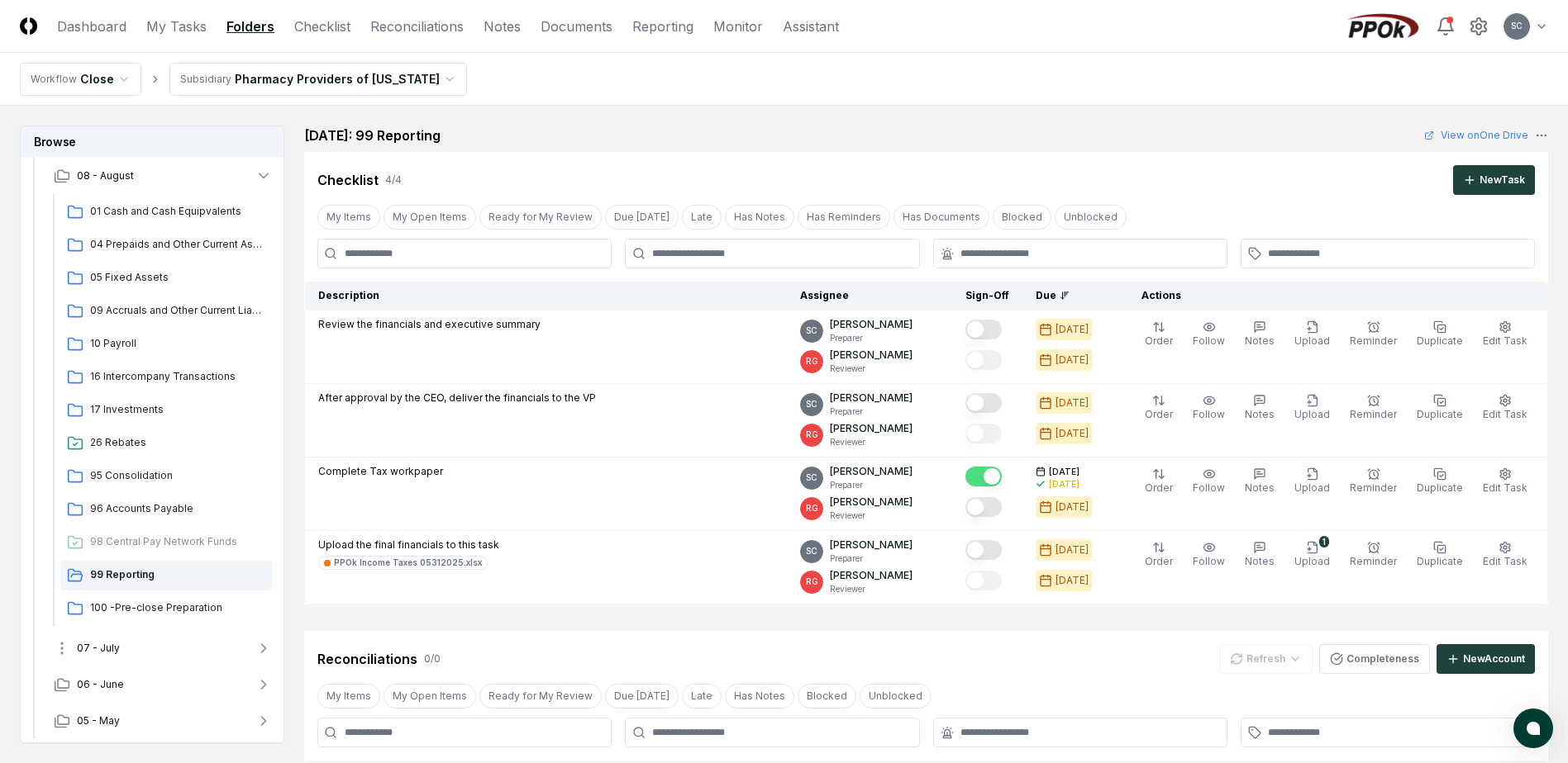
click at [121, 651] on button "07 - July" at bounding box center [162, 649] width 244 height 37
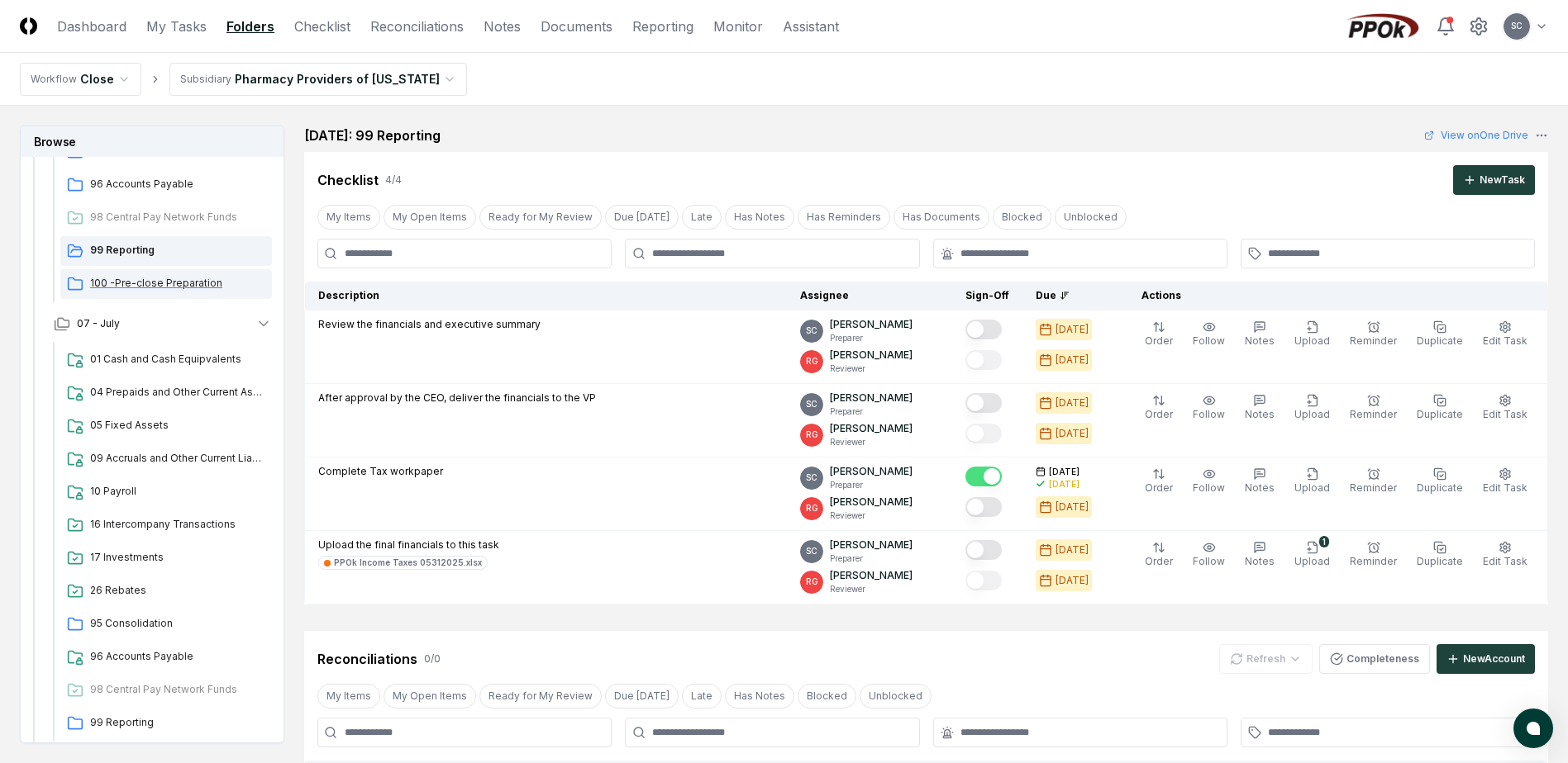
scroll to position [476, 0]
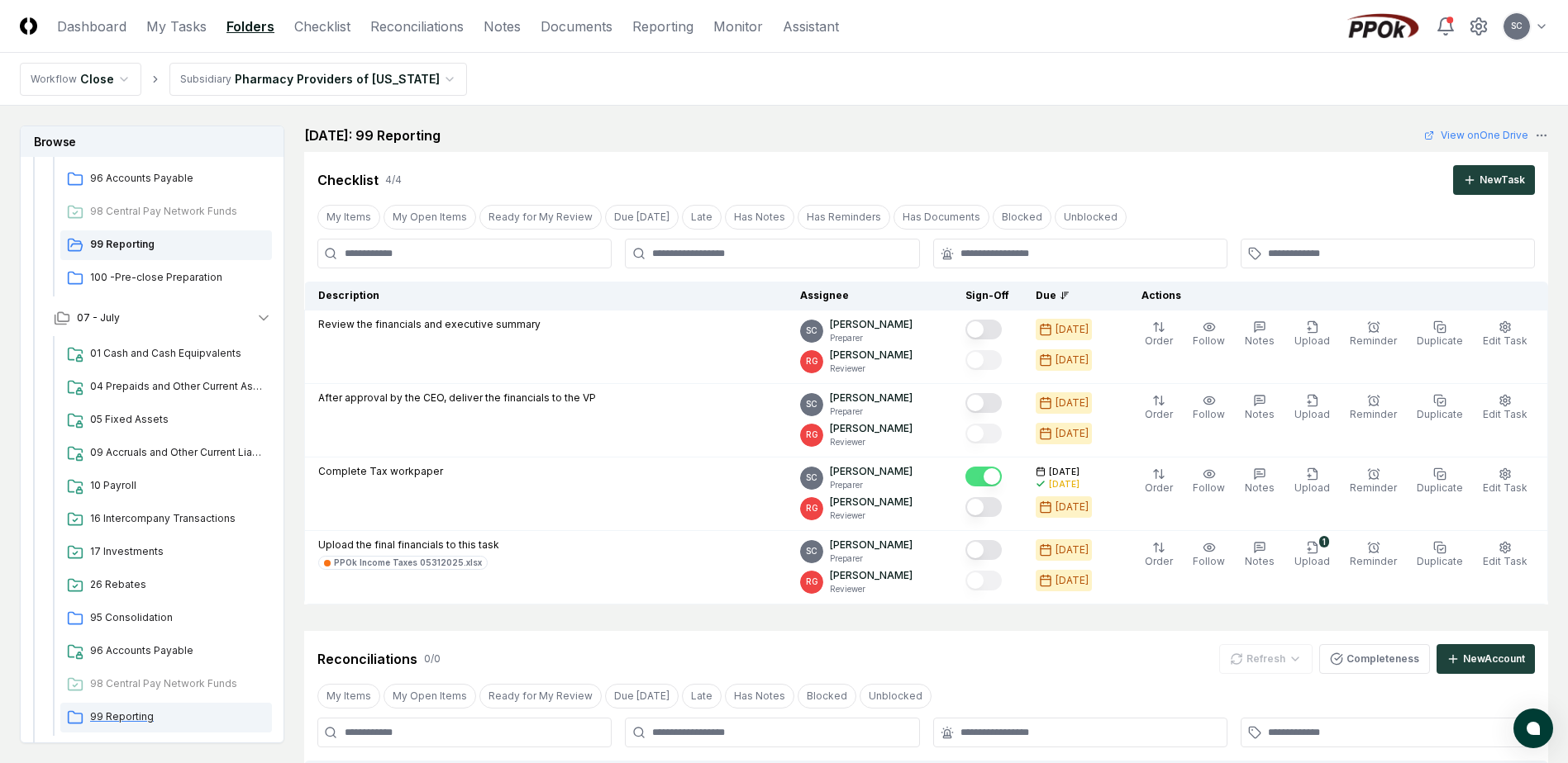
click at [129, 715] on span "99 Reporting" at bounding box center [177, 717] width 175 height 15
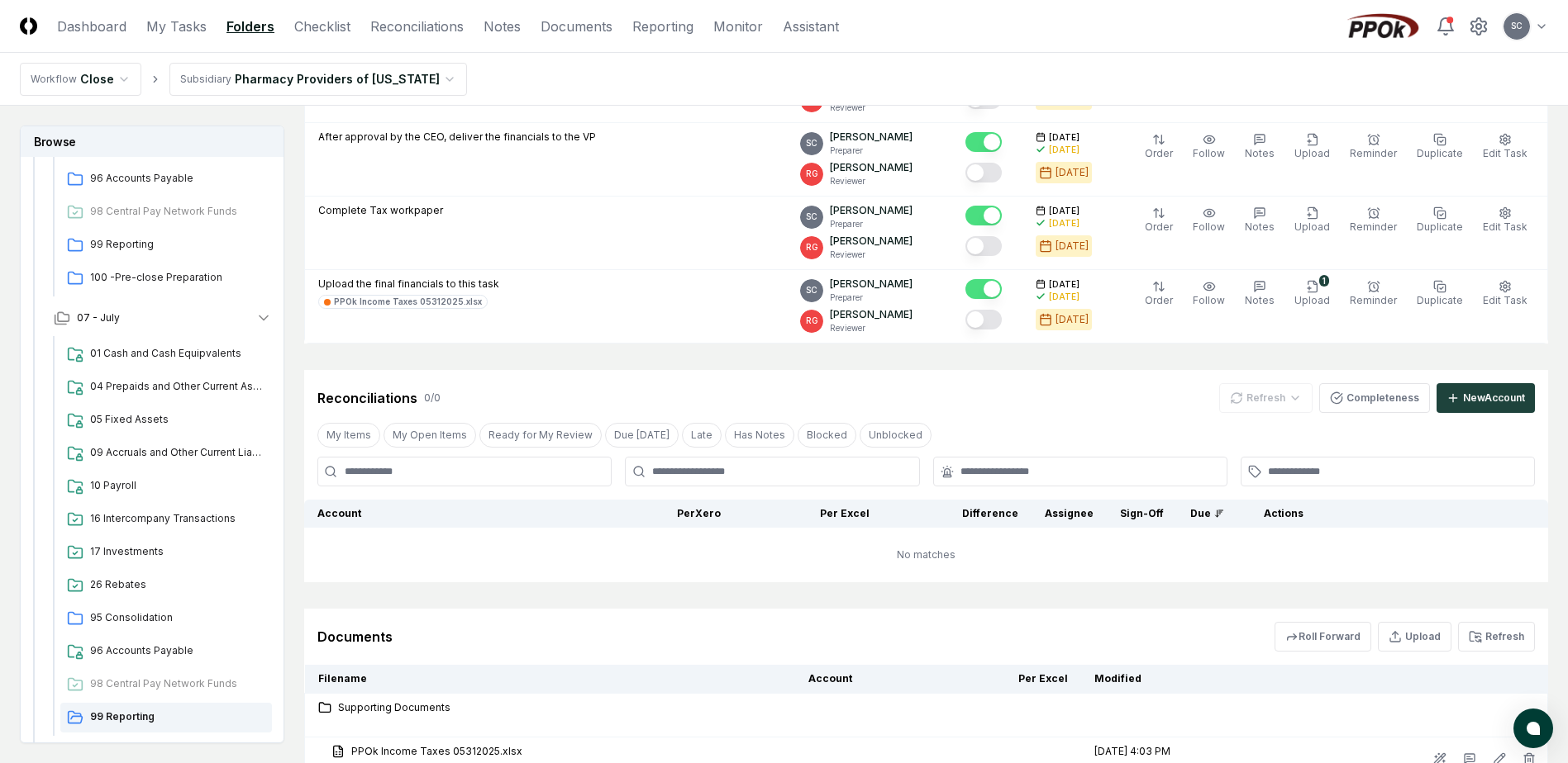
scroll to position [399, 0]
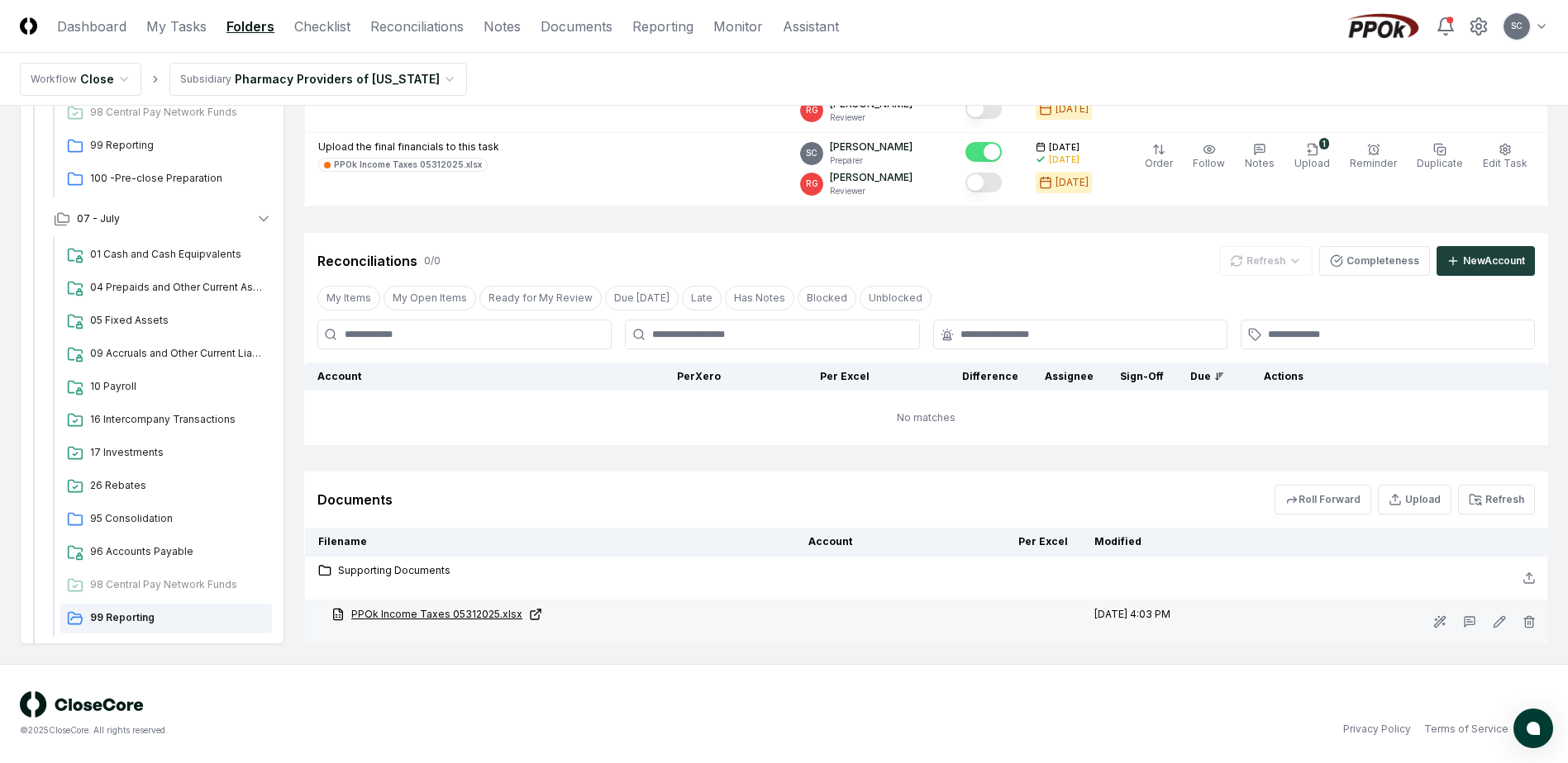
click at [464, 612] on link "PPOk Income Taxes 05312025.xlsx" at bounding box center [557, 614] width 450 height 15
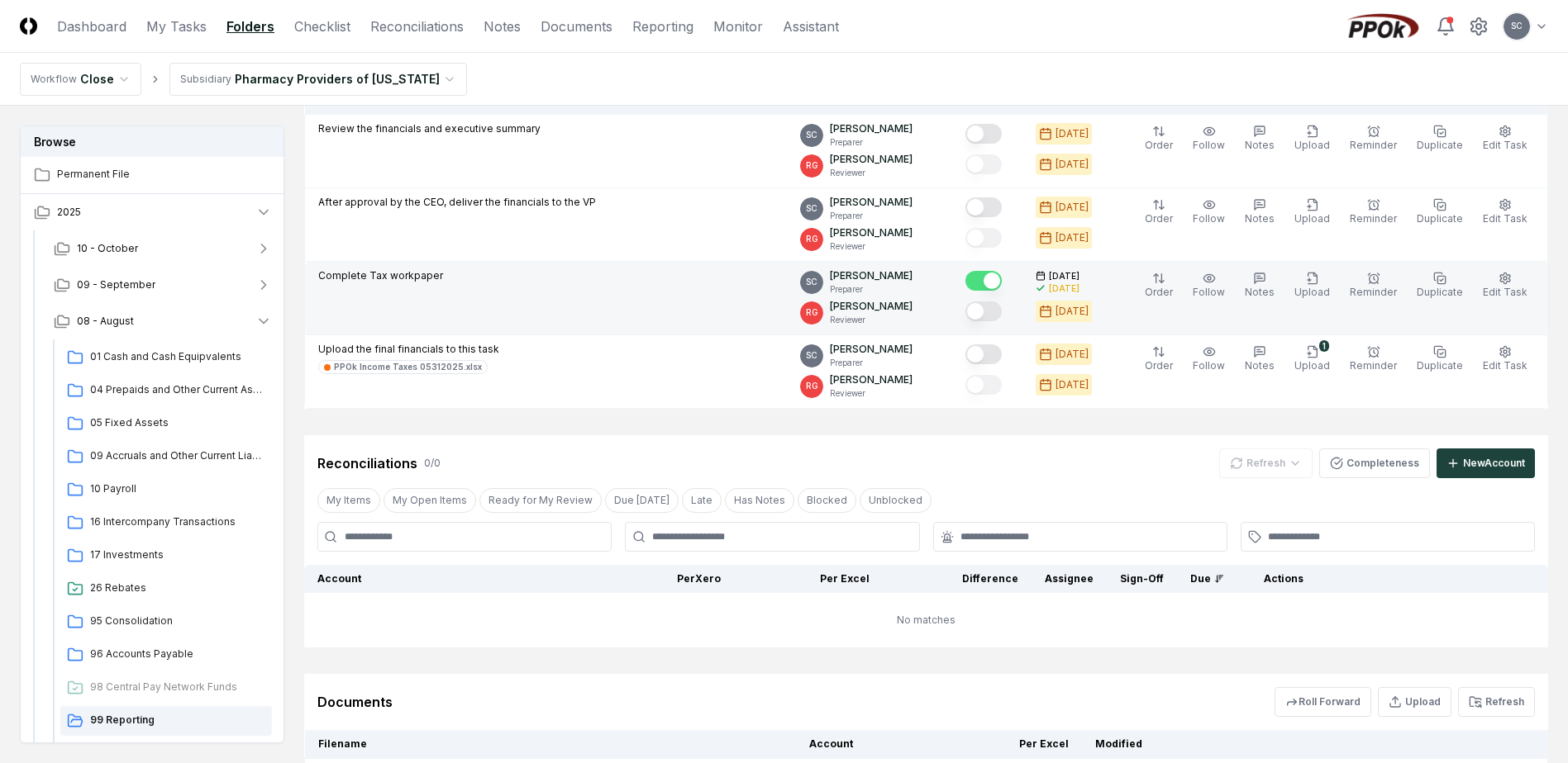
scroll to position [399, 0]
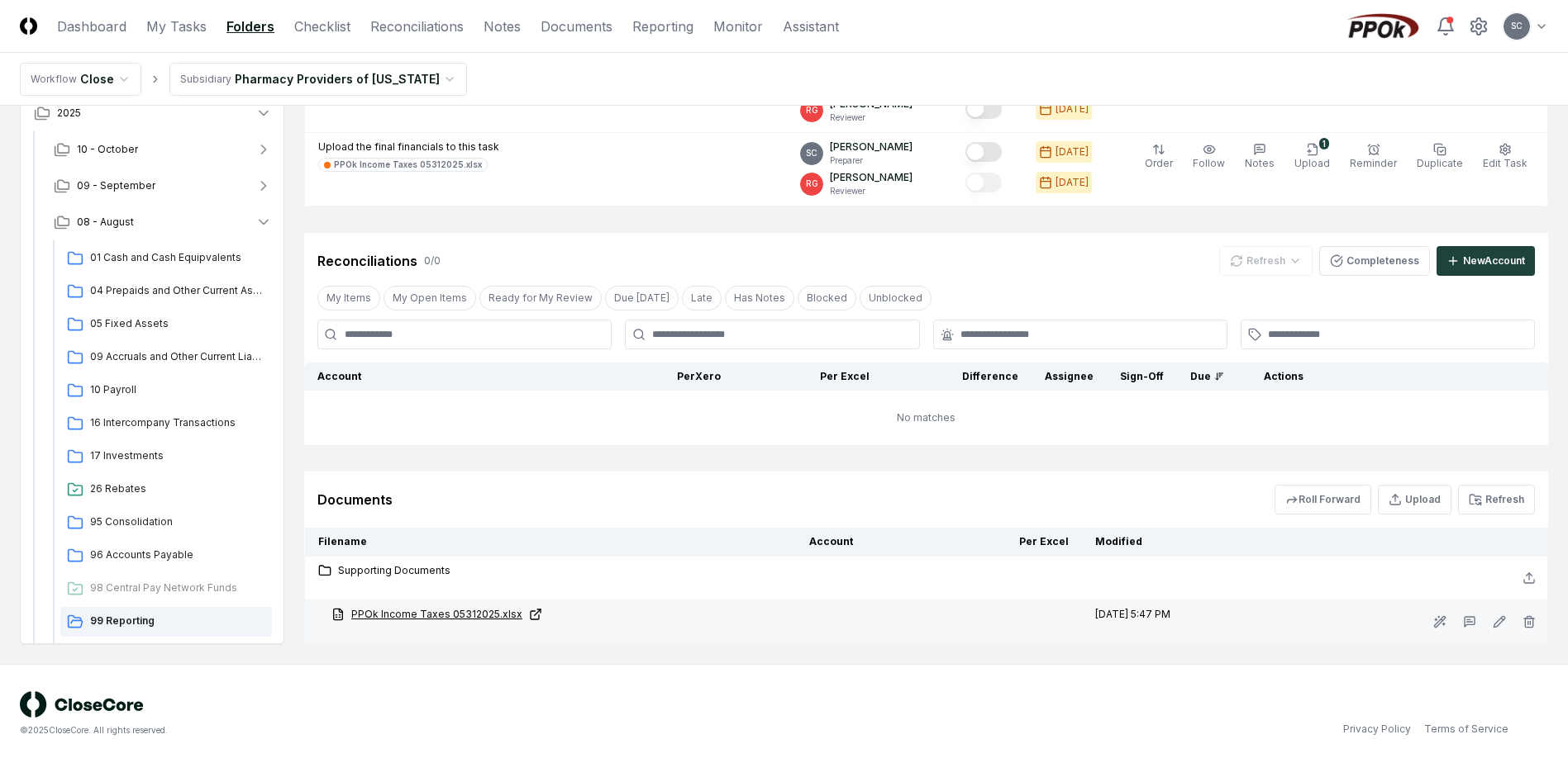
click at [424, 611] on link "PPOk Income Taxes 05312025.xlsx" at bounding box center [557, 614] width 451 height 15
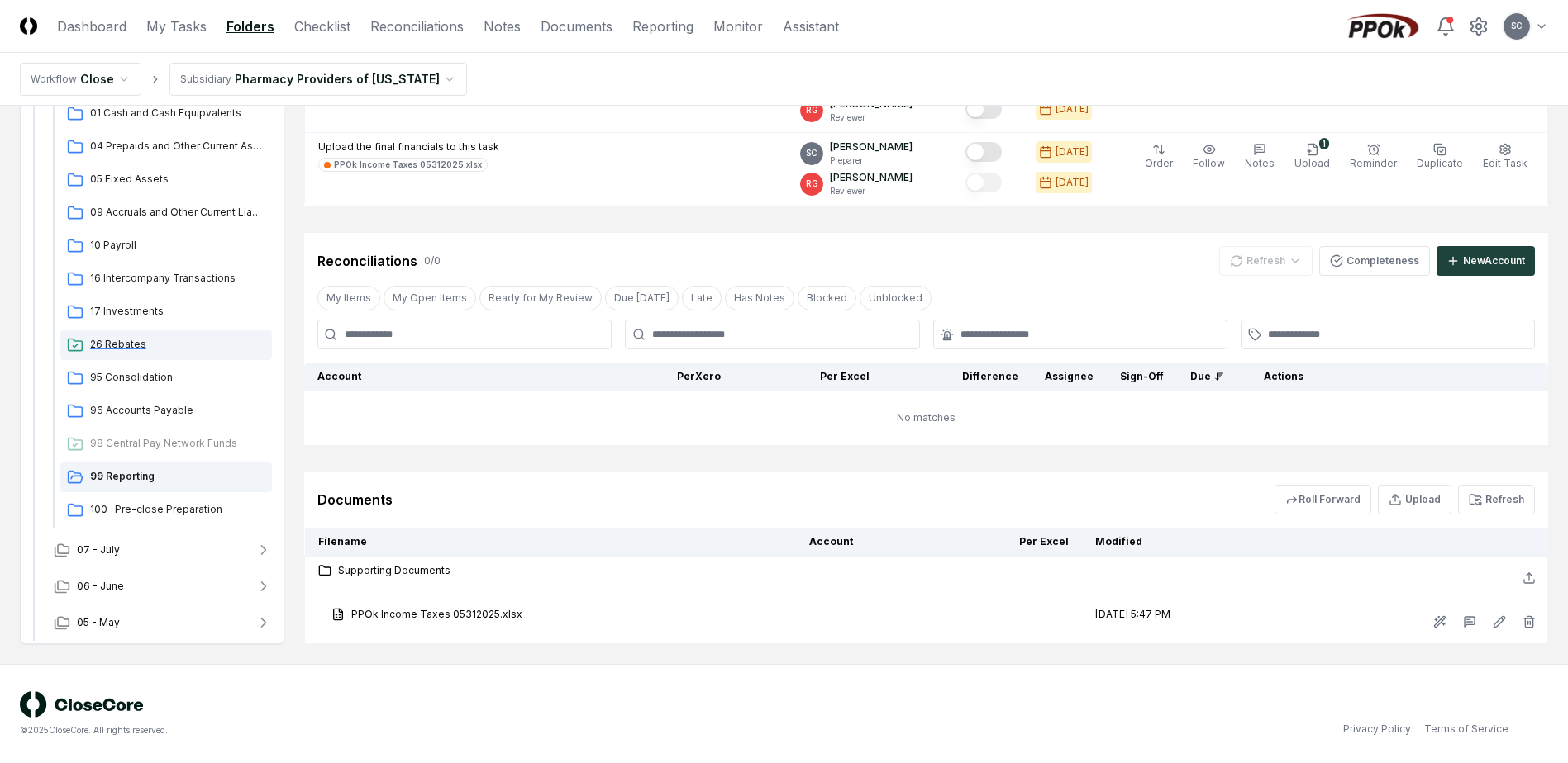
scroll to position [146, 0]
click at [151, 550] on button "07 - July" at bounding box center [162, 549] width 244 height 37
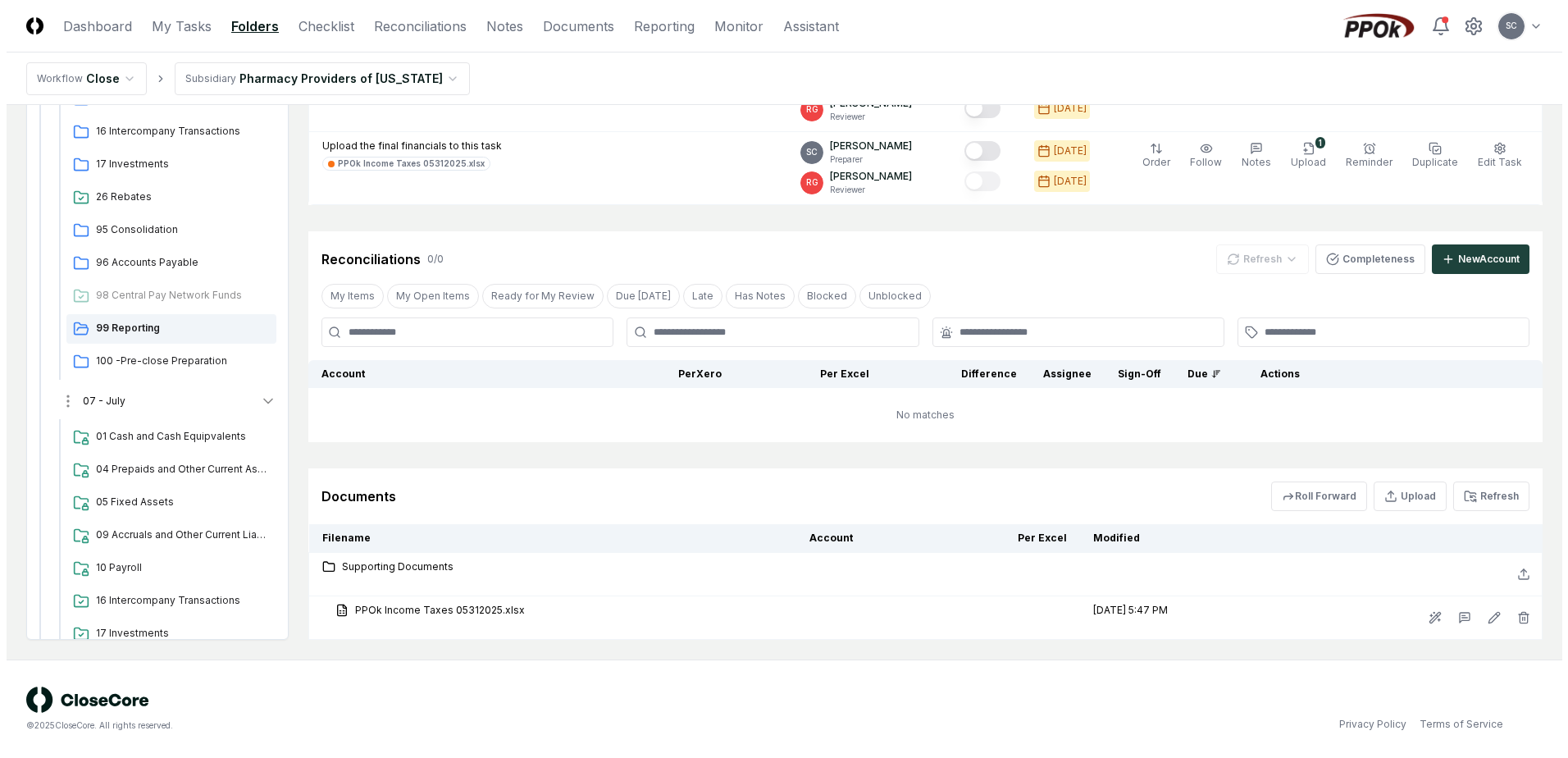
scroll to position [545, 0]
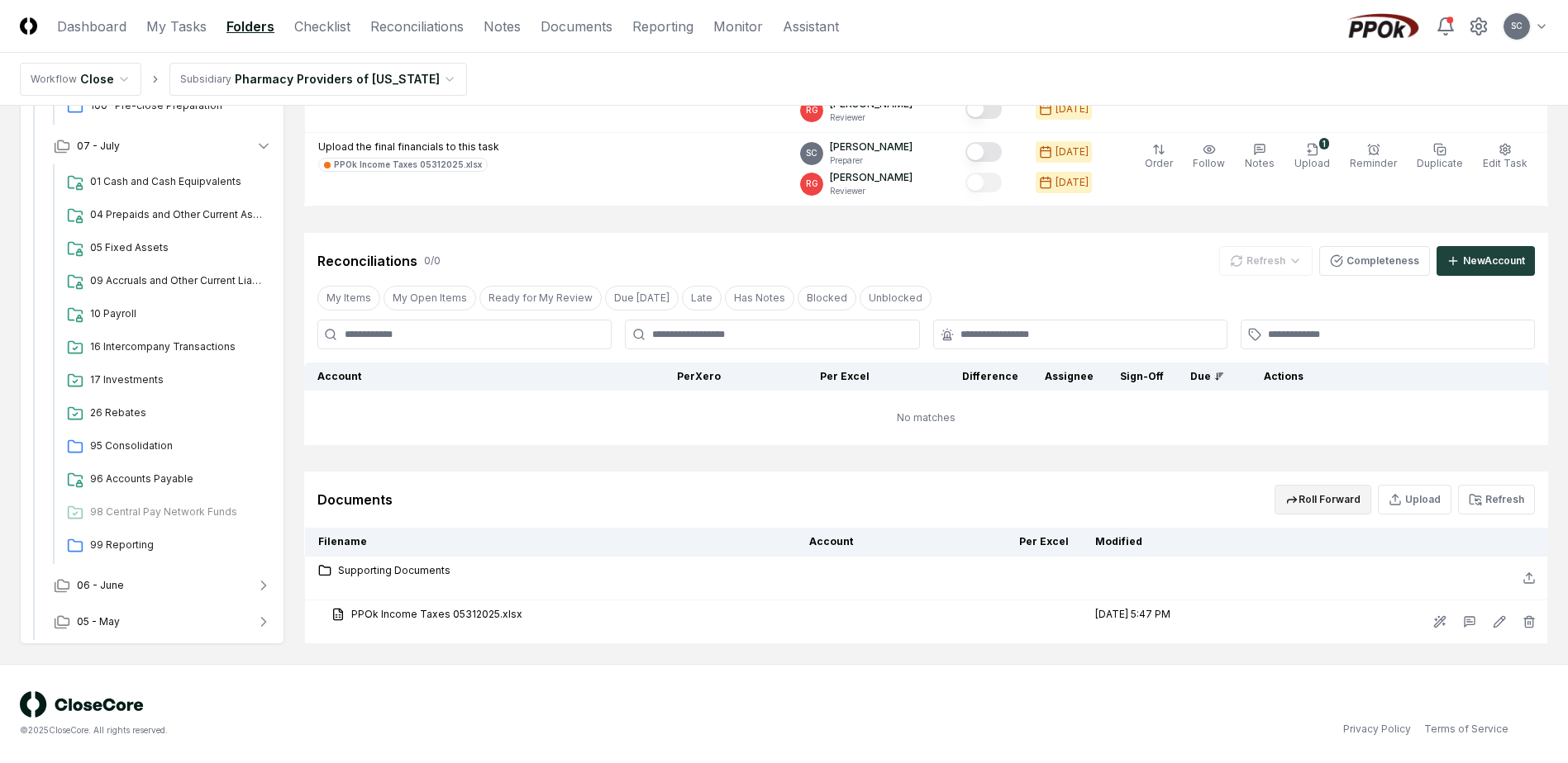
click at [1373, 487] on div "Roll Forward Upload Refresh" at bounding box center [1405, 500] width 260 height 30
drag, startPoint x: 1373, startPoint y: 487, endPoint x: 1328, endPoint y: 495, distance: 45.7
click at [1328, 495] on button "Roll Forward" at bounding box center [1323, 500] width 97 height 30
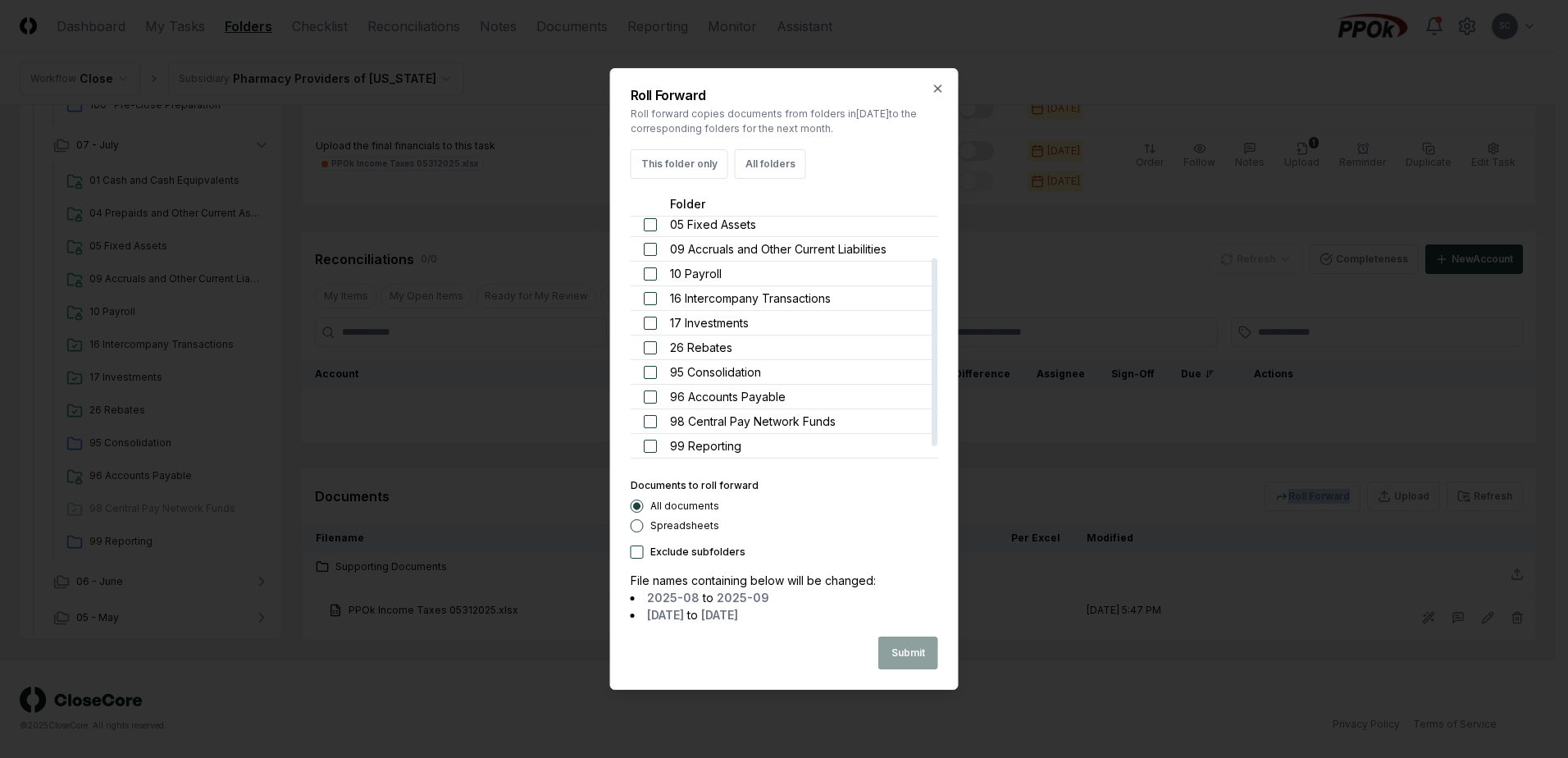
scroll to position [74, 0]
click at [681, 379] on span "96 Accounts Payable" at bounding box center [728, 376] width 116 height 17
click at [647, 373] on button "button" at bounding box center [650, 376] width 13 height 13
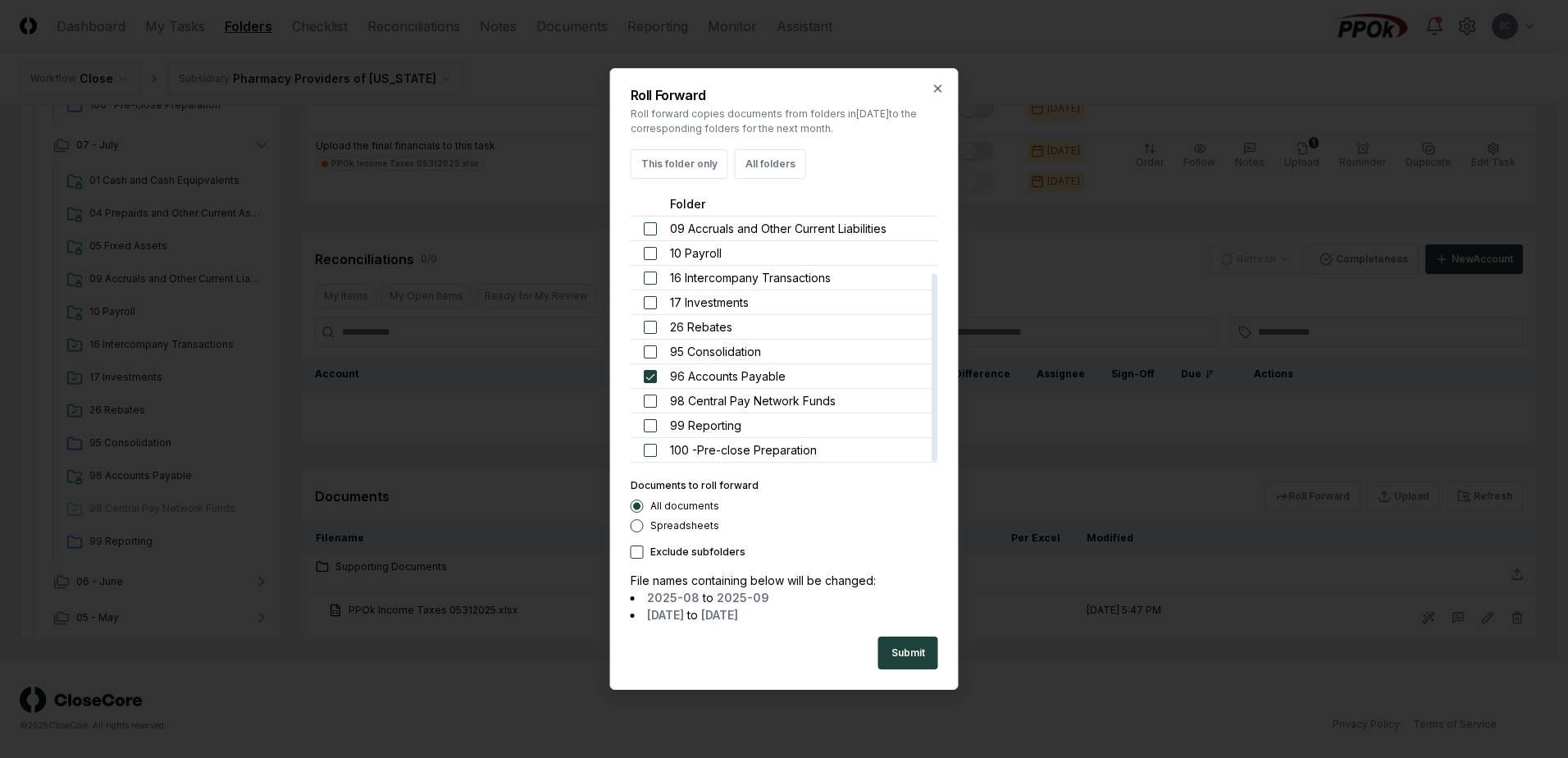
click at [637, 528] on button "Spreadsheets" at bounding box center [637, 526] width 13 height 13
click at [937, 664] on button "Submit" at bounding box center [908, 653] width 60 height 33
click at [908, 661] on button "Close" at bounding box center [910, 653] width 55 height 33
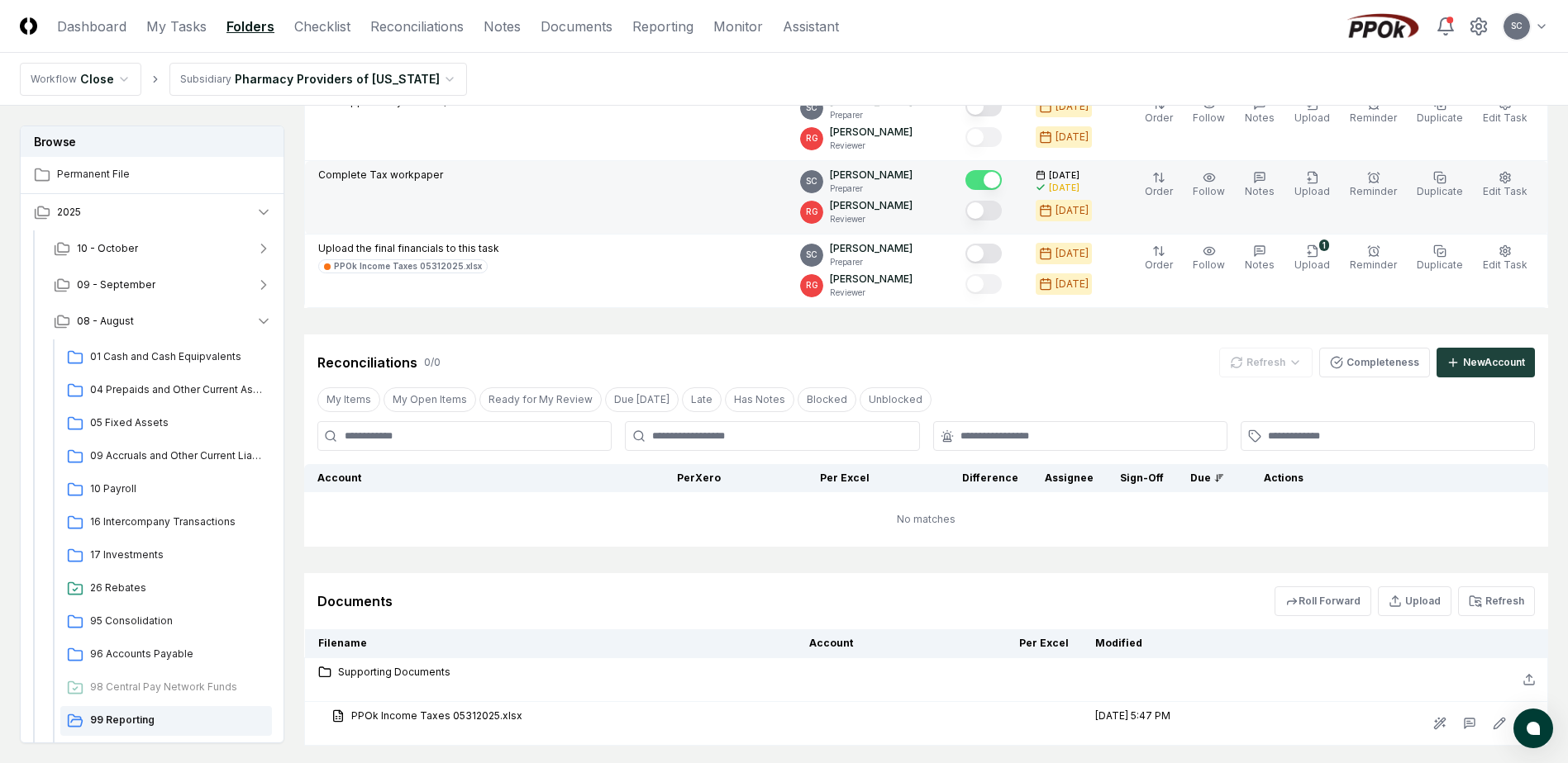
scroll to position [399, 0]
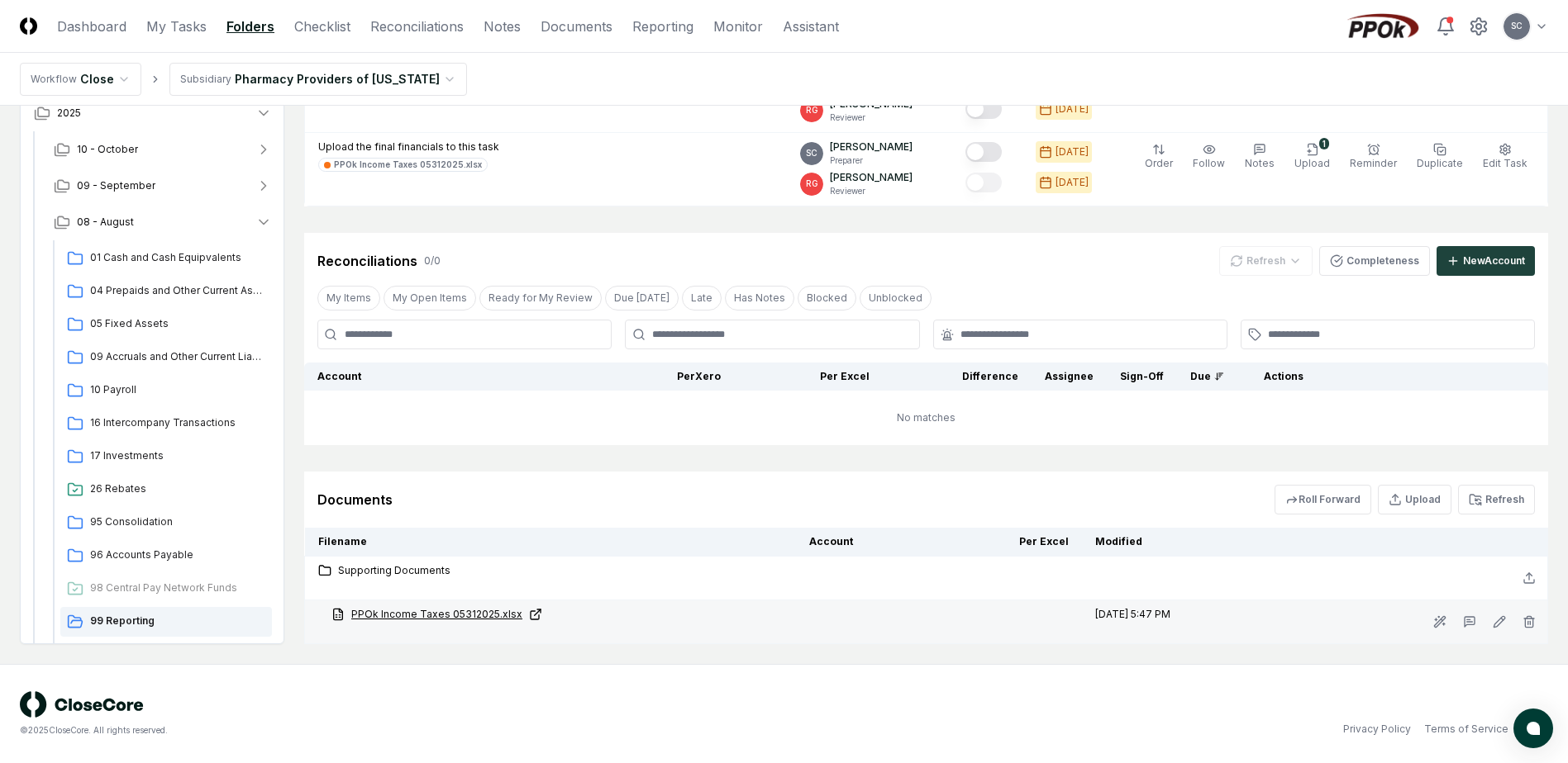
click at [389, 617] on link "PPOk Income Taxes 05312025.xlsx" at bounding box center [557, 614] width 451 height 15
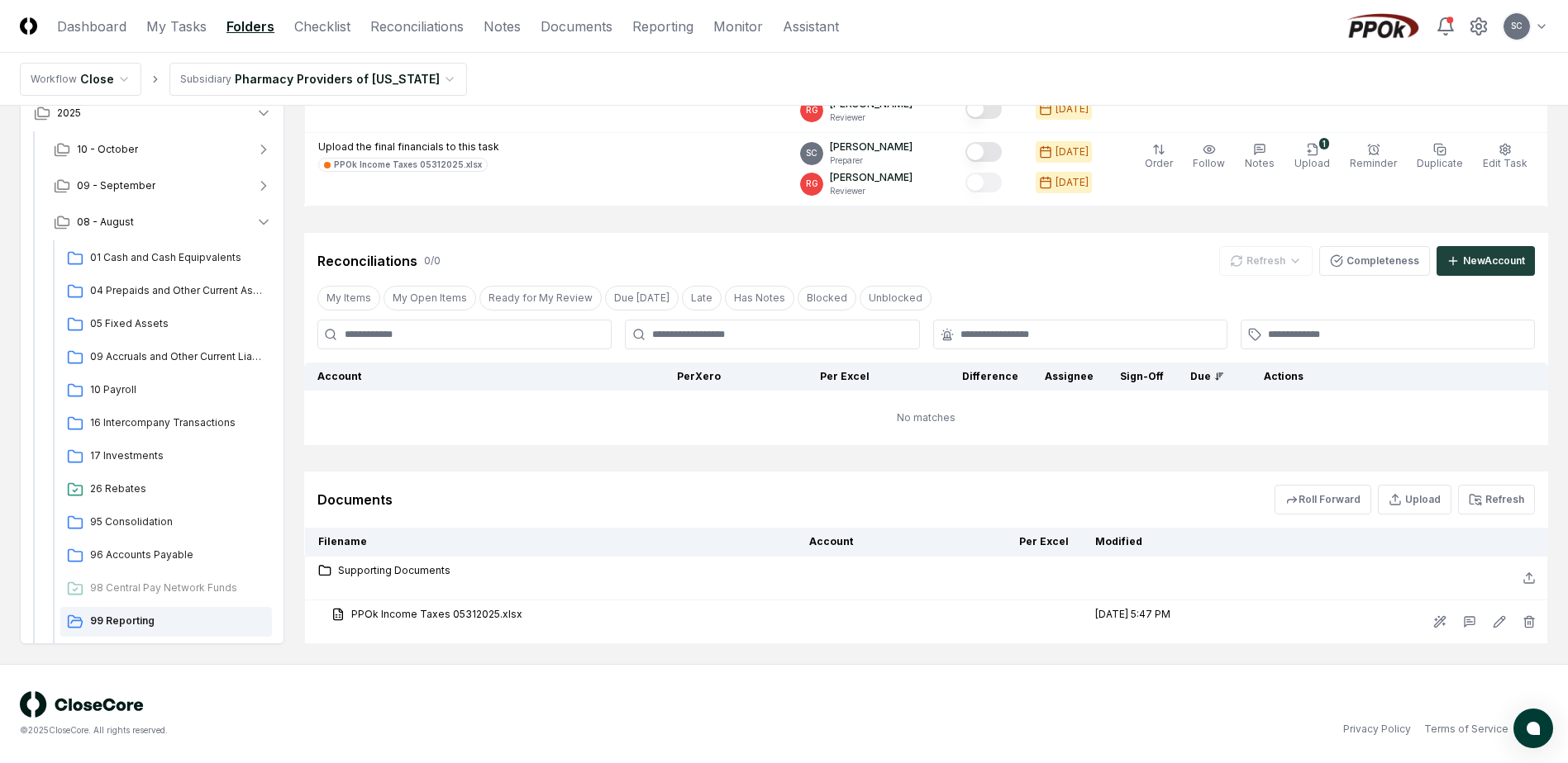
scroll to position [146, 0]
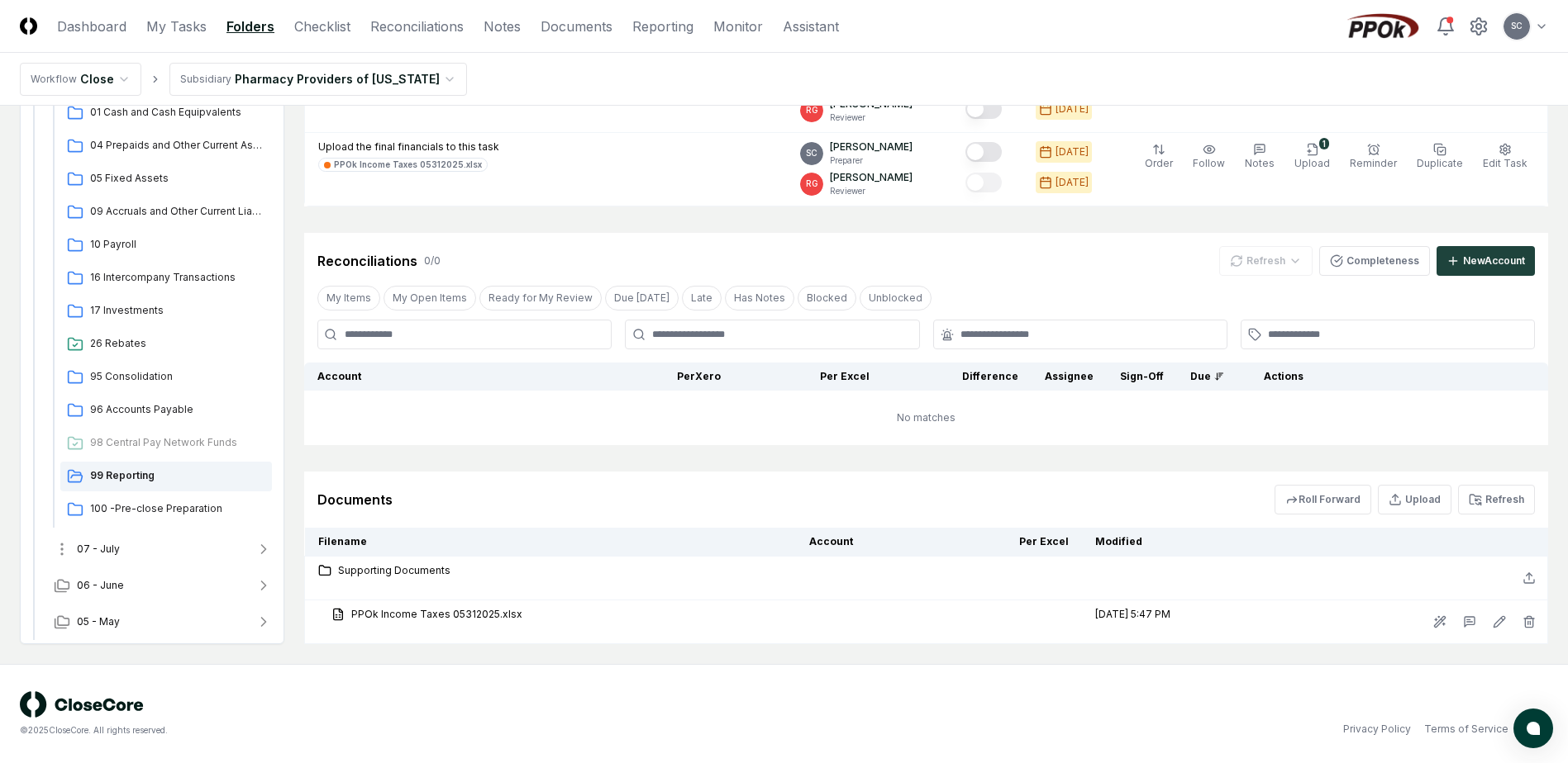
click at [126, 542] on button "07 - July" at bounding box center [162, 549] width 244 height 37
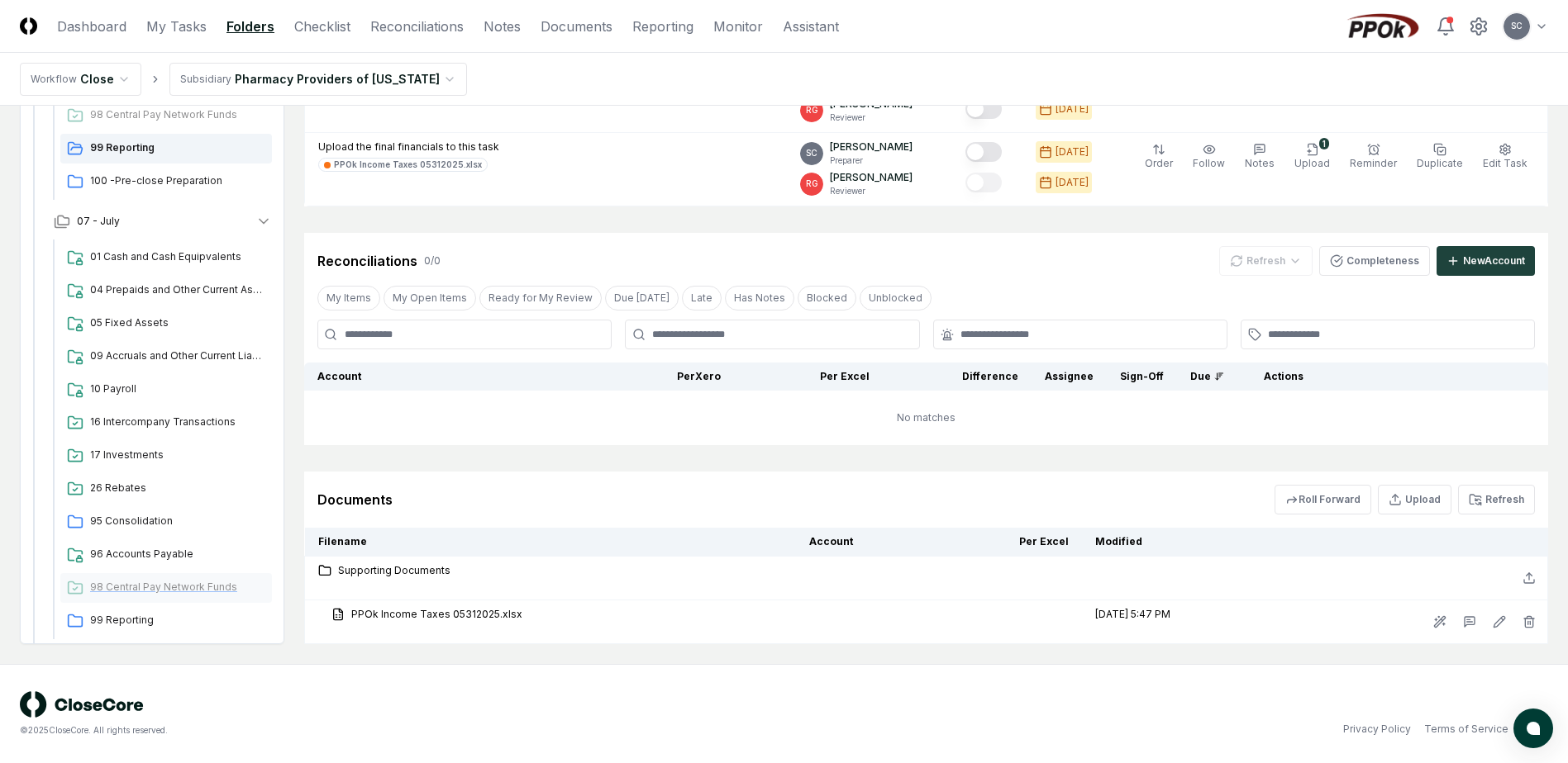
scroll to position [548, 0]
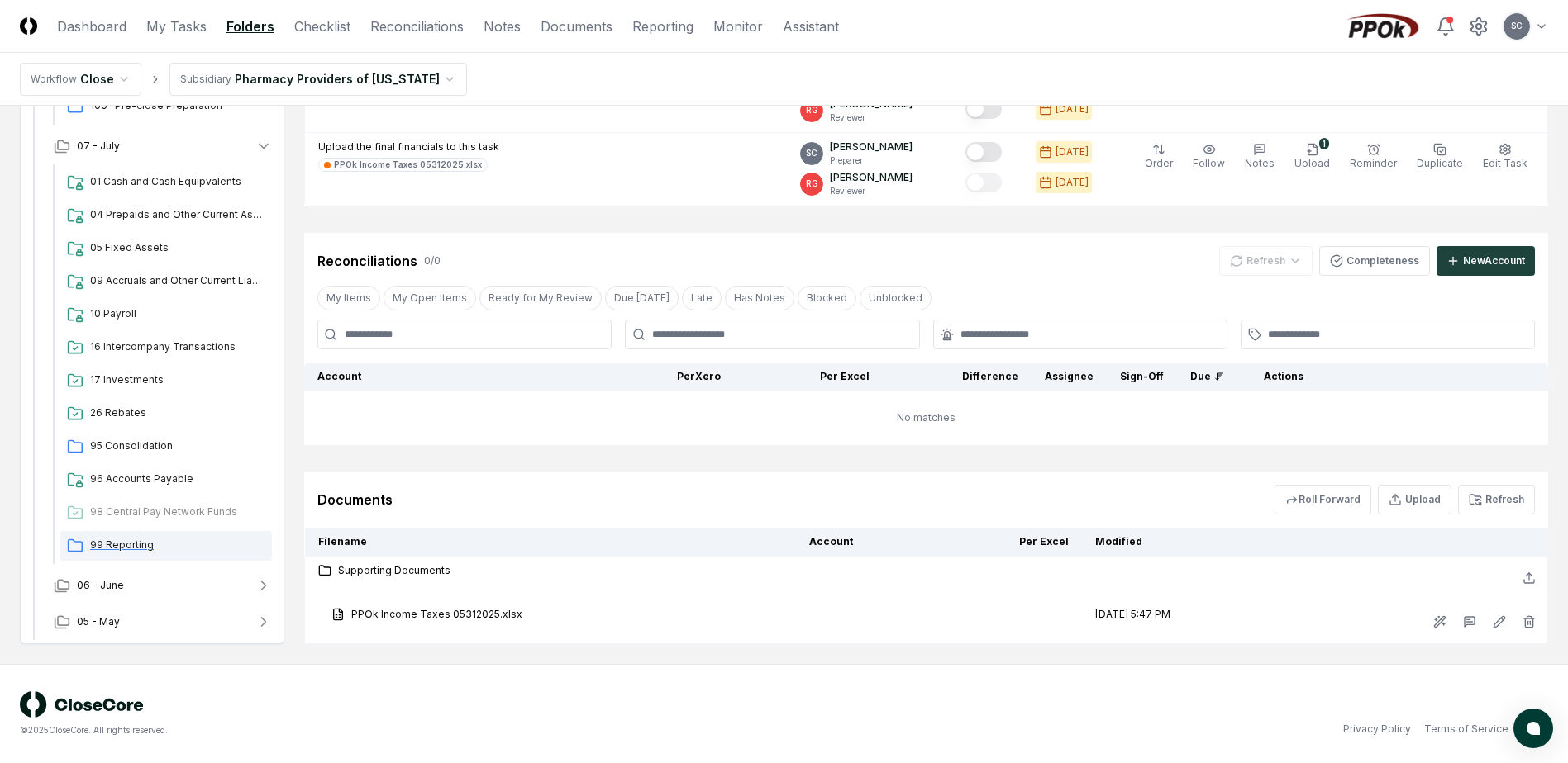
click at [130, 548] on span "99 Reporting" at bounding box center [177, 545] width 175 height 15
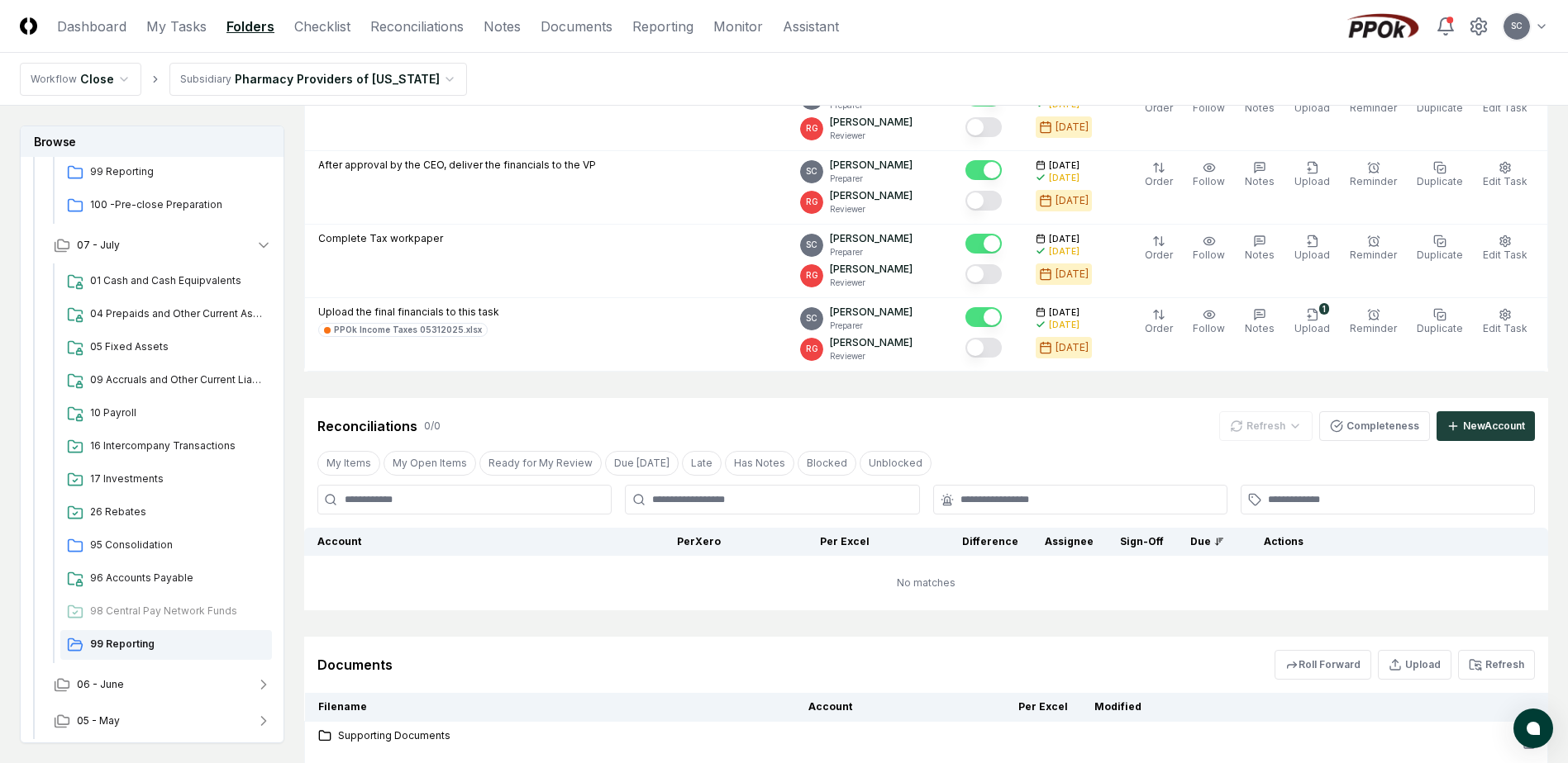
scroll to position [399, 0]
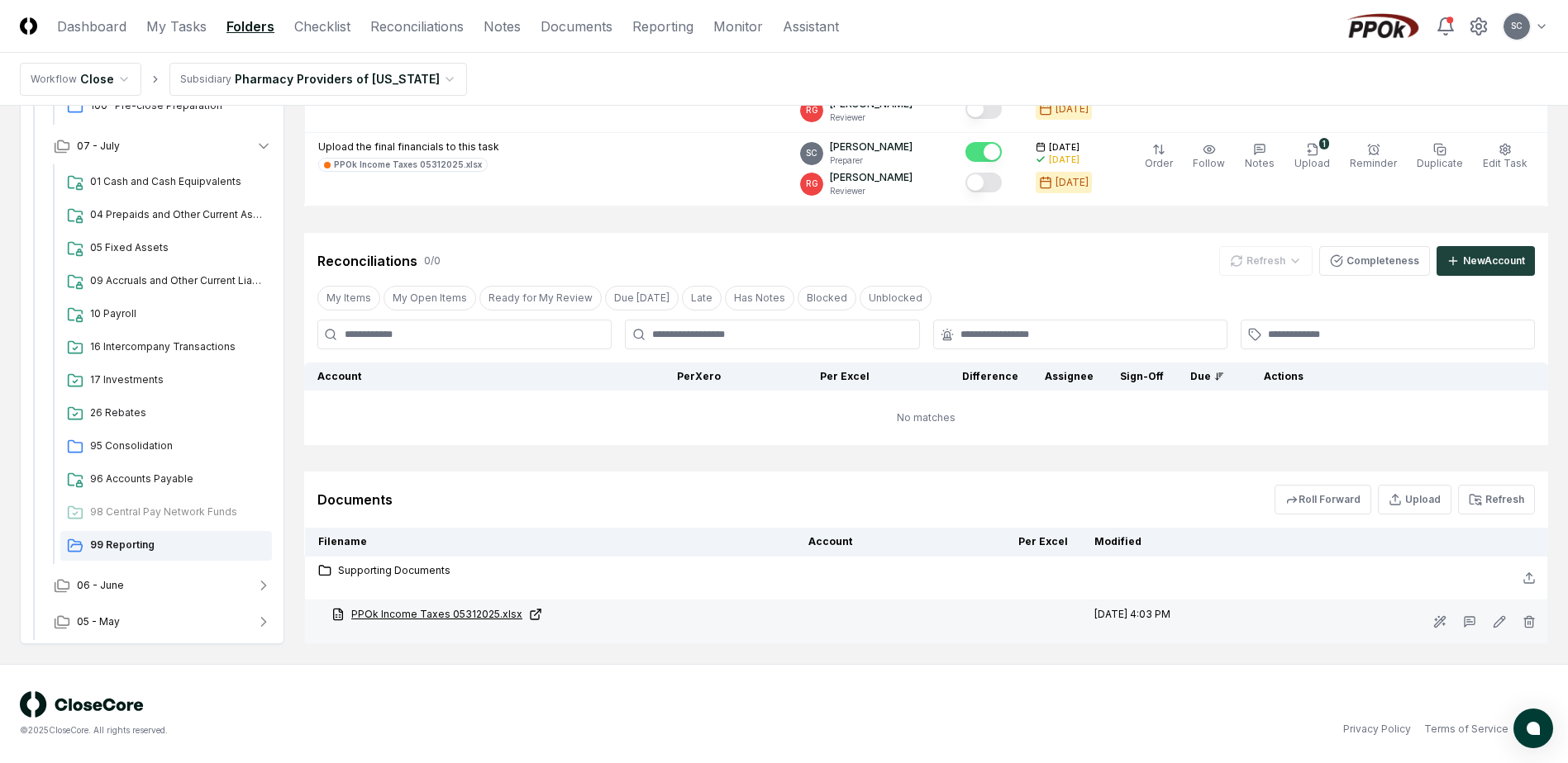
click at [424, 621] on link "PPOk Income Taxes 05312025.xlsx" at bounding box center [557, 614] width 450 height 15
